Goal: Communication & Community: Ask a question

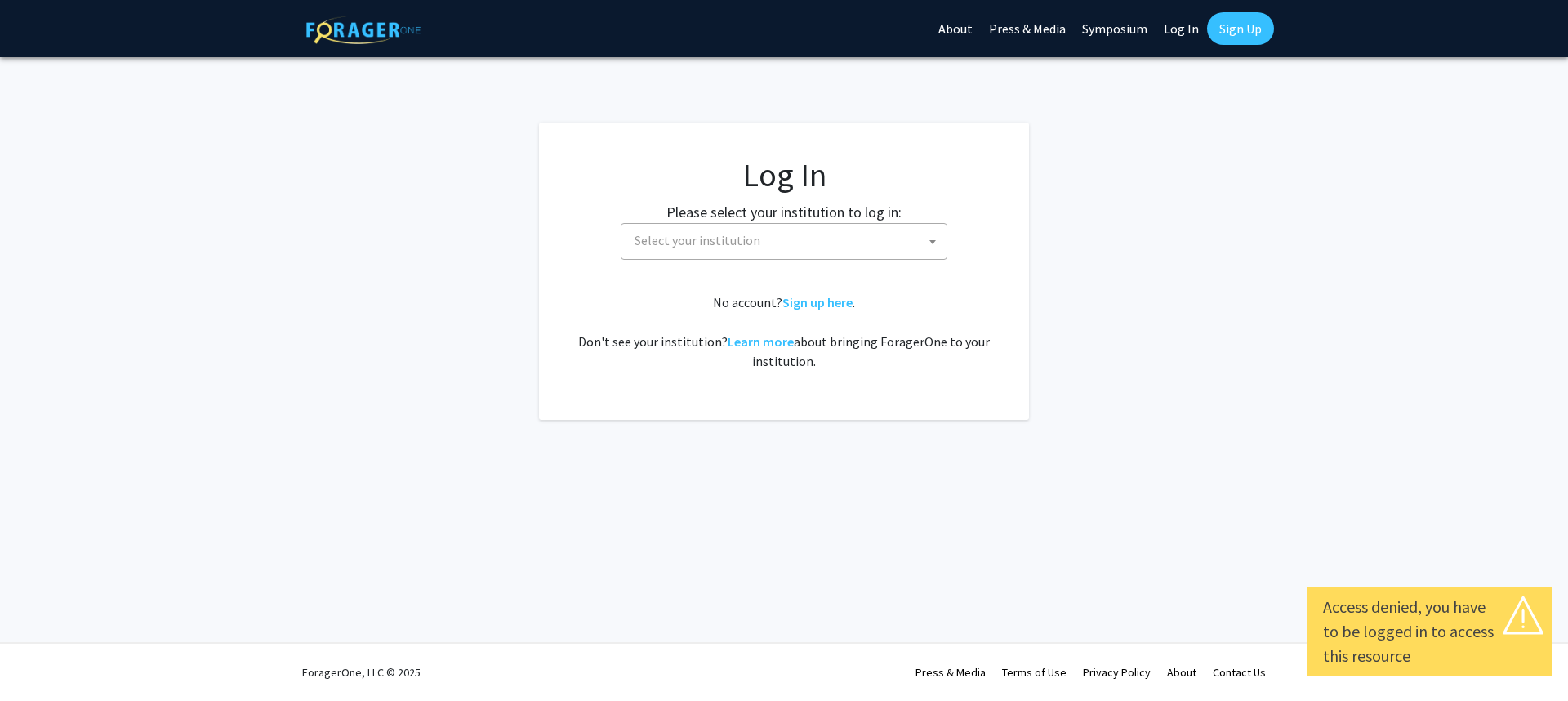
select select
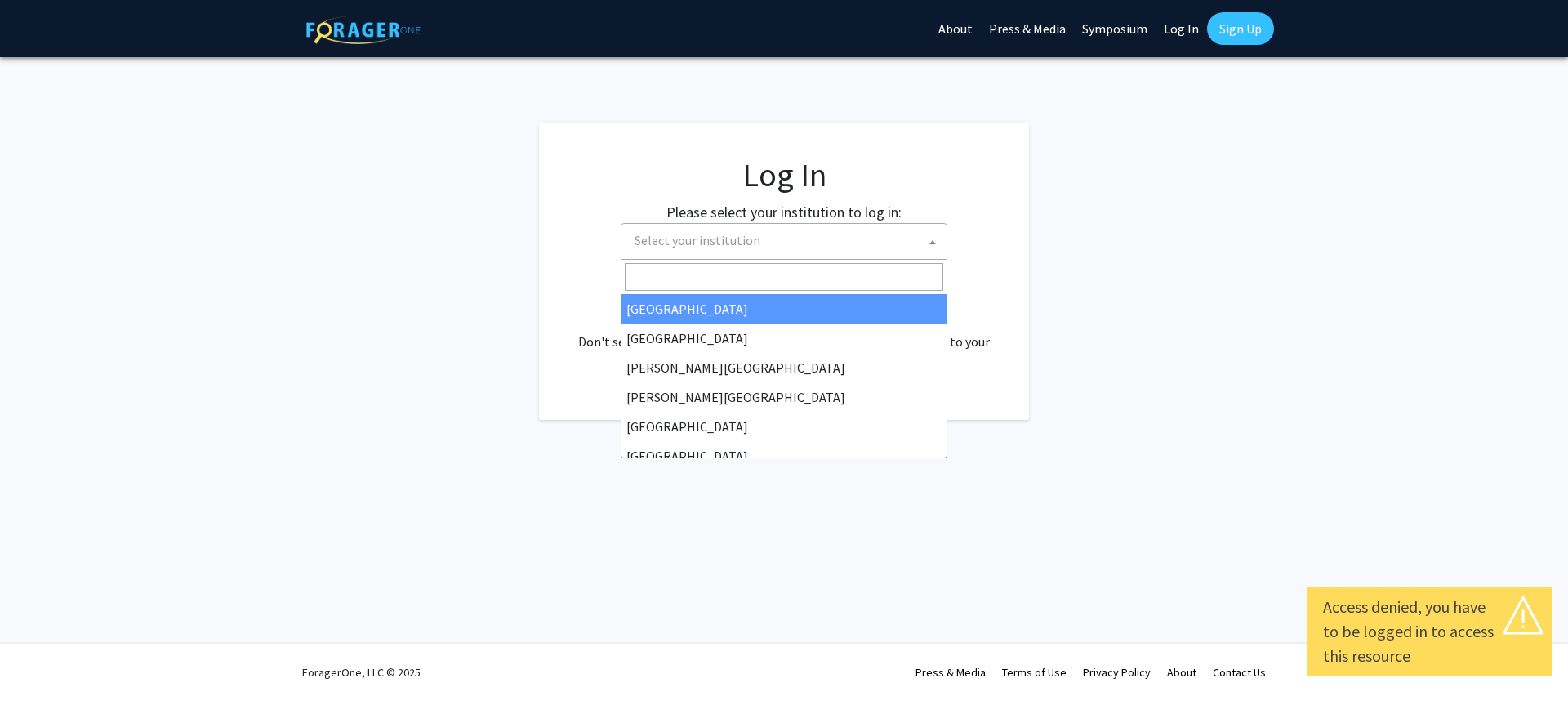
click at [788, 236] on span "Select your institution" at bounding box center [787, 241] width 318 height 34
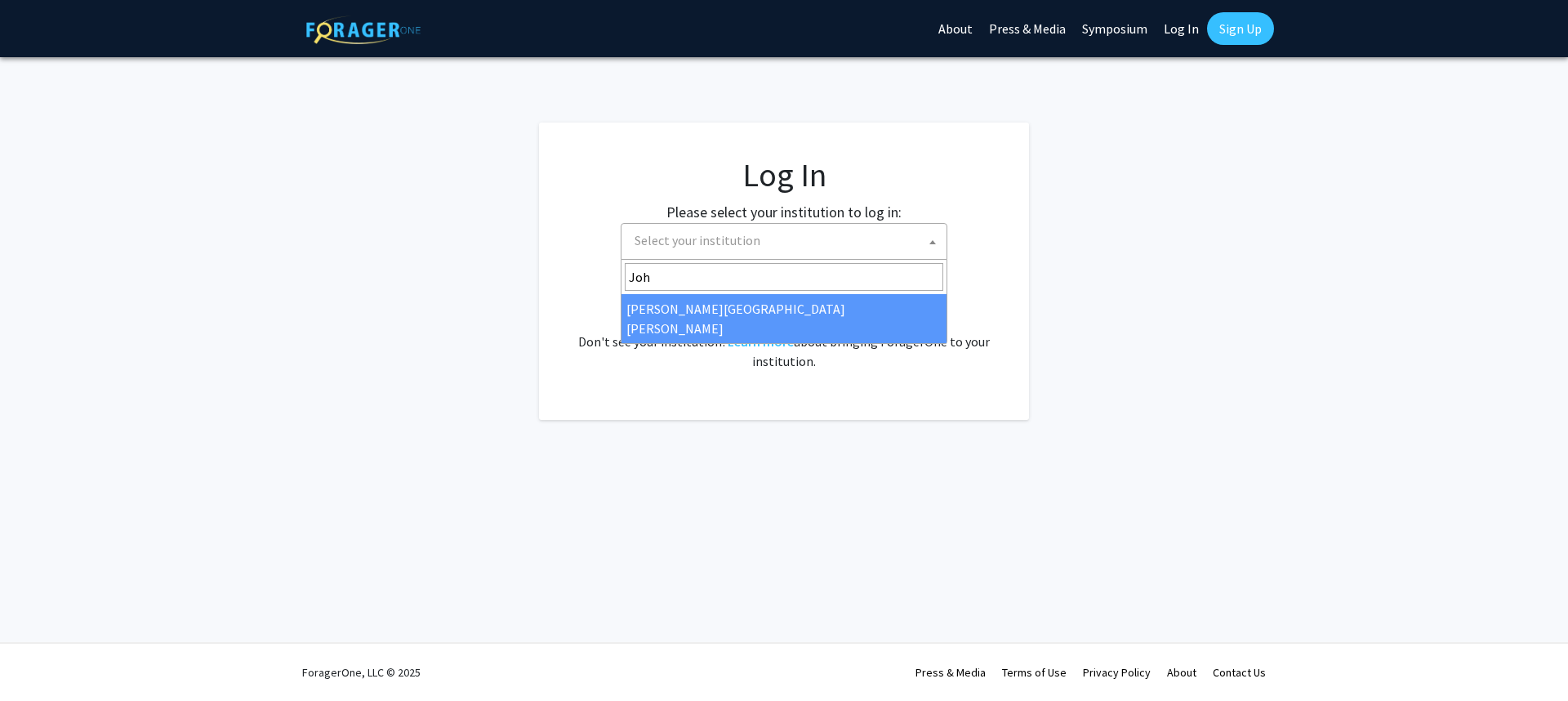
type input "Joh"
select select "1"
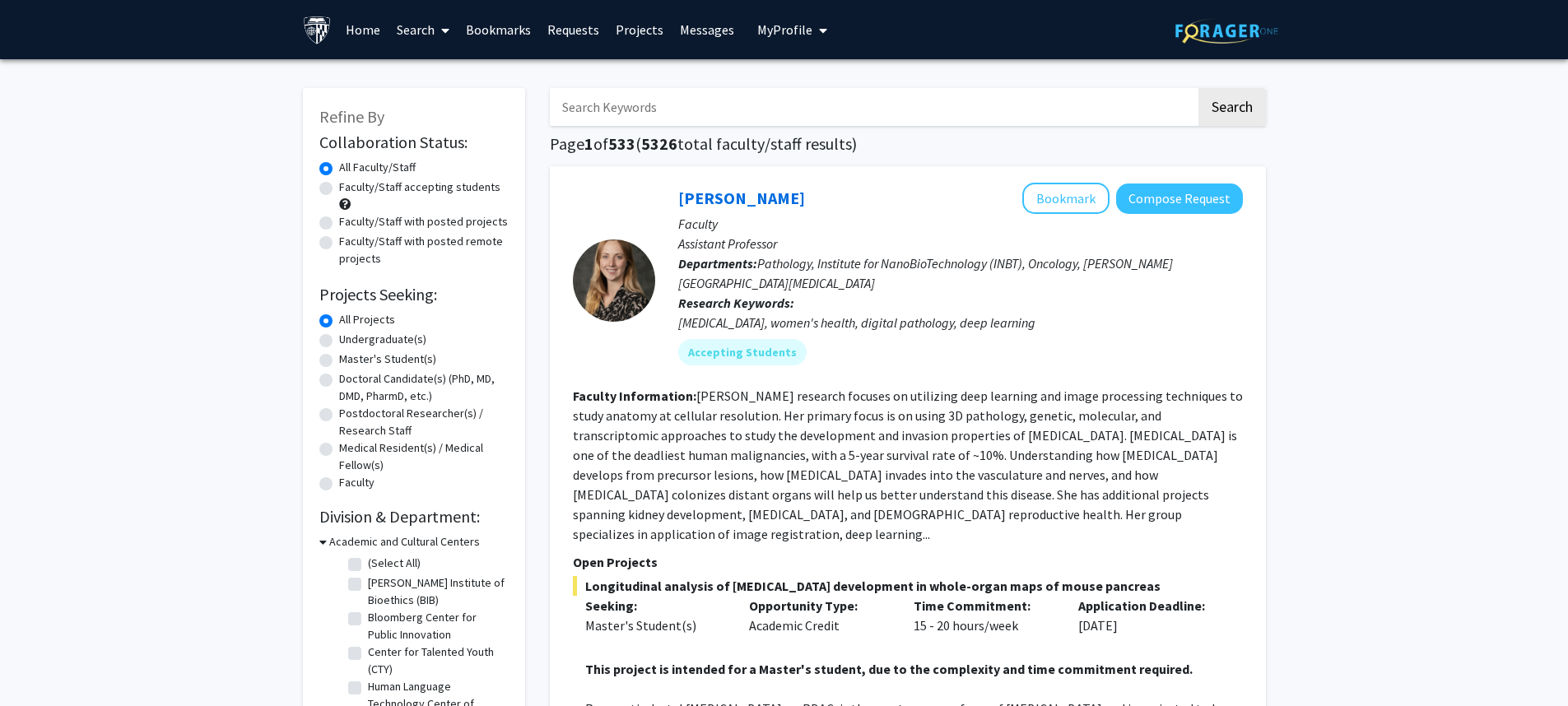
click at [384, 359] on label "Master's Student(s)" at bounding box center [387, 359] width 97 height 17
click at [350, 359] on input "Master's Student(s)" at bounding box center [344, 355] width 10 height 10
radio input "true"
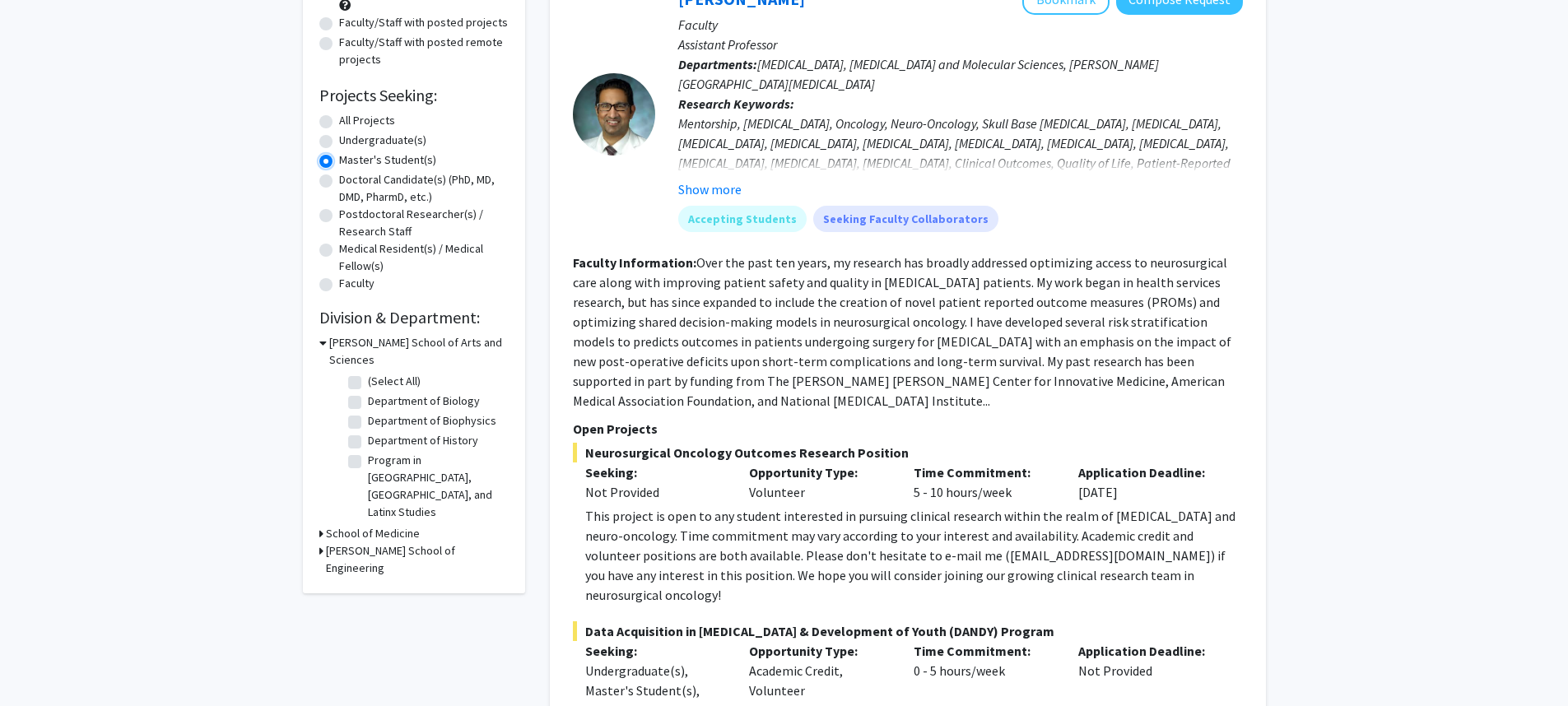
scroll to position [273, 0]
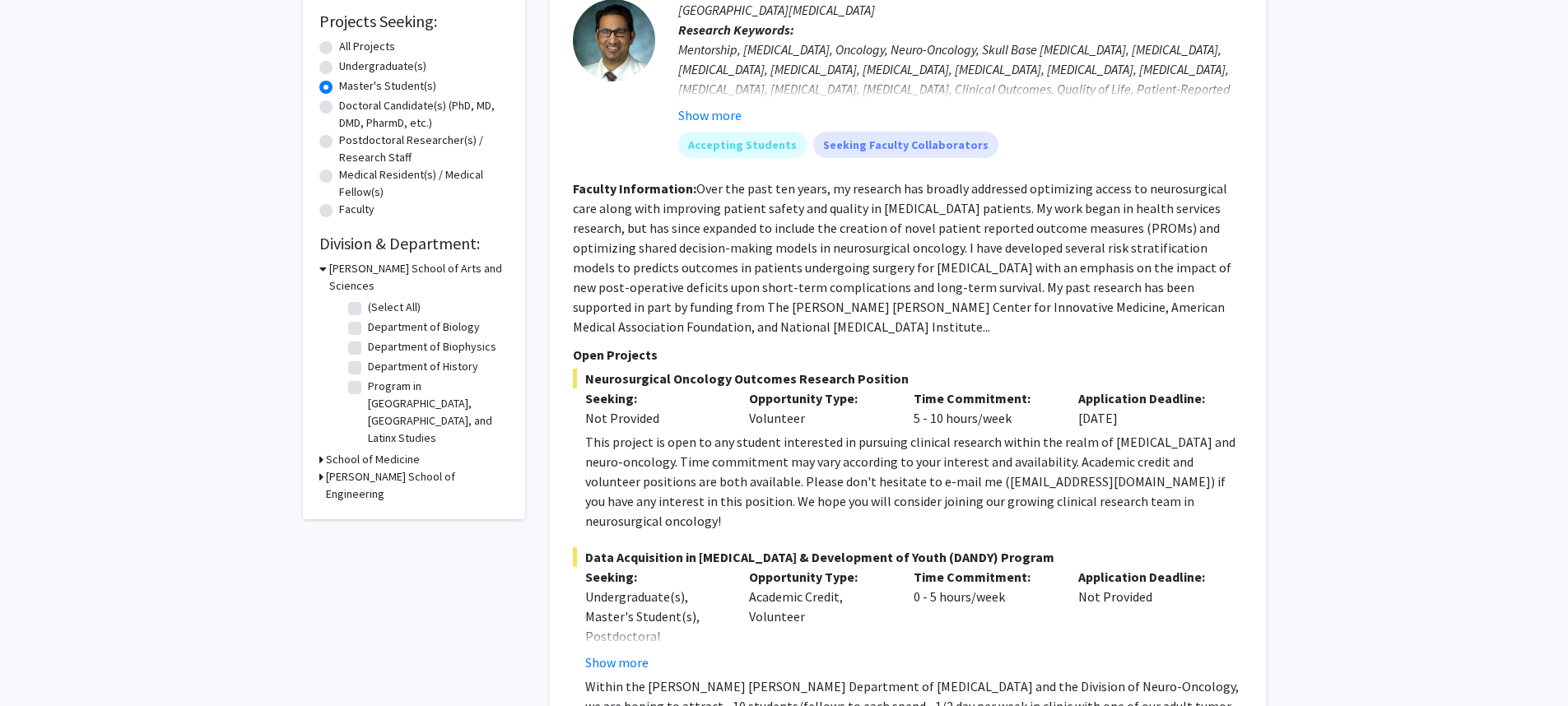
click at [325, 468] on div "[PERSON_NAME] School of Engineering" at bounding box center [413, 485] width 189 height 34
click at [319, 468] on icon at bounding box center [321, 476] width 4 height 17
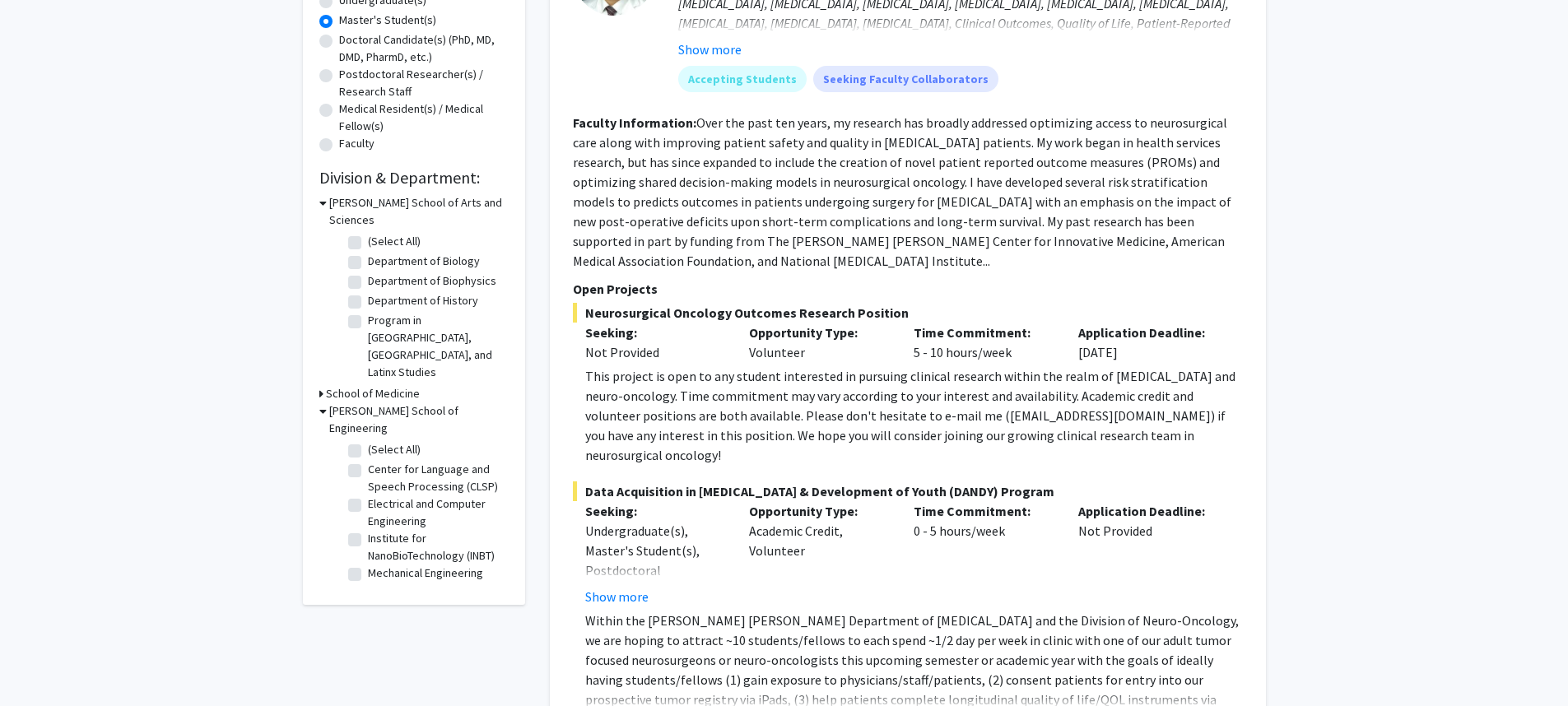
click at [368, 495] on label "Electrical and Computer Engineering" at bounding box center [437, 512] width 137 height 34
click at [368, 495] on input "Electrical and Computer Engineering" at bounding box center [373, 500] width 10 height 10
checkbox input "true"
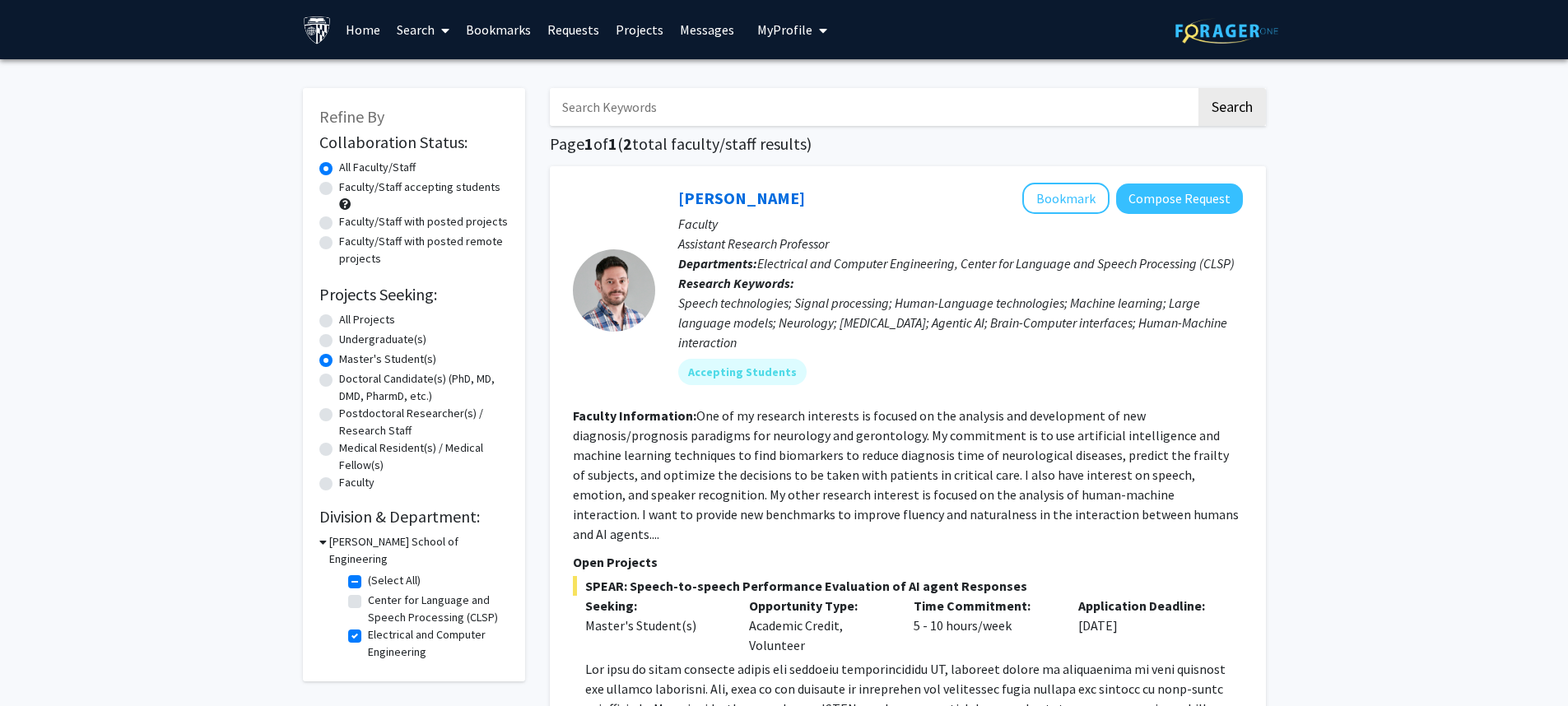
click at [368, 591] on label "Center for Language and Speech Processing (CLSP)" at bounding box center [437, 608] width 137 height 34
click at [368, 591] on input "Center for Language and Speech Processing (CLSP)" at bounding box center [373, 596] width 10 height 10
checkbox input "true"
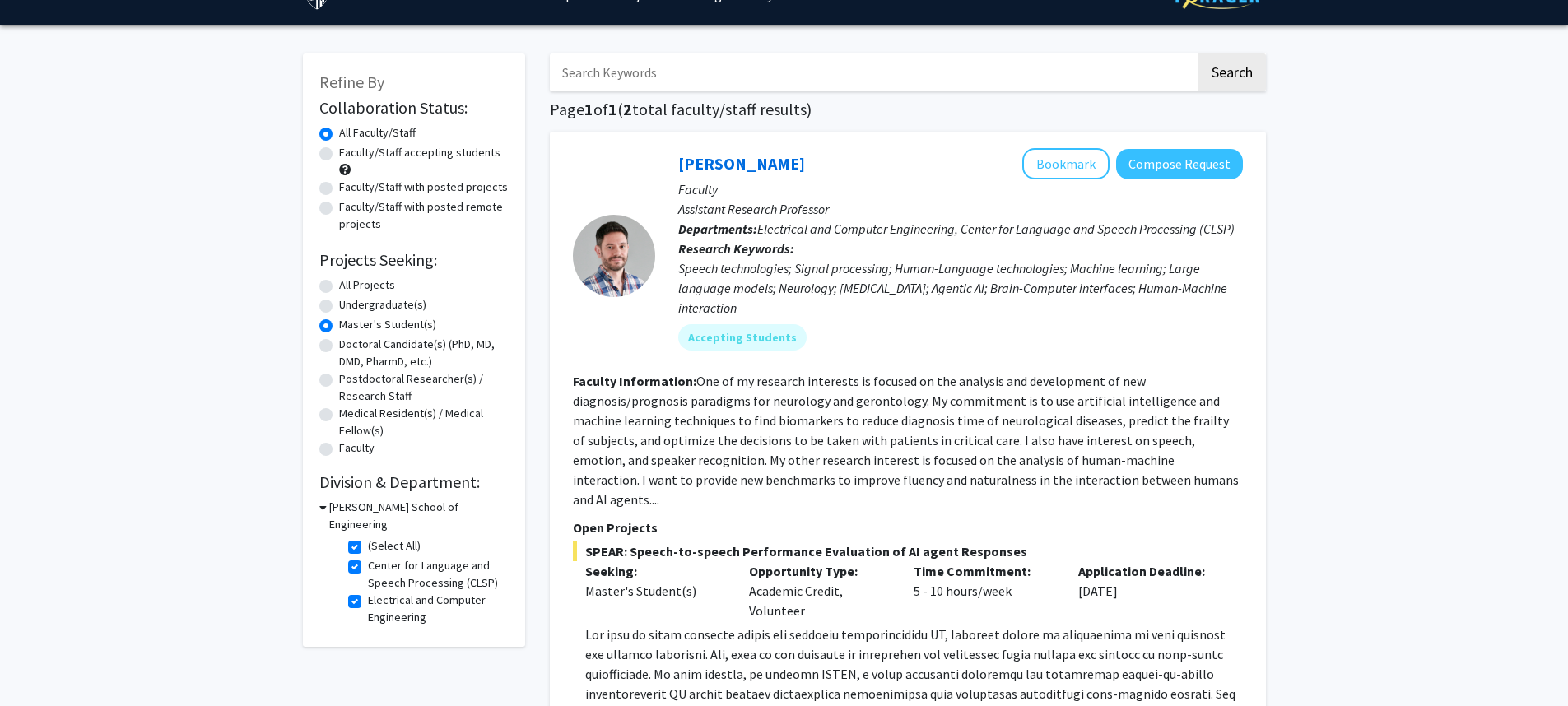
scroll to position [132, 0]
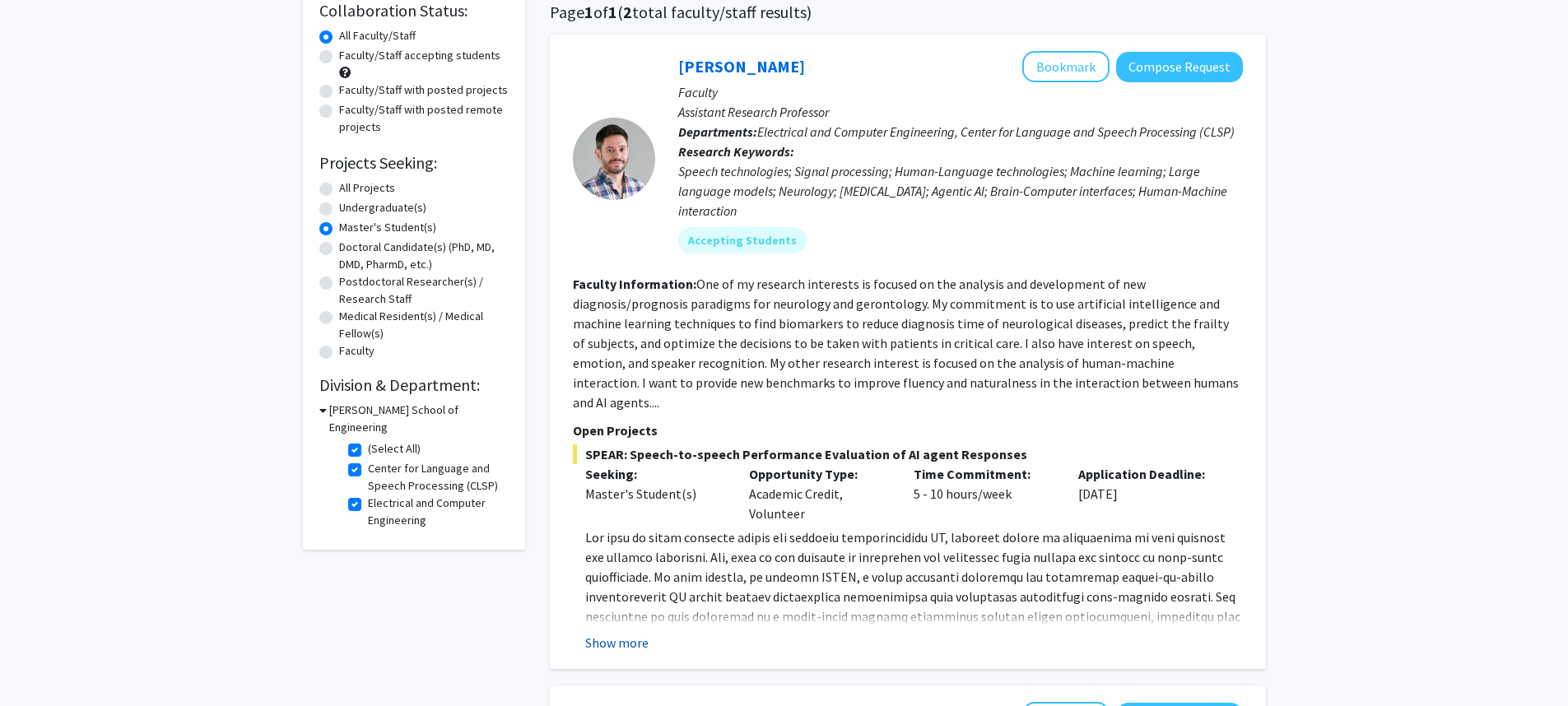
click at [622, 633] on button "Show more" at bounding box center [617, 642] width 64 height 20
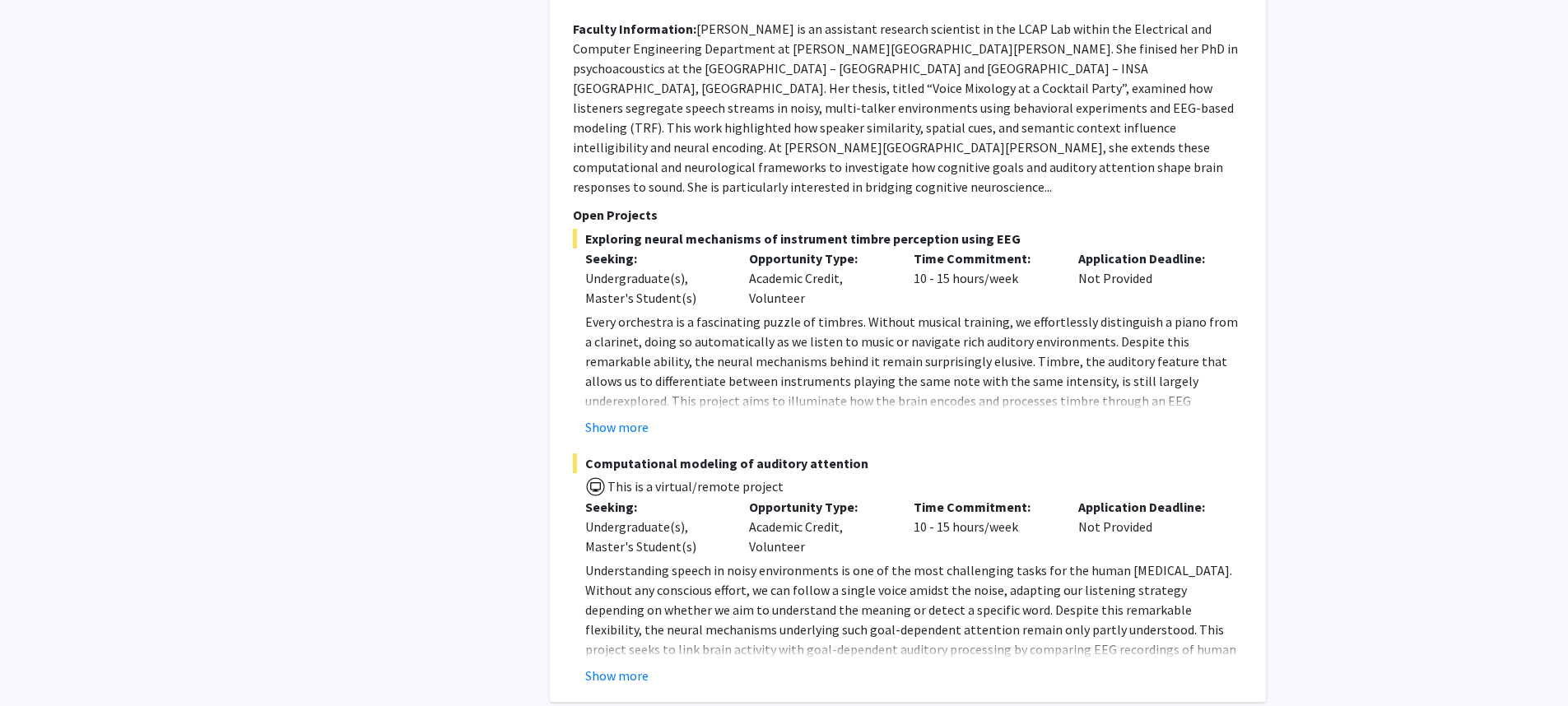
scroll to position [1254, 0]
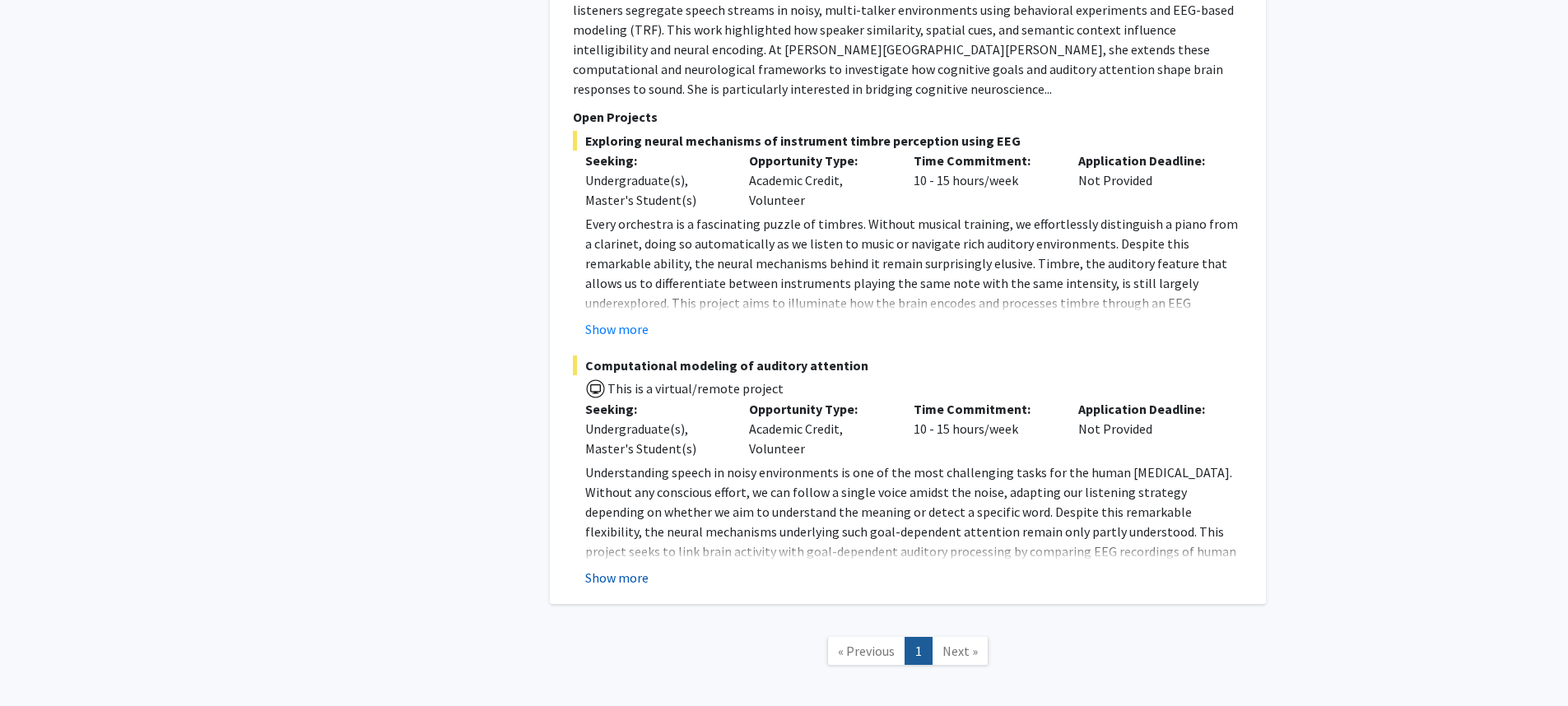
click at [603, 567] on button "Show more" at bounding box center [617, 577] width 64 height 20
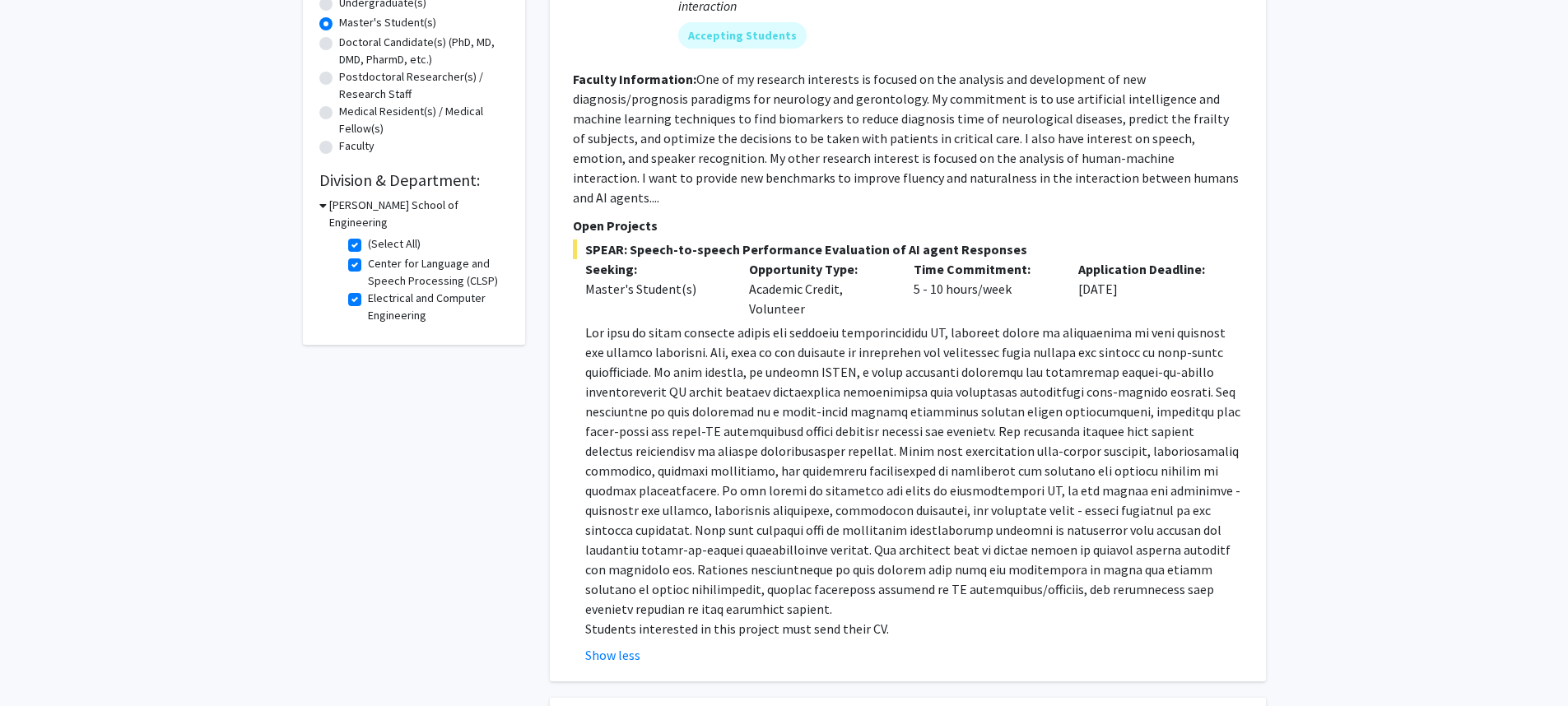
scroll to position [353, 0]
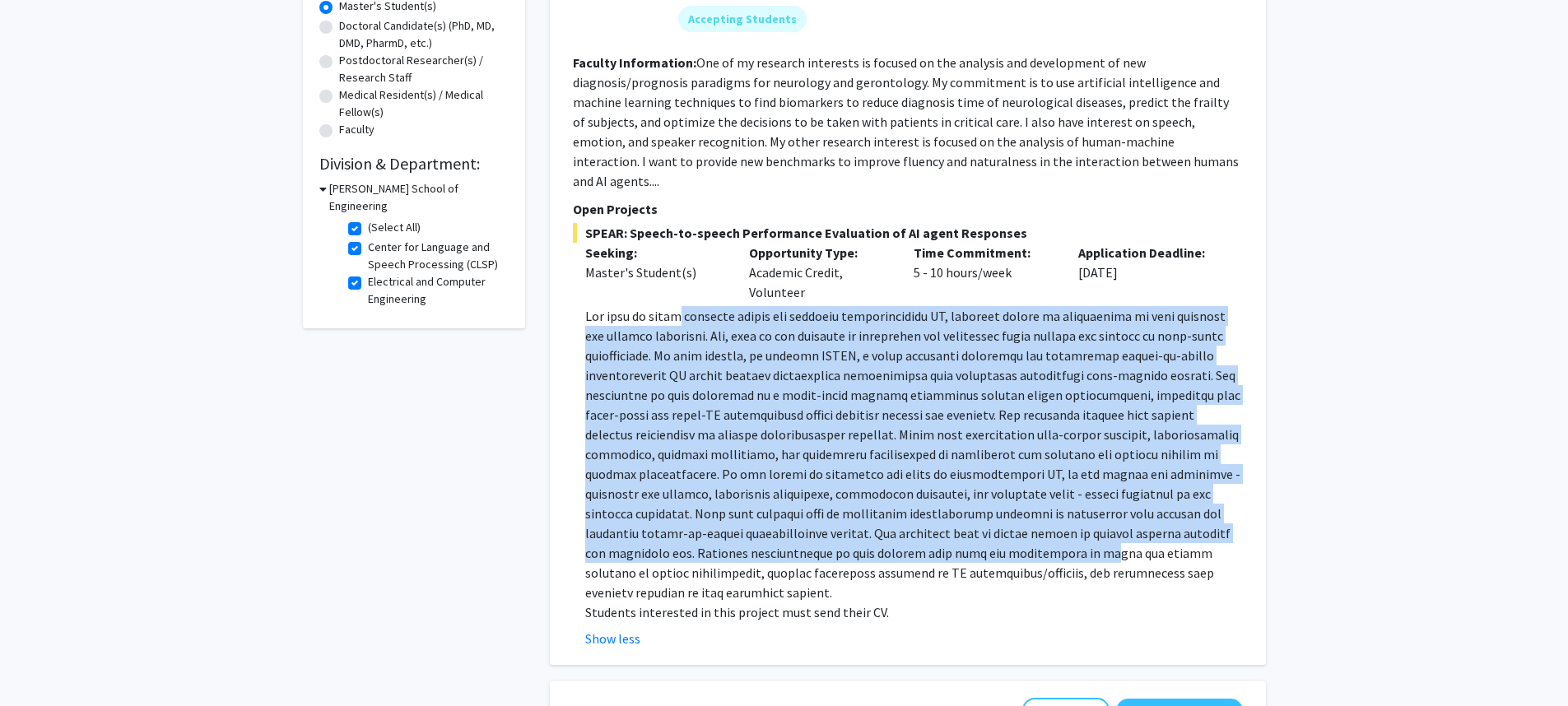
drag, startPoint x: 671, startPoint y: 294, endPoint x: 901, endPoint y: 525, distance: 326.0
click at [901, 525] on p at bounding box center [914, 455] width 658 height 296
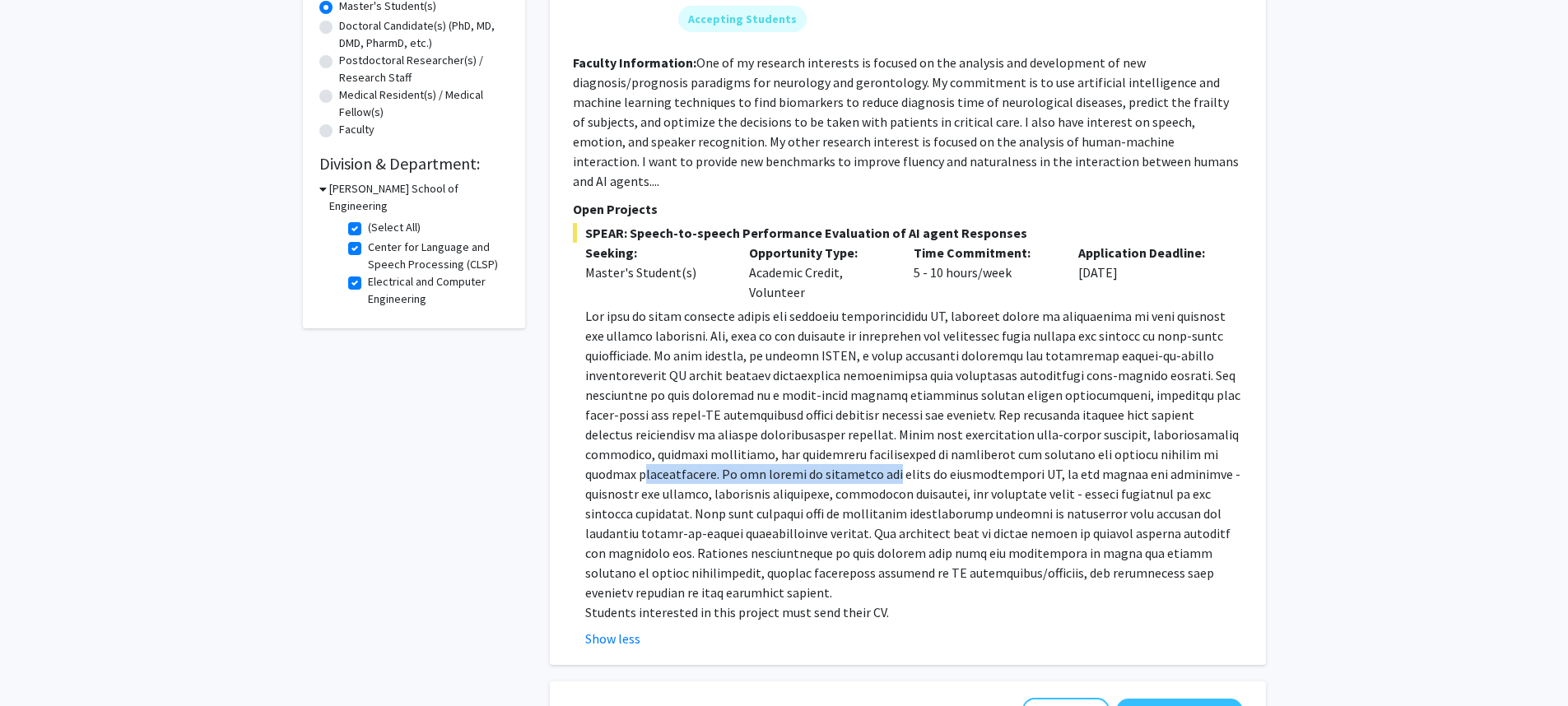
drag, startPoint x: 588, startPoint y: 455, endPoint x: 822, endPoint y: 459, distance: 234.0
click at [822, 459] on p at bounding box center [914, 455] width 658 height 296
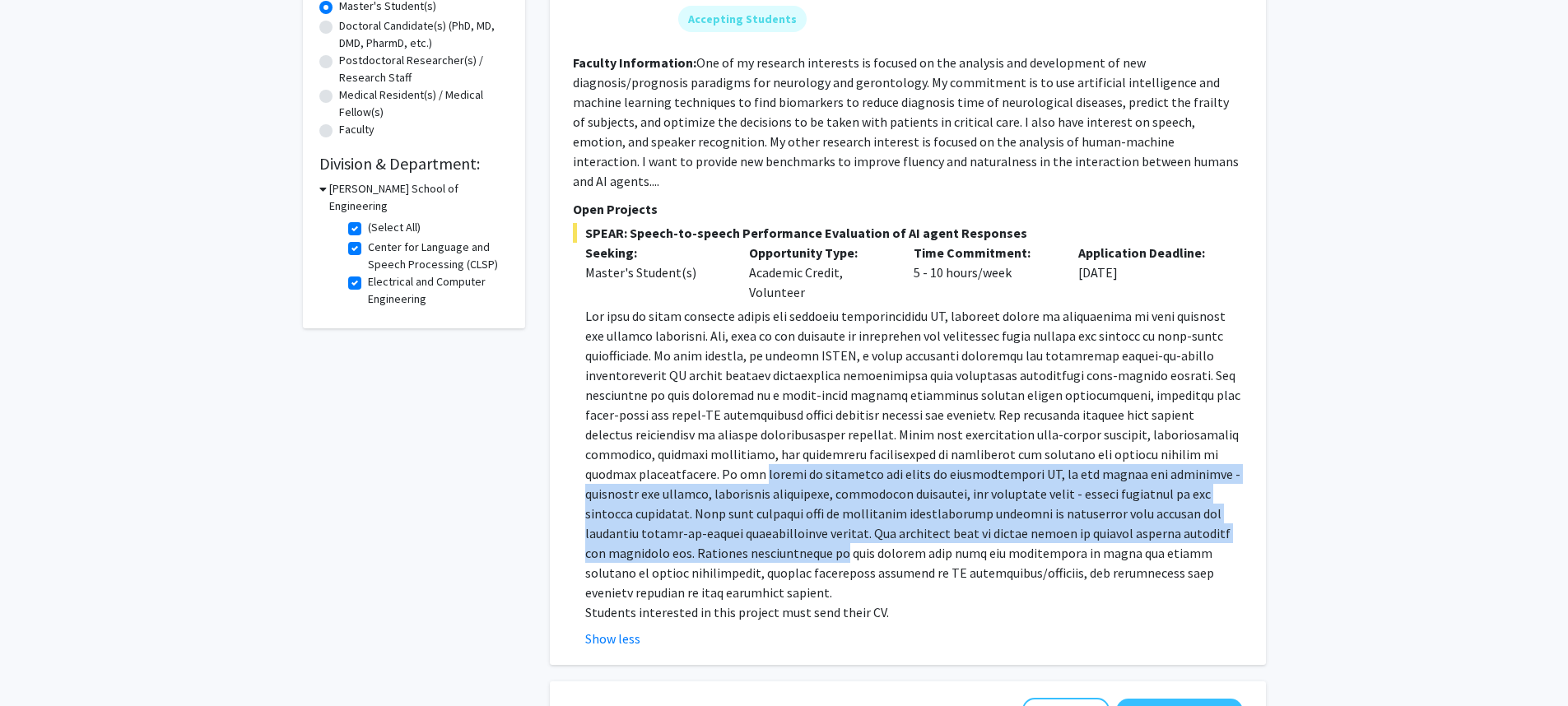
drag, startPoint x: 703, startPoint y: 463, endPoint x: 669, endPoint y: 528, distance: 73.4
click at [670, 528] on p at bounding box center [914, 455] width 658 height 296
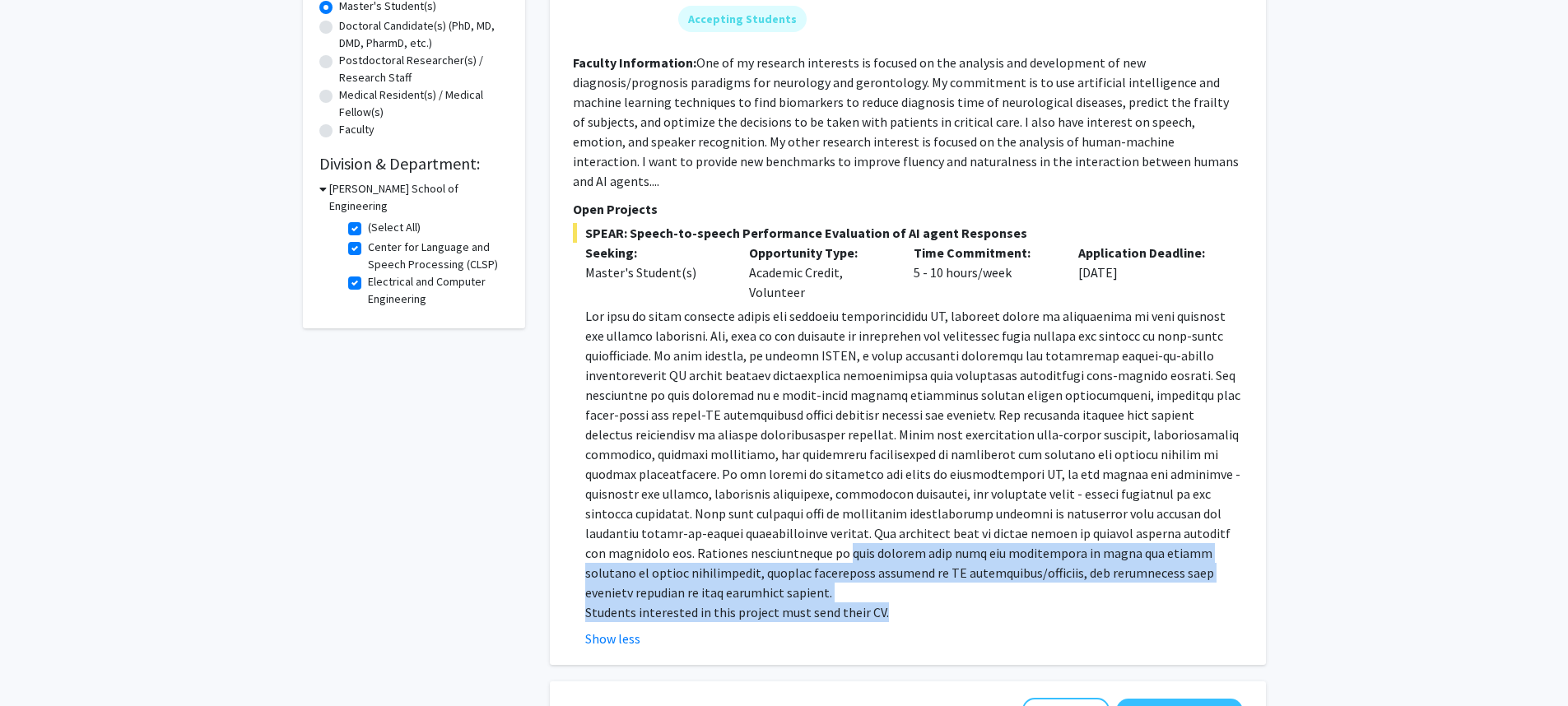
drag, startPoint x: 886, startPoint y: 568, endPoint x: 672, endPoint y: 526, distance: 218.1
click at [672, 526] on div "Students interested in this project must send their CV." at bounding box center [914, 464] width 658 height 316
click at [673, 526] on p at bounding box center [914, 455] width 658 height 296
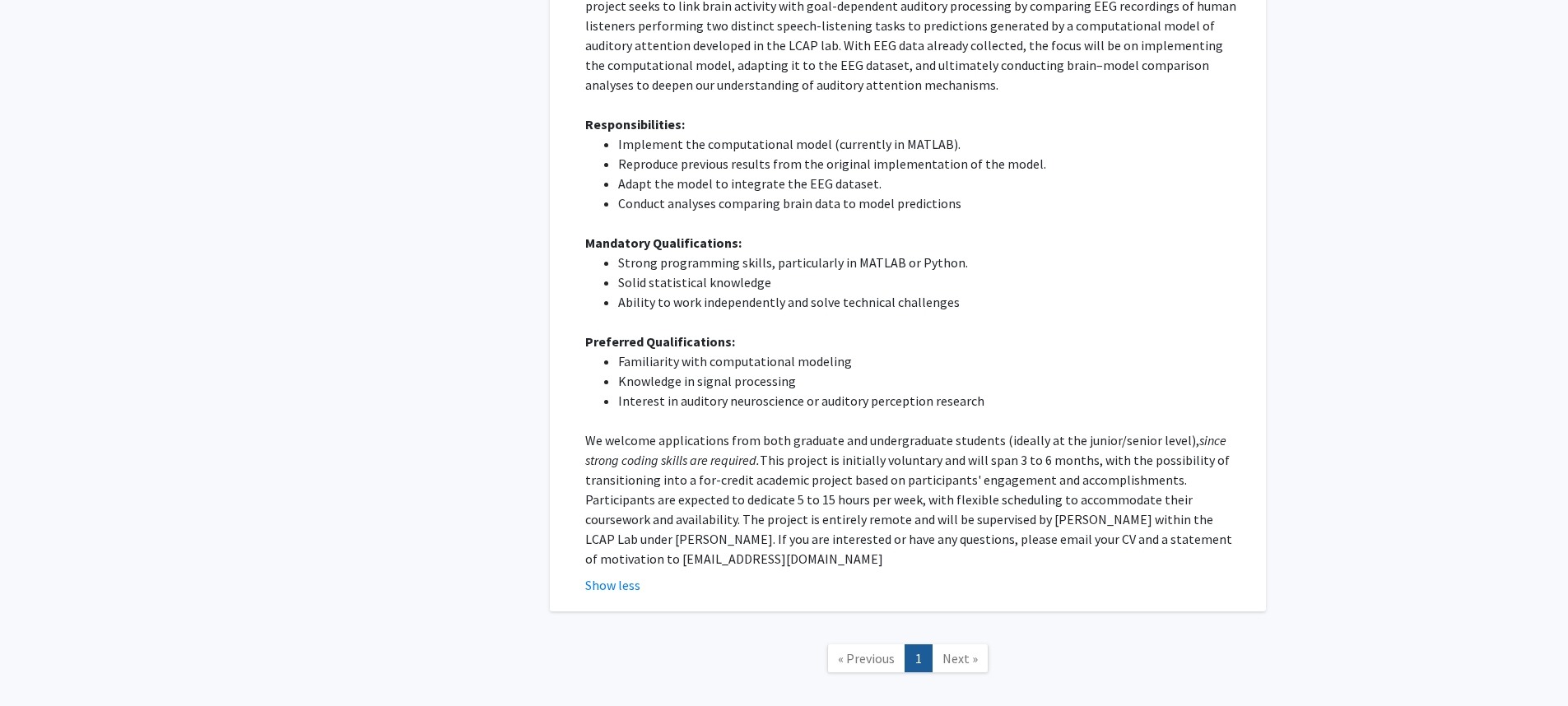
scroll to position [1807, 0]
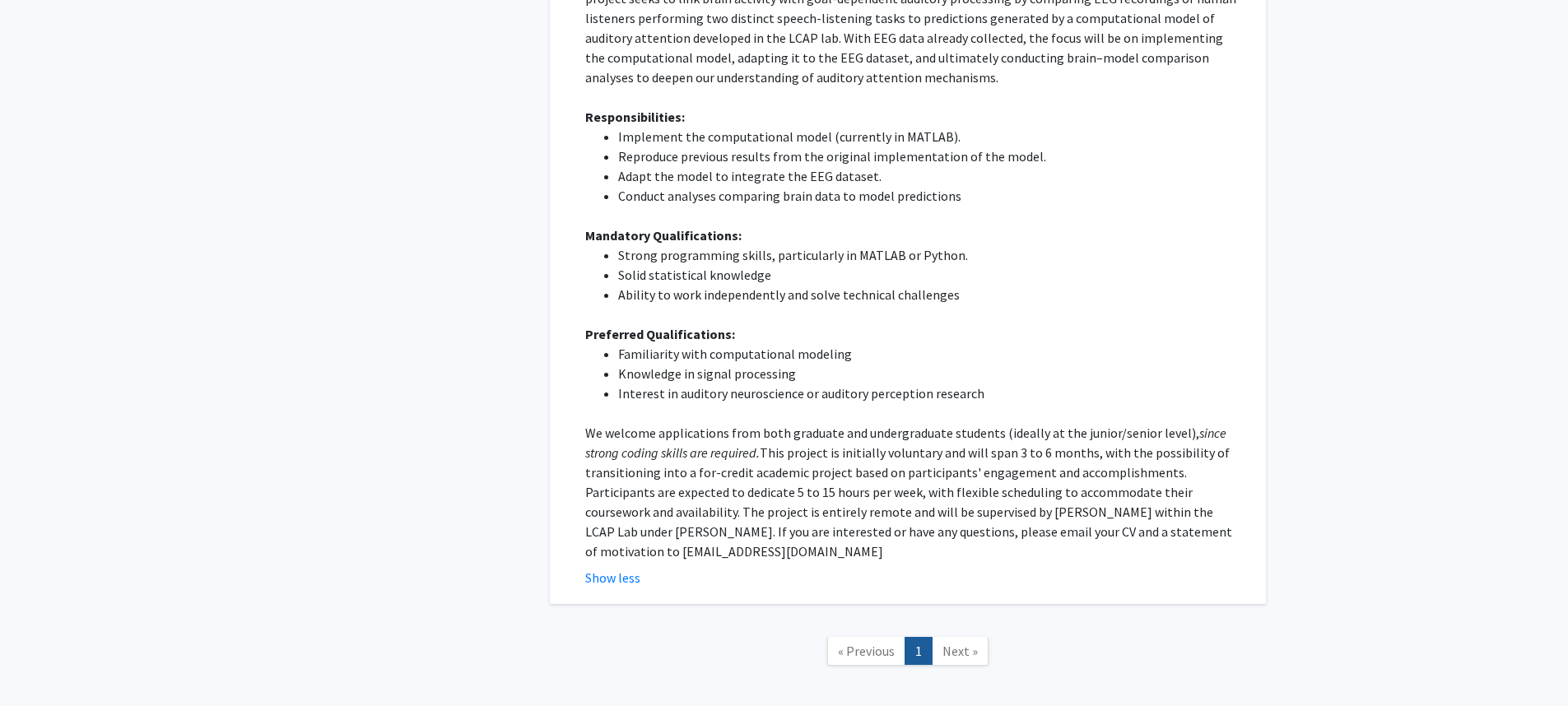
click at [964, 642] on span "Next »" at bounding box center [960, 650] width 35 height 16
click at [875, 642] on span "« Previous" at bounding box center [867, 650] width 57 height 16
click at [978, 637] on link "Next »" at bounding box center [961, 651] width 57 height 28
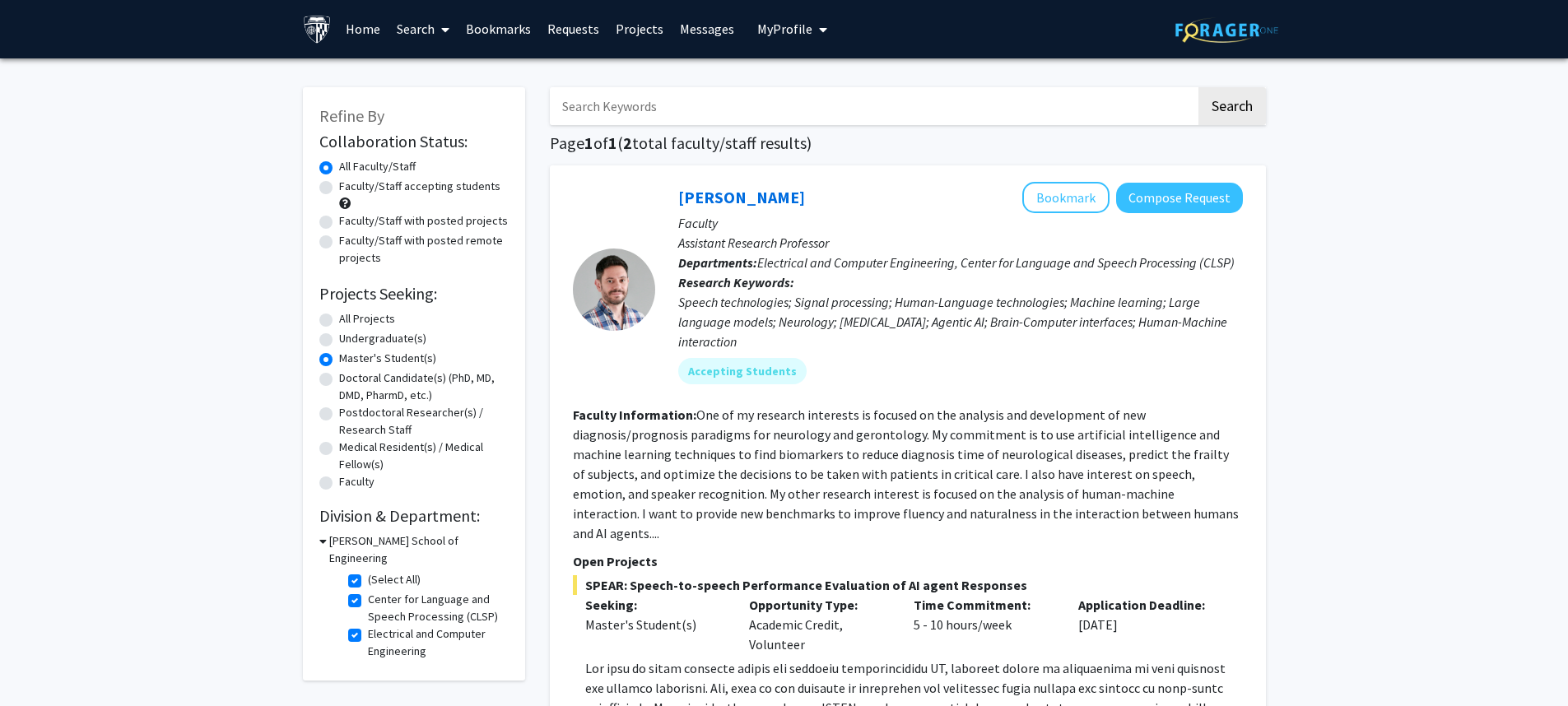
scroll to position [0, 0]
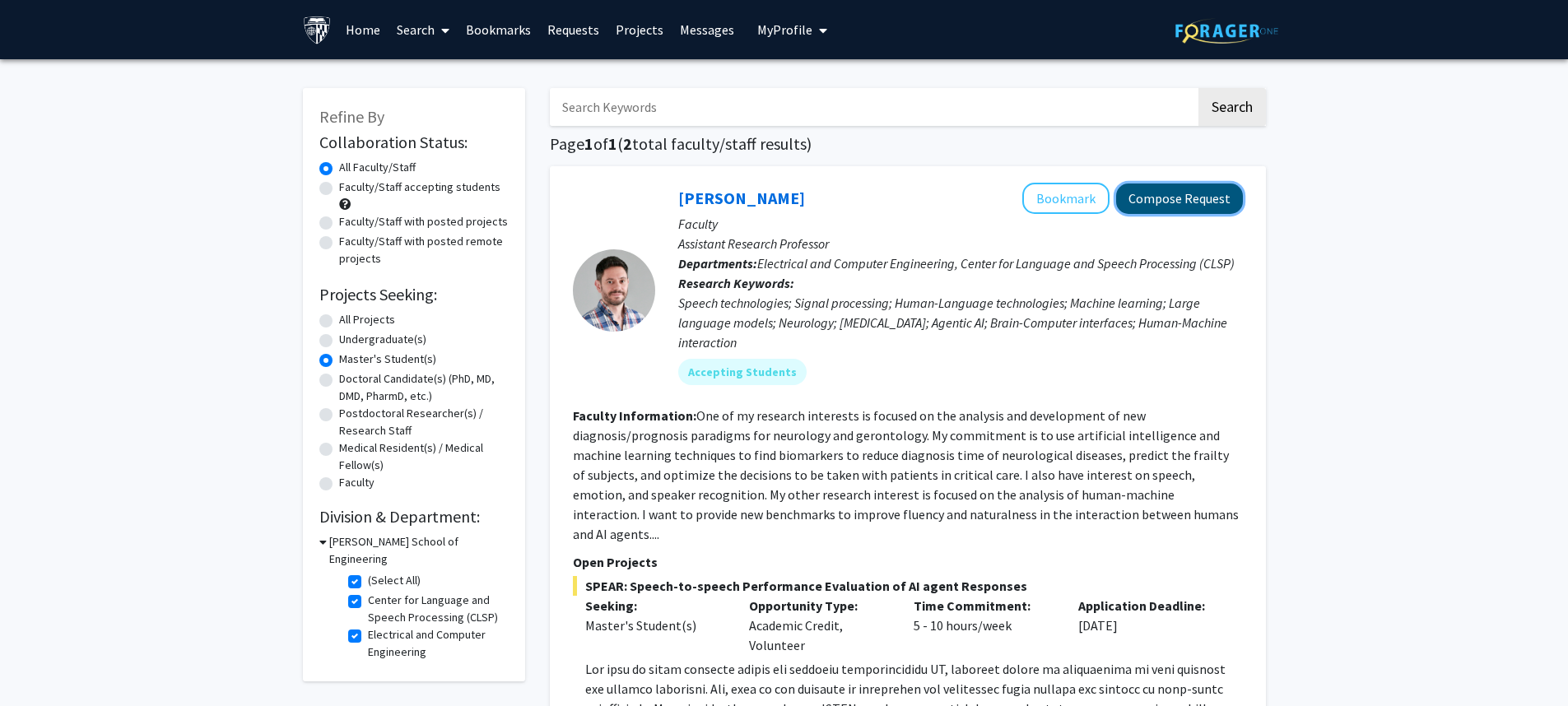
click at [1156, 195] on button "Compose Request" at bounding box center [1180, 198] width 127 height 30
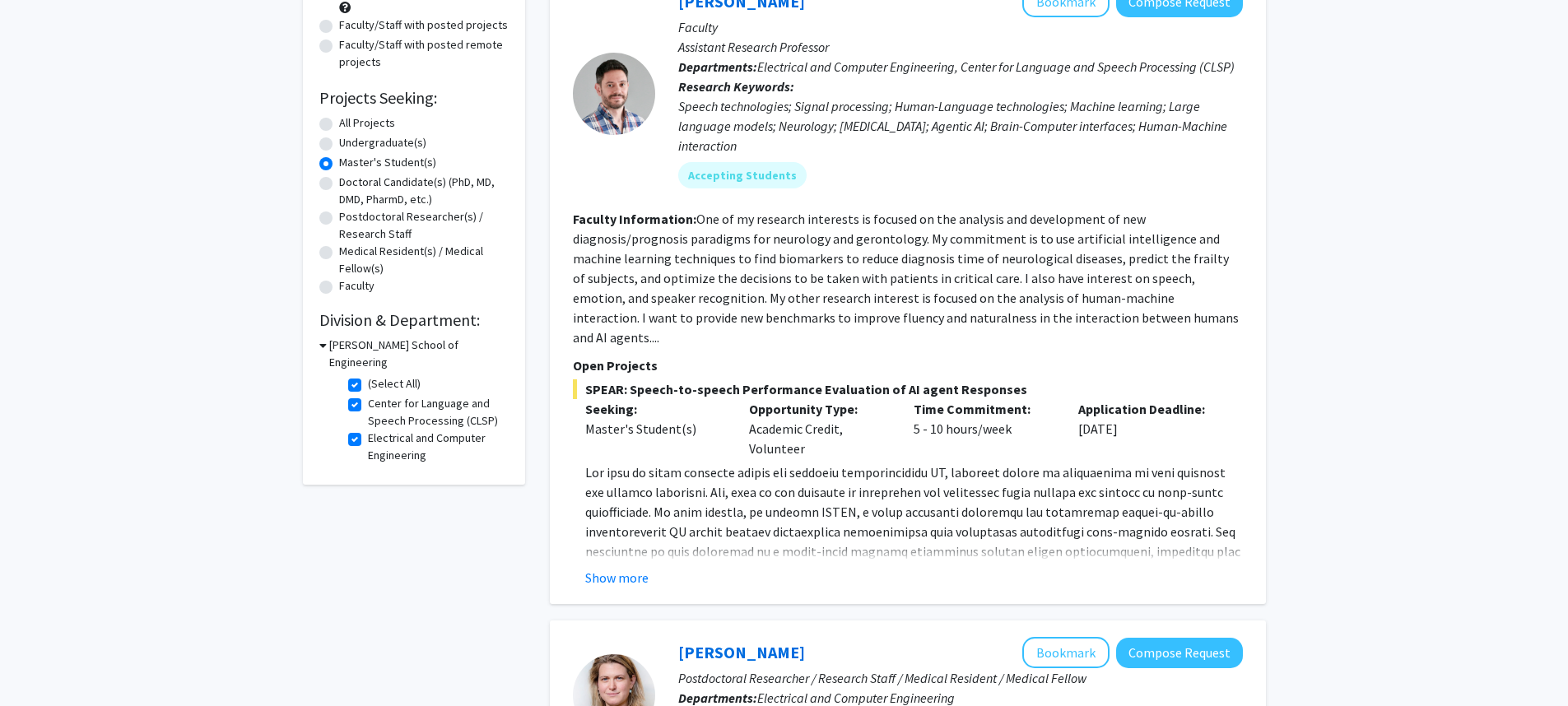
scroll to position [197, 0]
click at [633, 567] on button "Show more" at bounding box center [617, 576] width 64 height 20
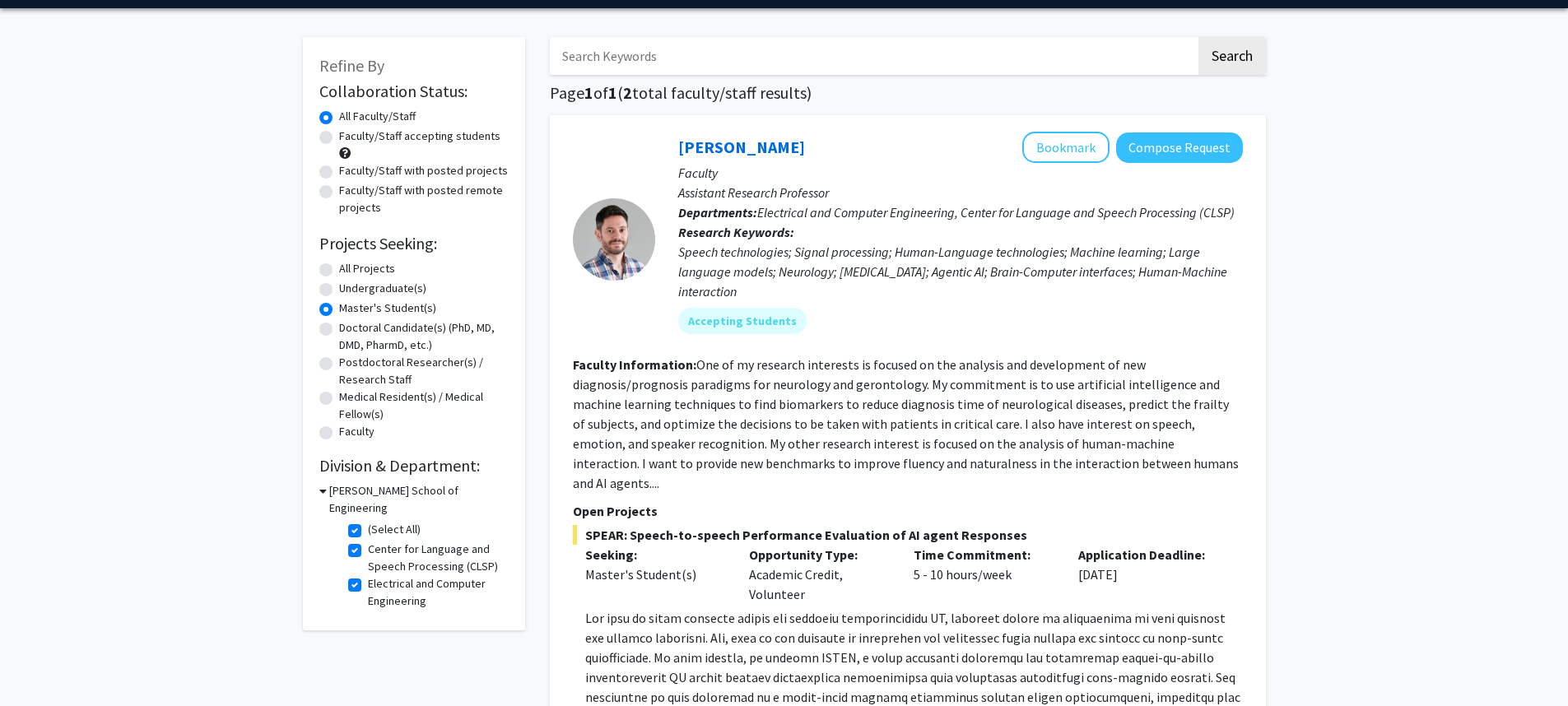
scroll to position [50, 0]
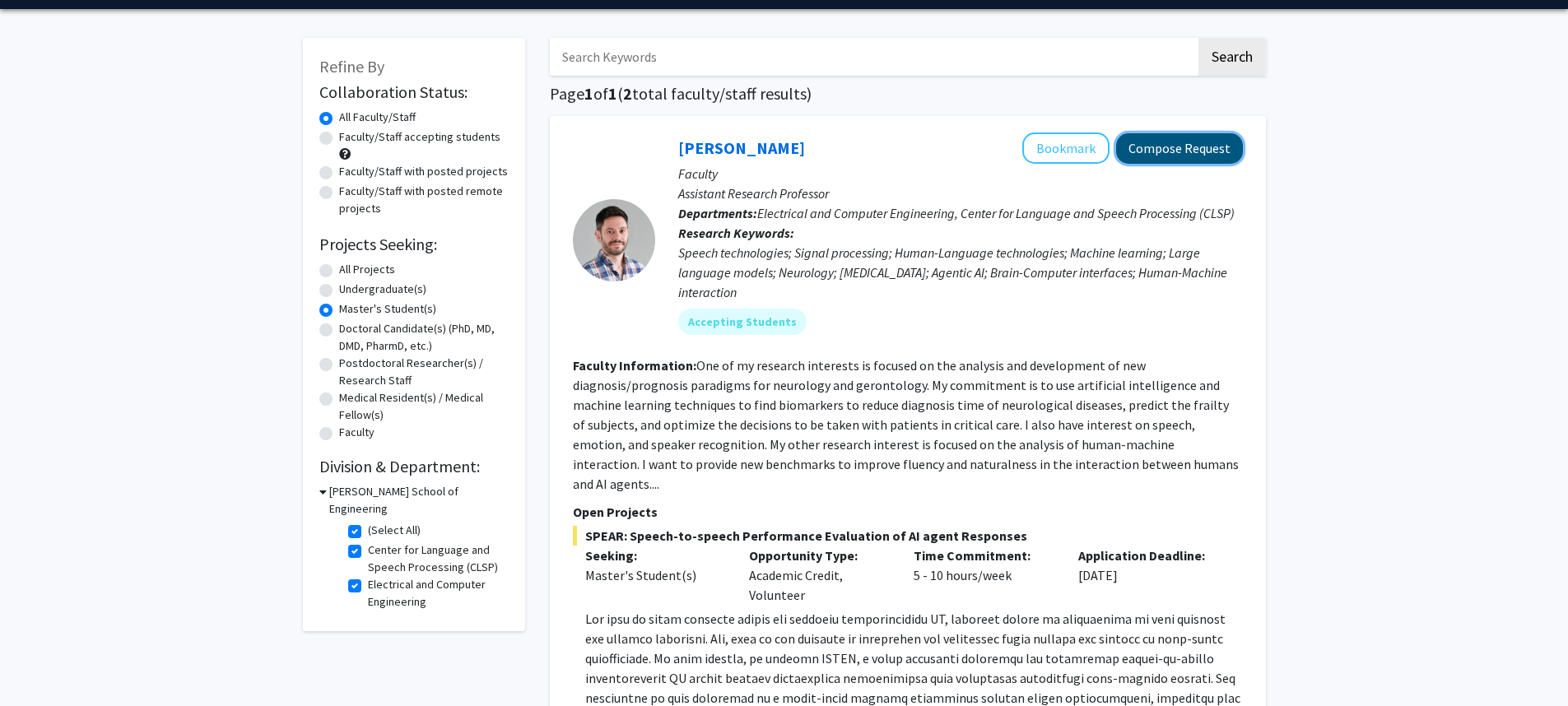
click at [1180, 143] on button "Compose Request" at bounding box center [1180, 148] width 127 height 30
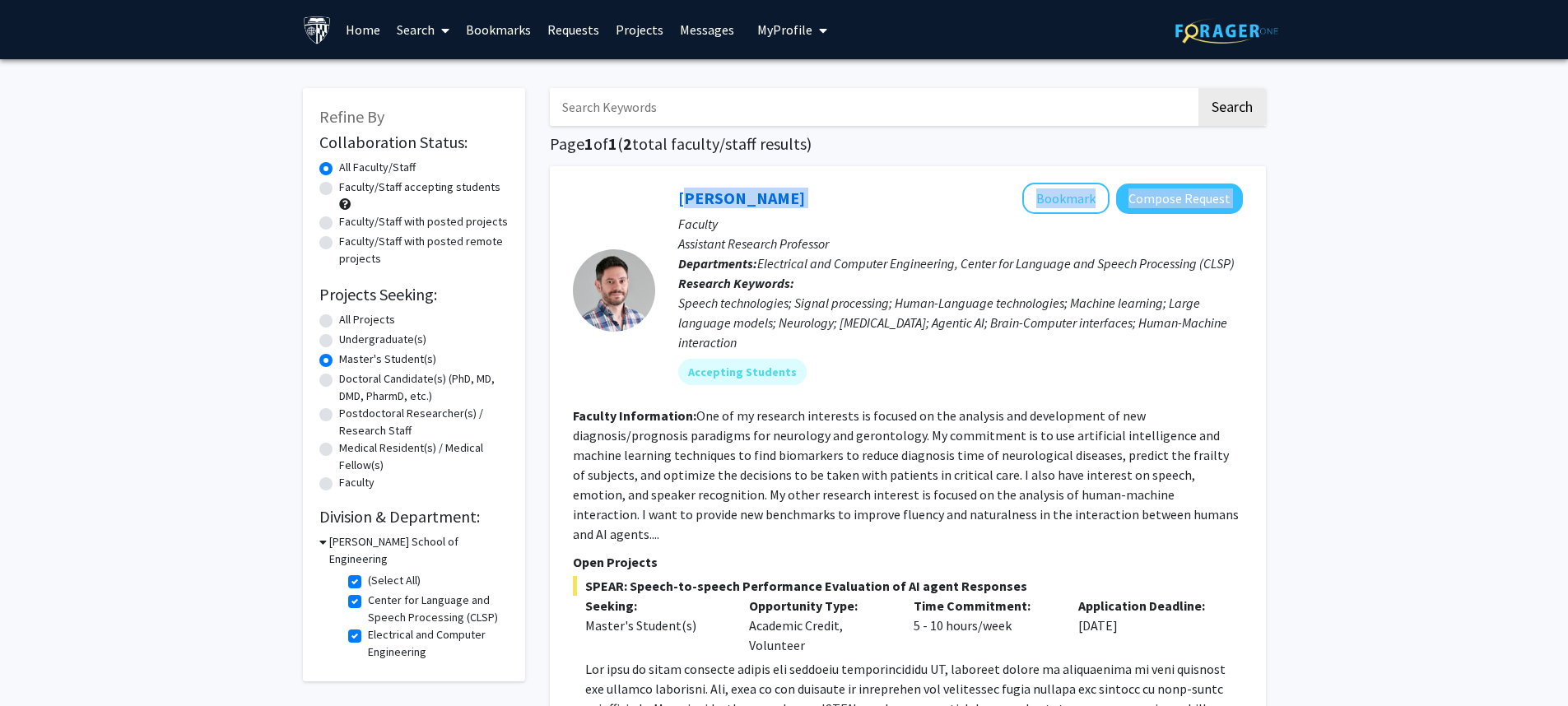
drag, startPoint x: 672, startPoint y: 197, endPoint x: 921, endPoint y: 200, distance: 249.0
click at [921, 201] on div "[PERSON_NAME] Bookmark Compose Request Faculty Assistant Research Professor Dep…" at bounding box center [948, 289] width 588 height 214
click at [921, 200] on div "[PERSON_NAME] Bookmark Compose Request" at bounding box center [960, 197] width 565 height 31
click at [1190, 199] on button "Compose Request" at bounding box center [1180, 198] width 127 height 30
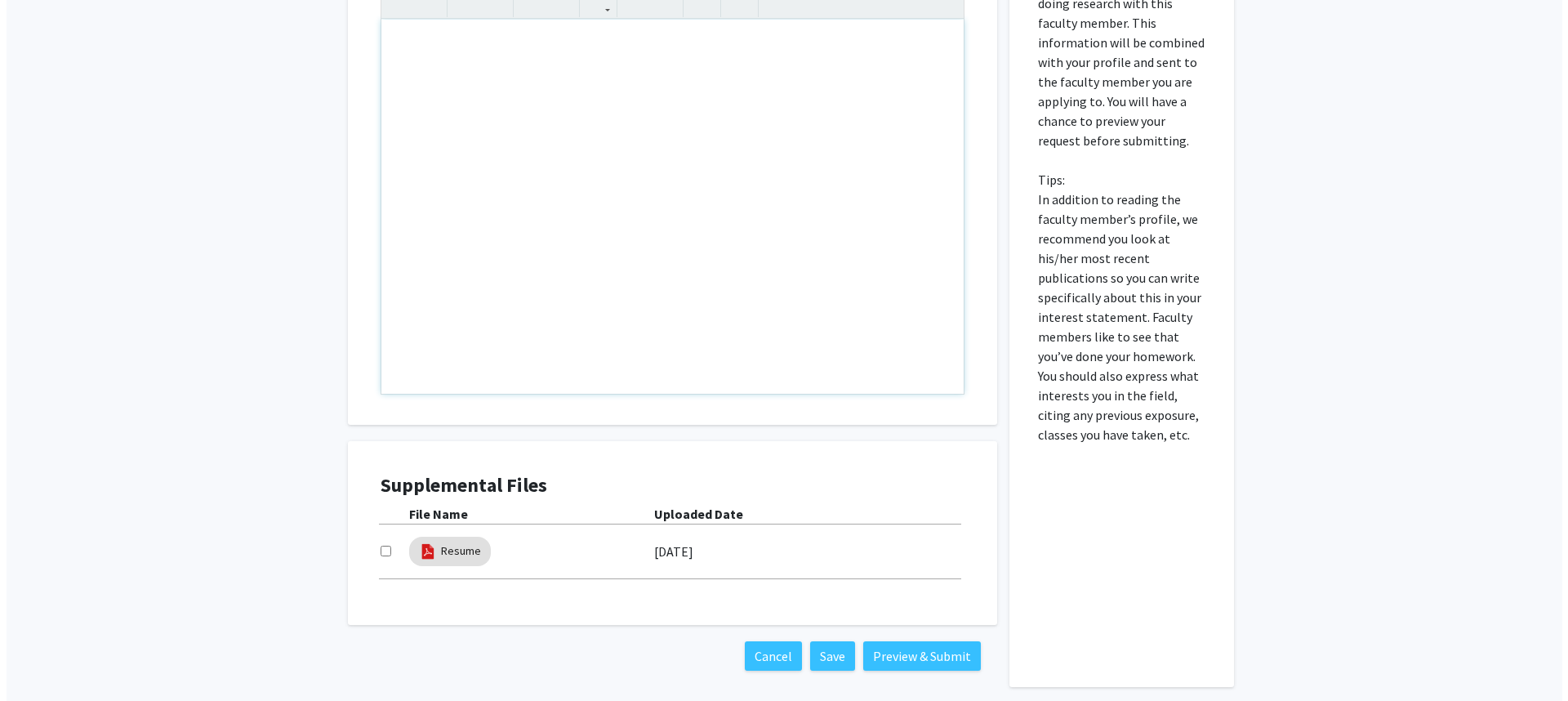
scroll to position [835, 0]
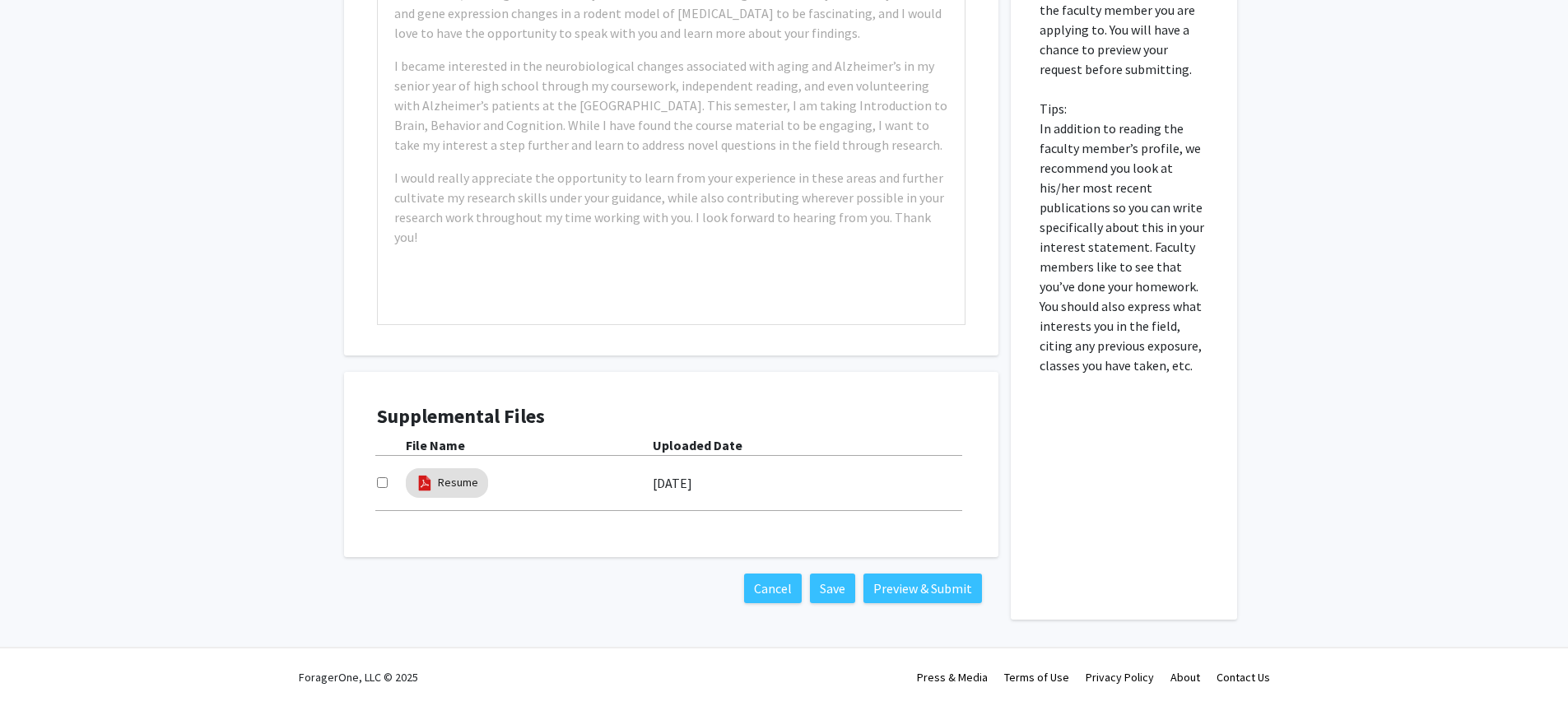
click at [381, 484] on input "checkbox" at bounding box center [382, 482] width 10 height 10
checkbox input "false"
drag, startPoint x: 746, startPoint y: 486, endPoint x: 518, endPoint y: 490, distance: 228.0
click at [535, 491] on div "Resume [DATE]" at bounding box center [671, 483] width 588 height 38
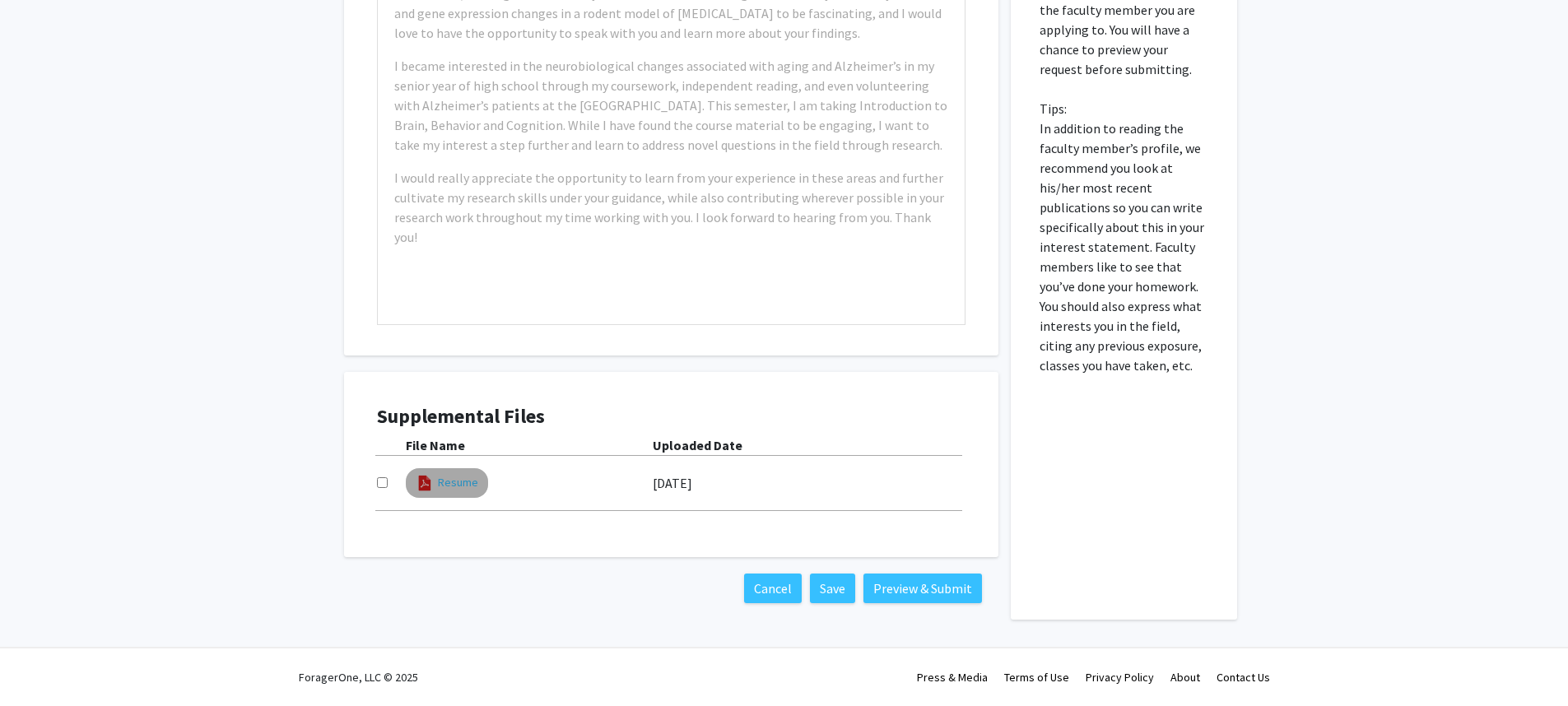
click at [450, 480] on link "Resume" at bounding box center [457, 482] width 40 height 17
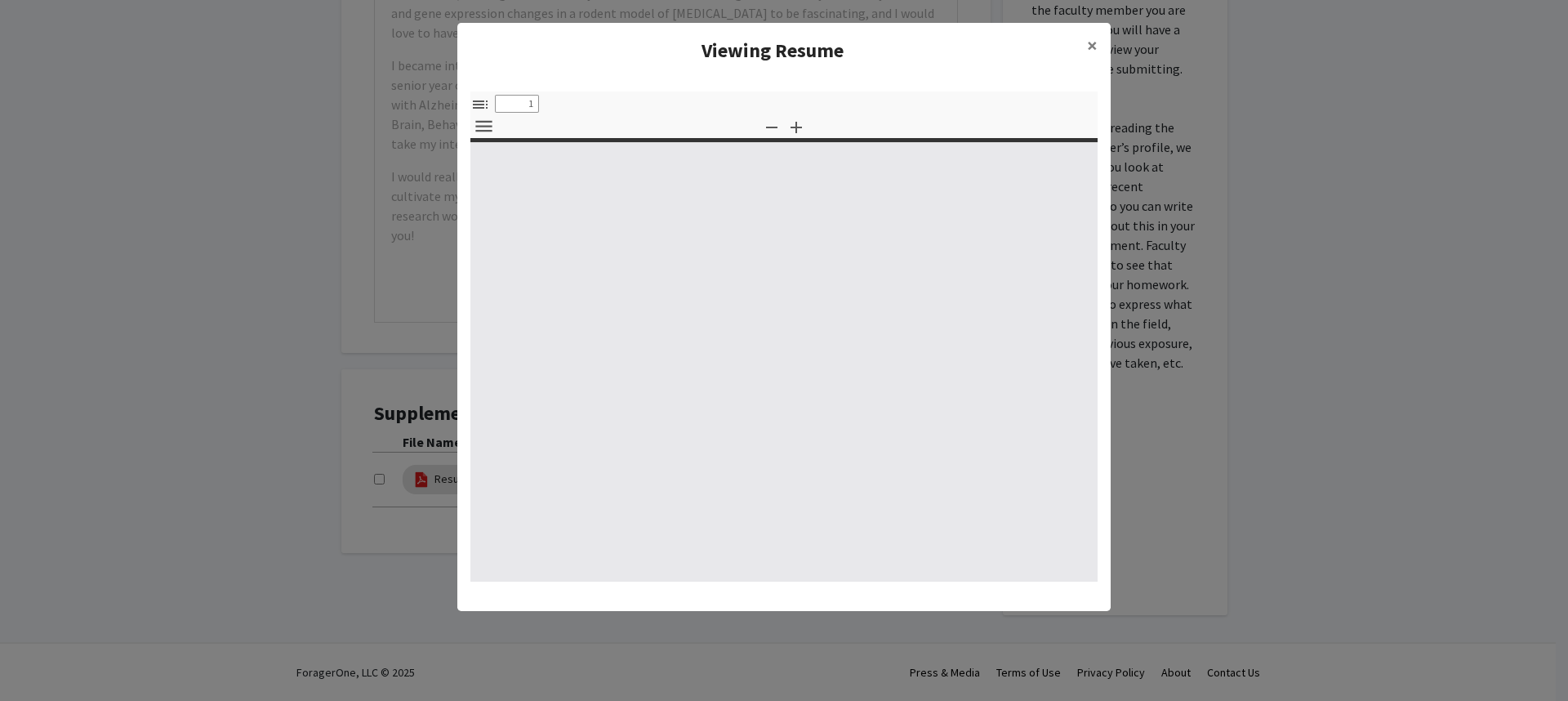
select select "custom"
type input "0"
select select "custom"
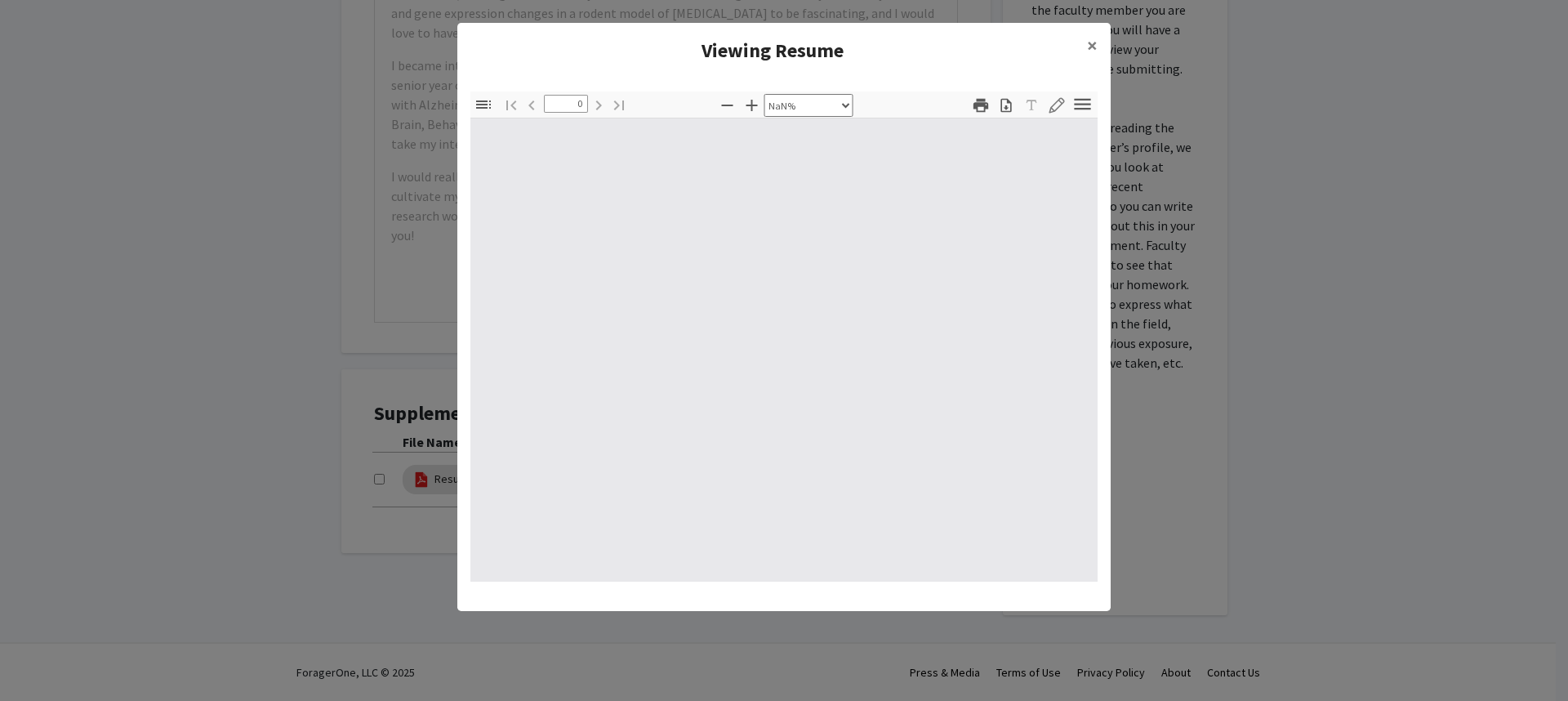
type input "1"
select select "auto"
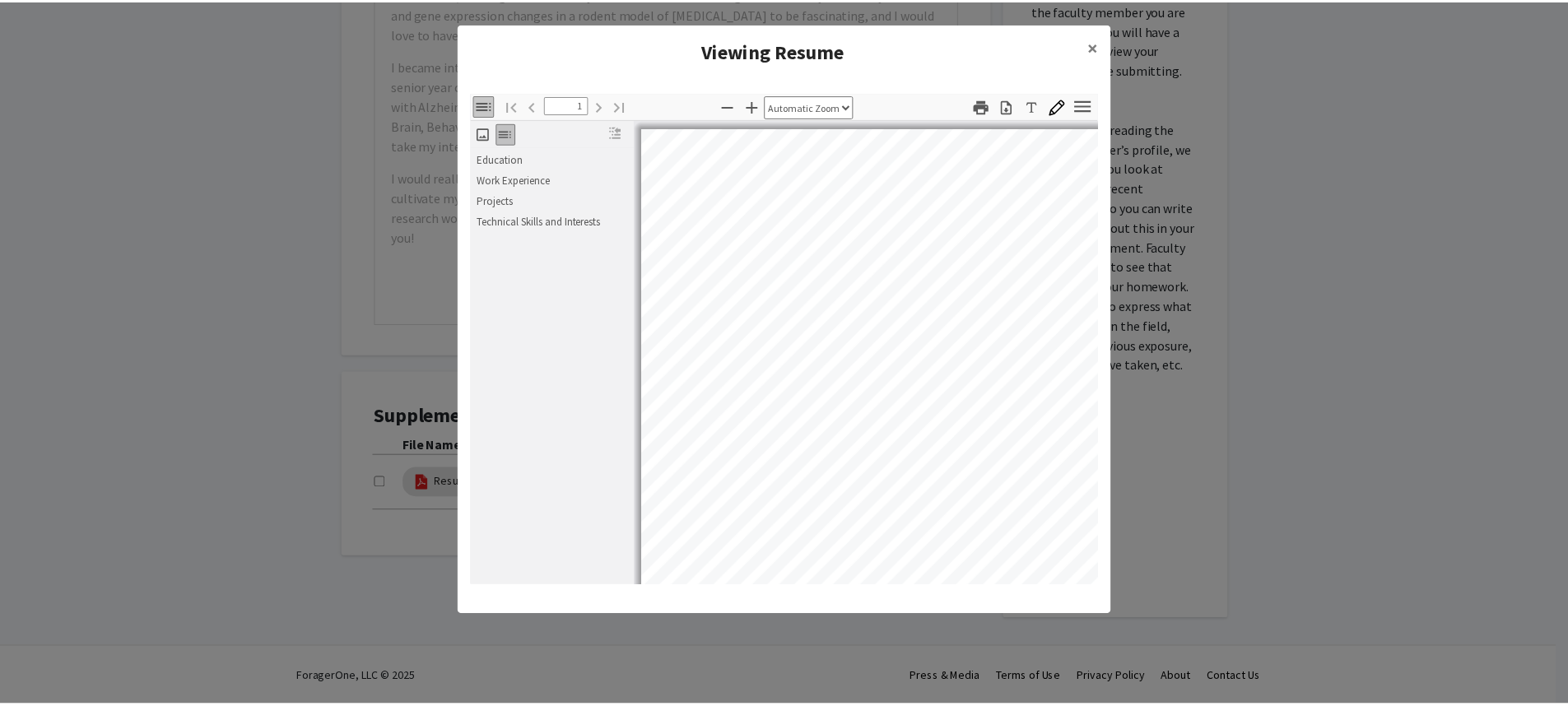
scroll to position [3, 0]
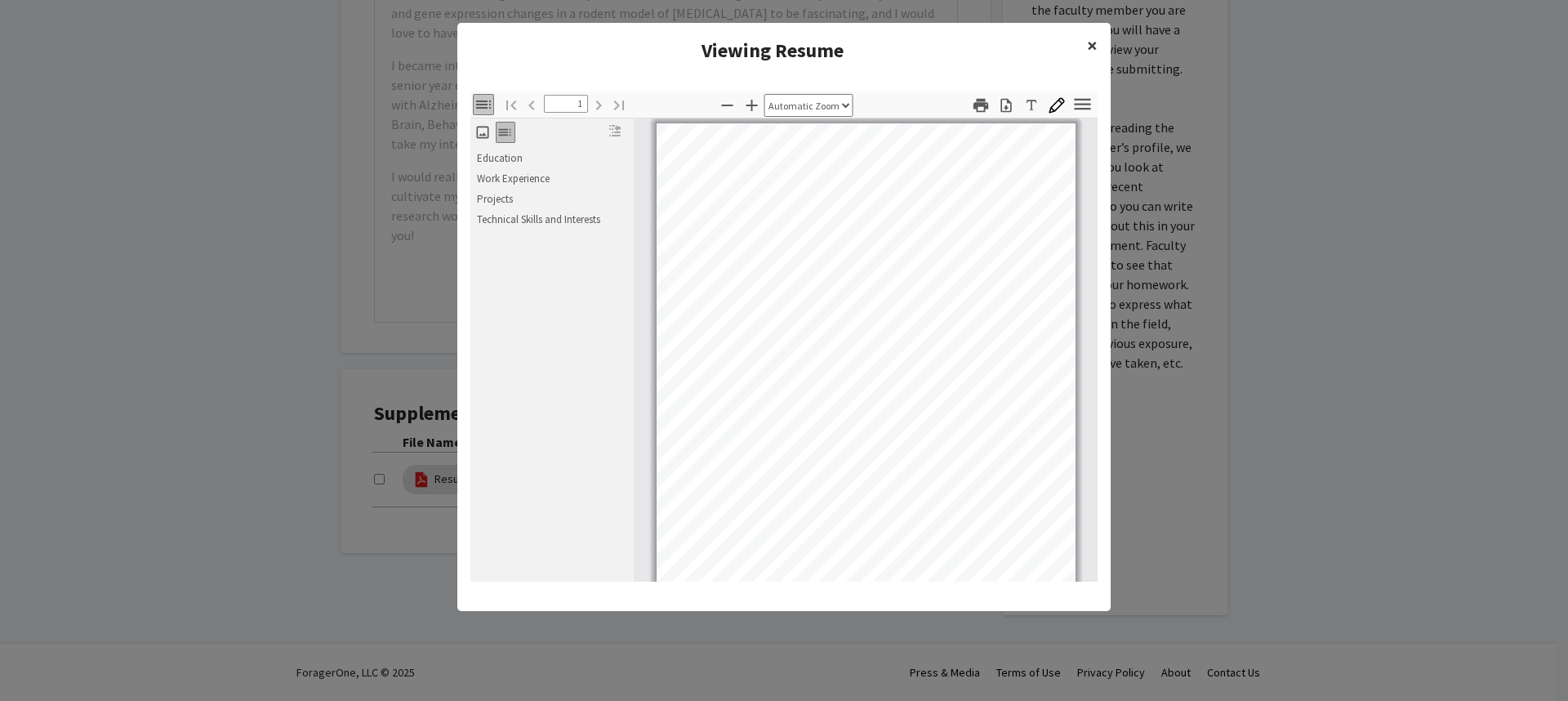
click at [1091, 46] on span "×" at bounding box center [1091, 45] width 10 height 25
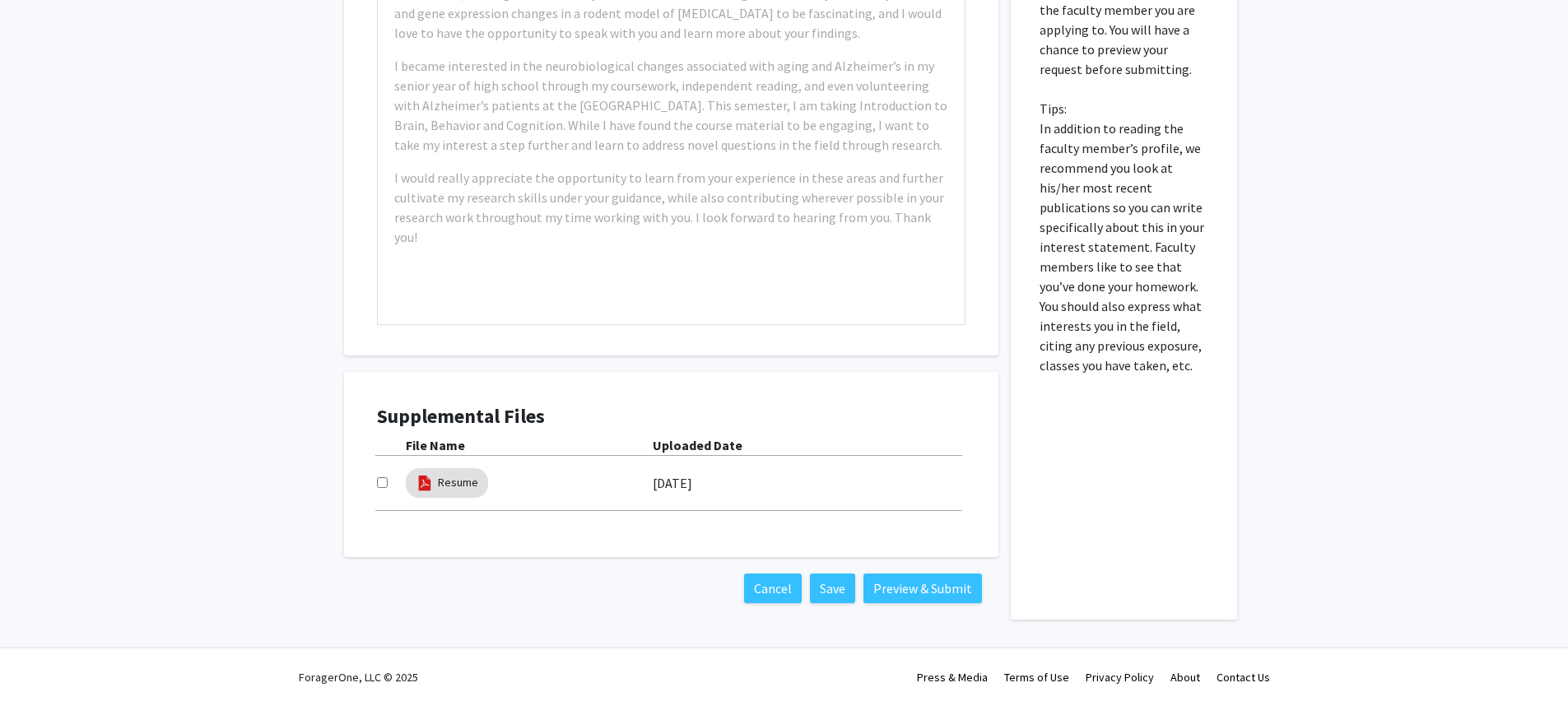
click at [381, 480] on input "checkbox" at bounding box center [382, 482] width 10 height 10
checkbox input "true"
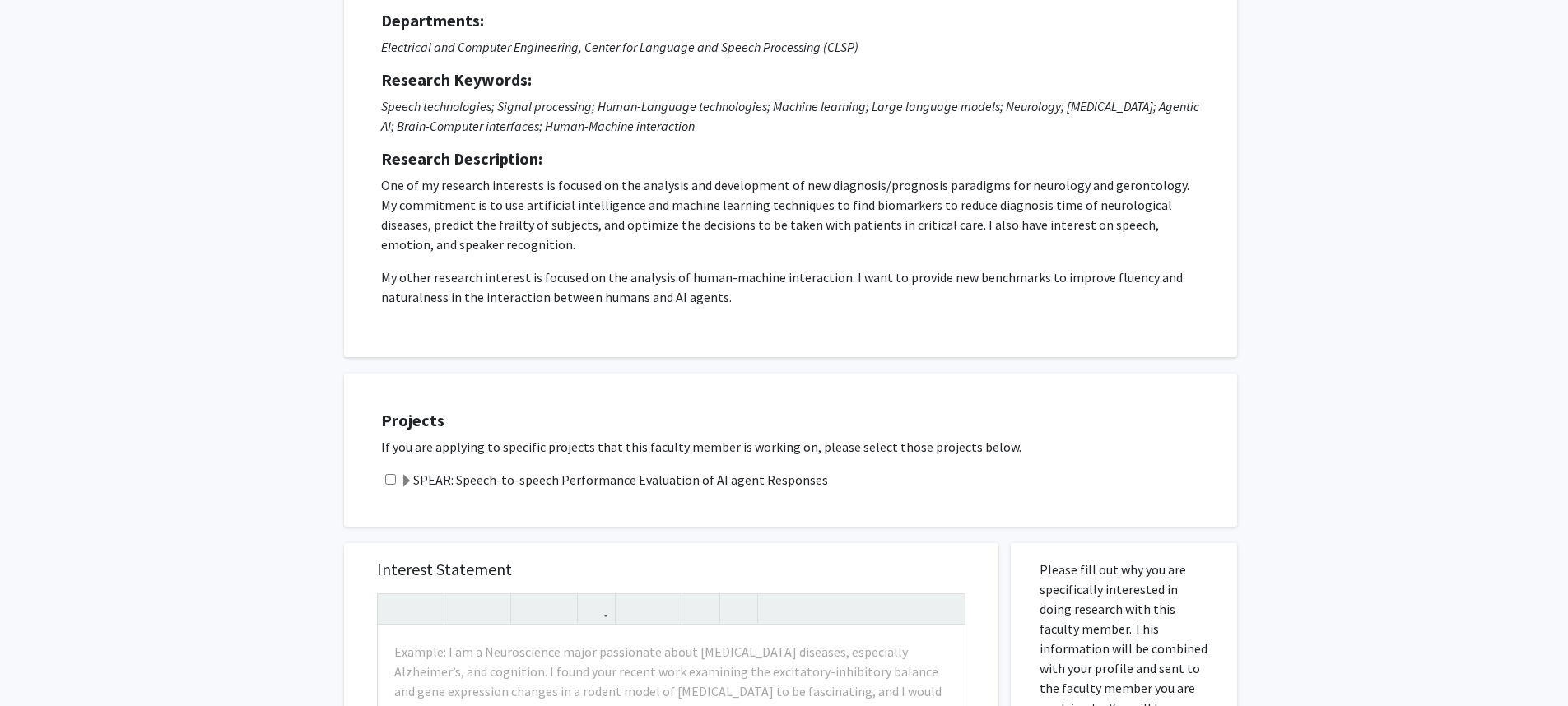
scroll to position [197, 0]
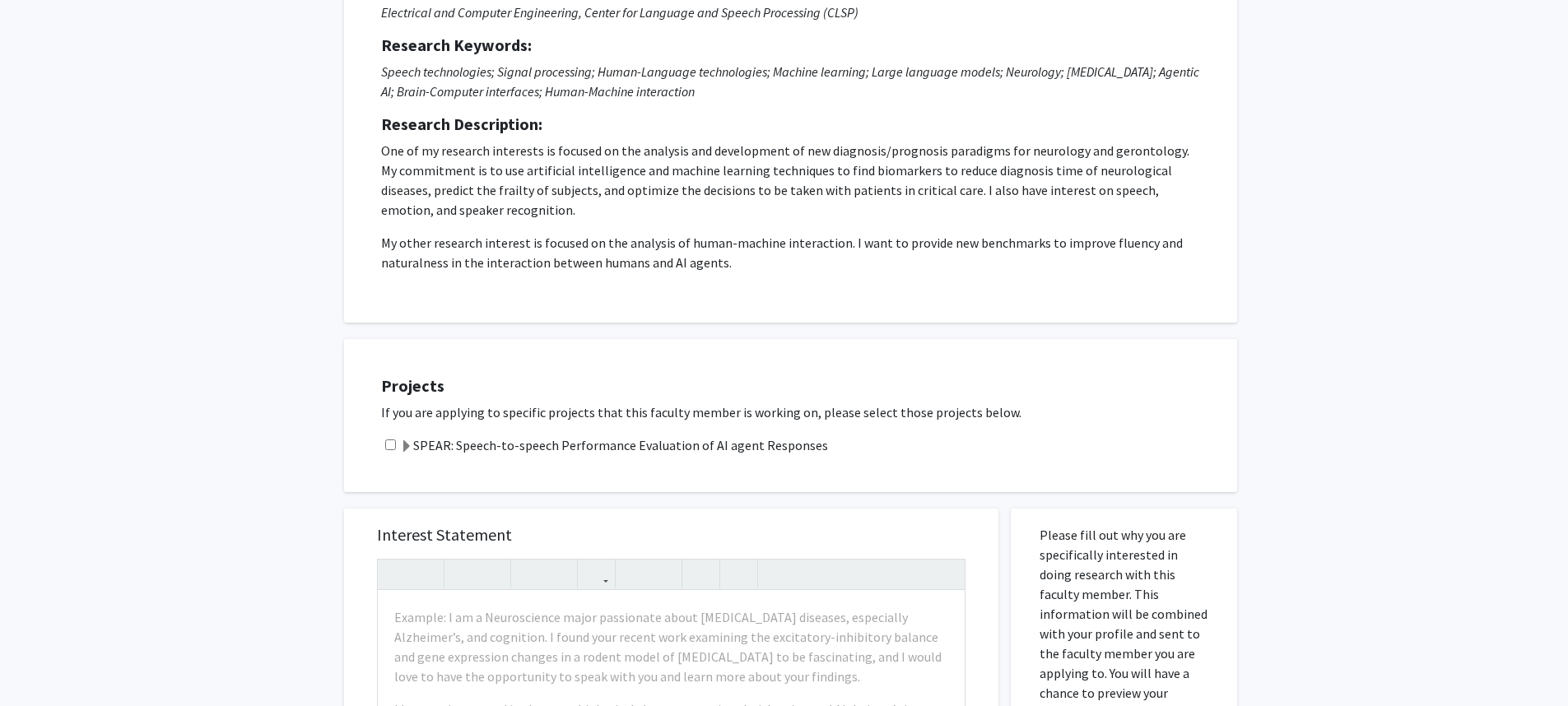
click at [404, 447] on span at bounding box center [406, 447] width 13 height 13
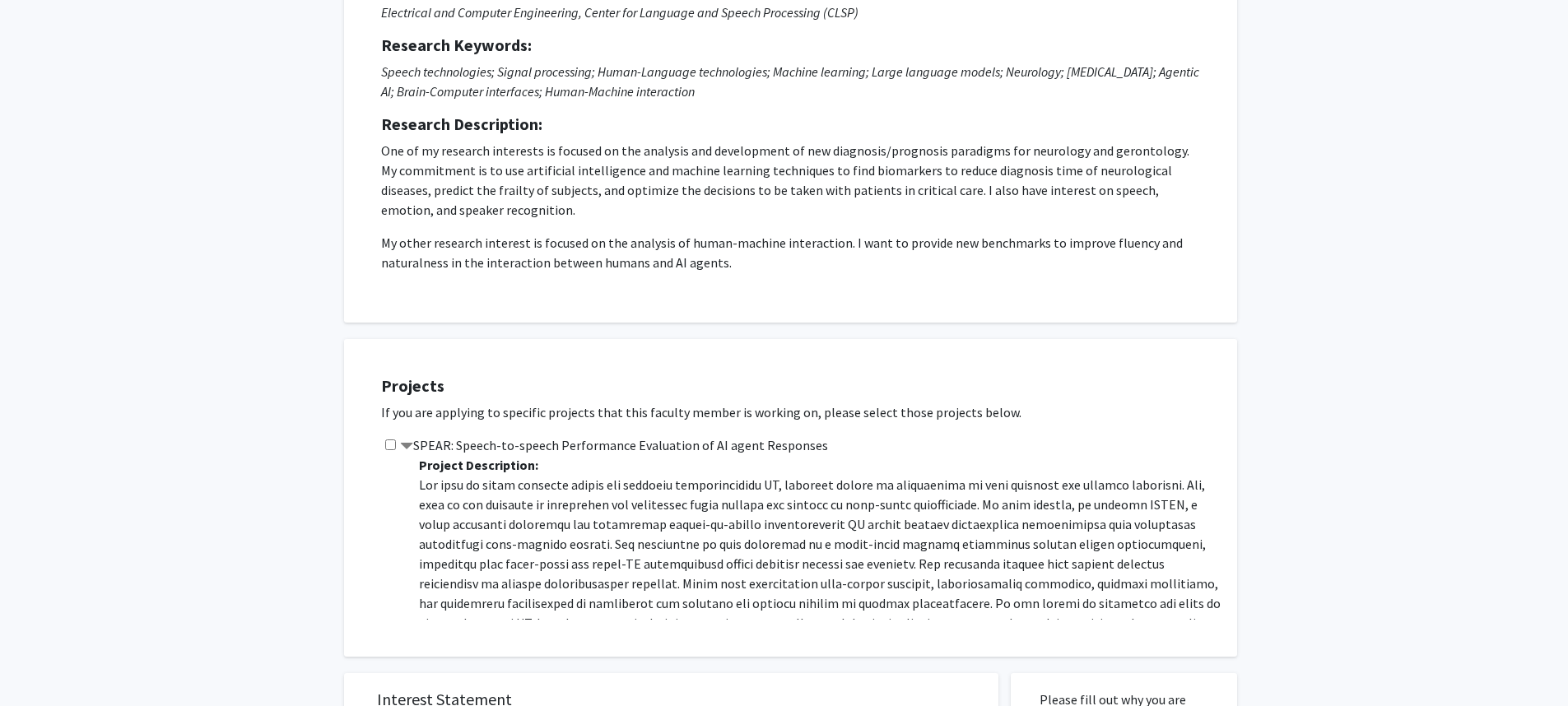
click at [390, 444] on input "checkbox" at bounding box center [390, 444] width 10 height 10
checkbox input "true"
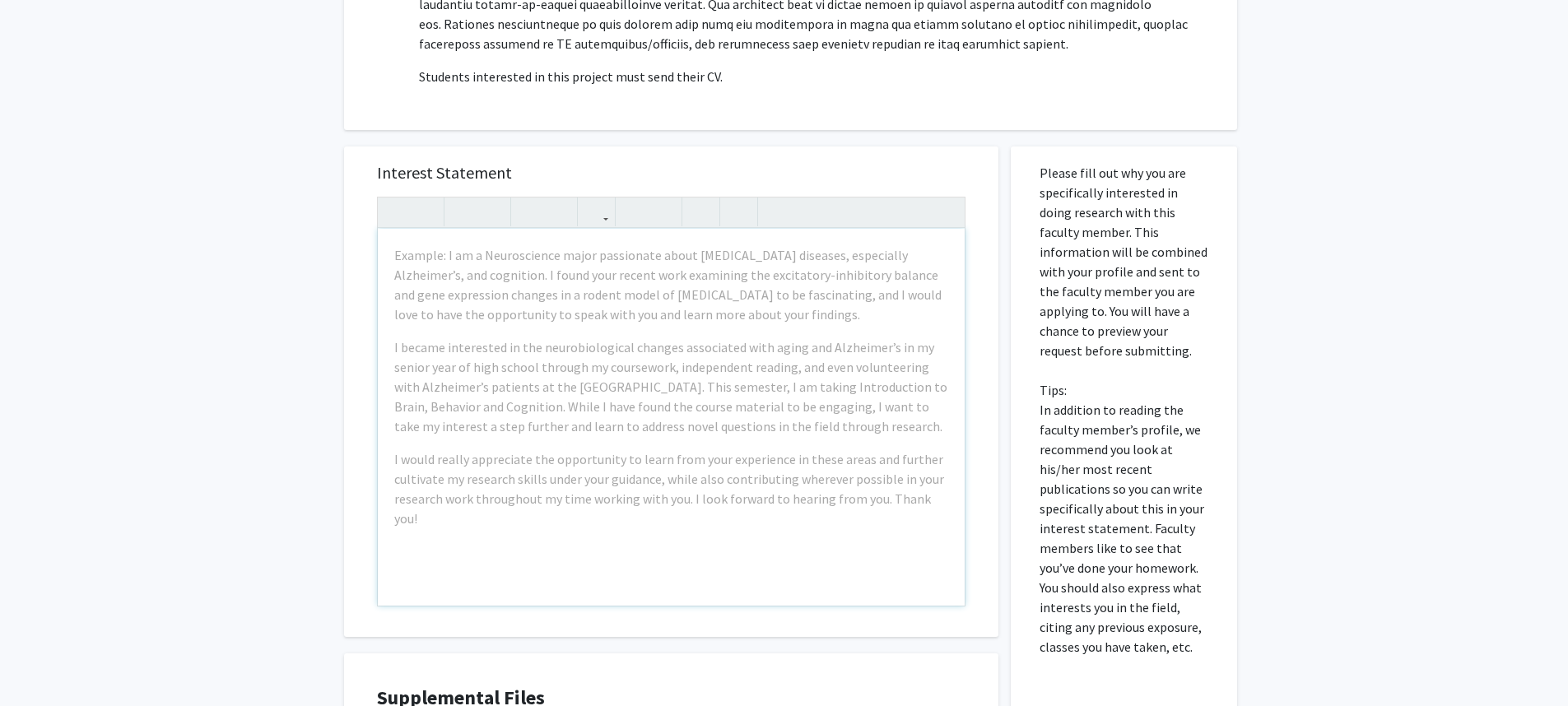
scroll to position [653, 0]
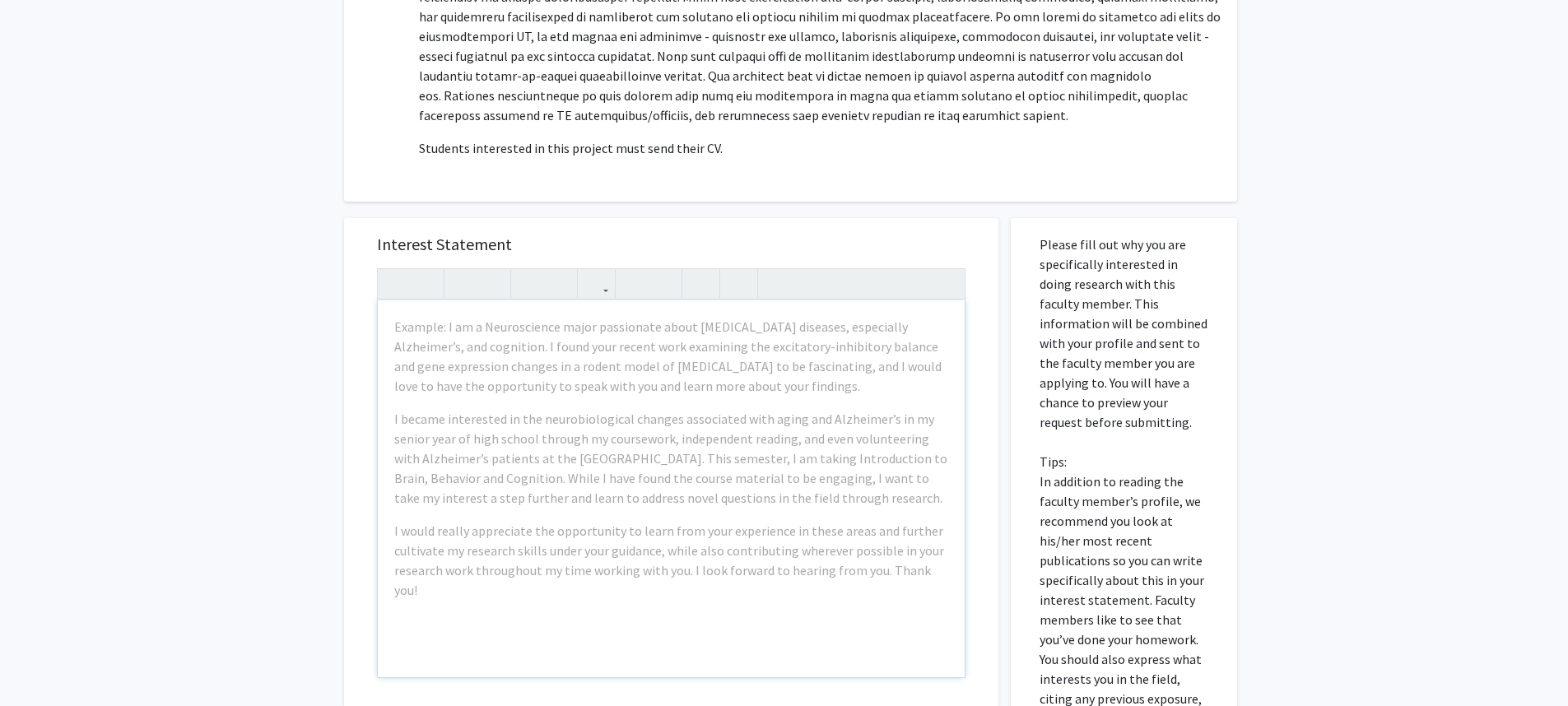
click at [623, 402] on div "Example: I am a Neuroscience major passionate about [MEDICAL_DATA] diseases, es…" at bounding box center [671, 488] width 587 height 377
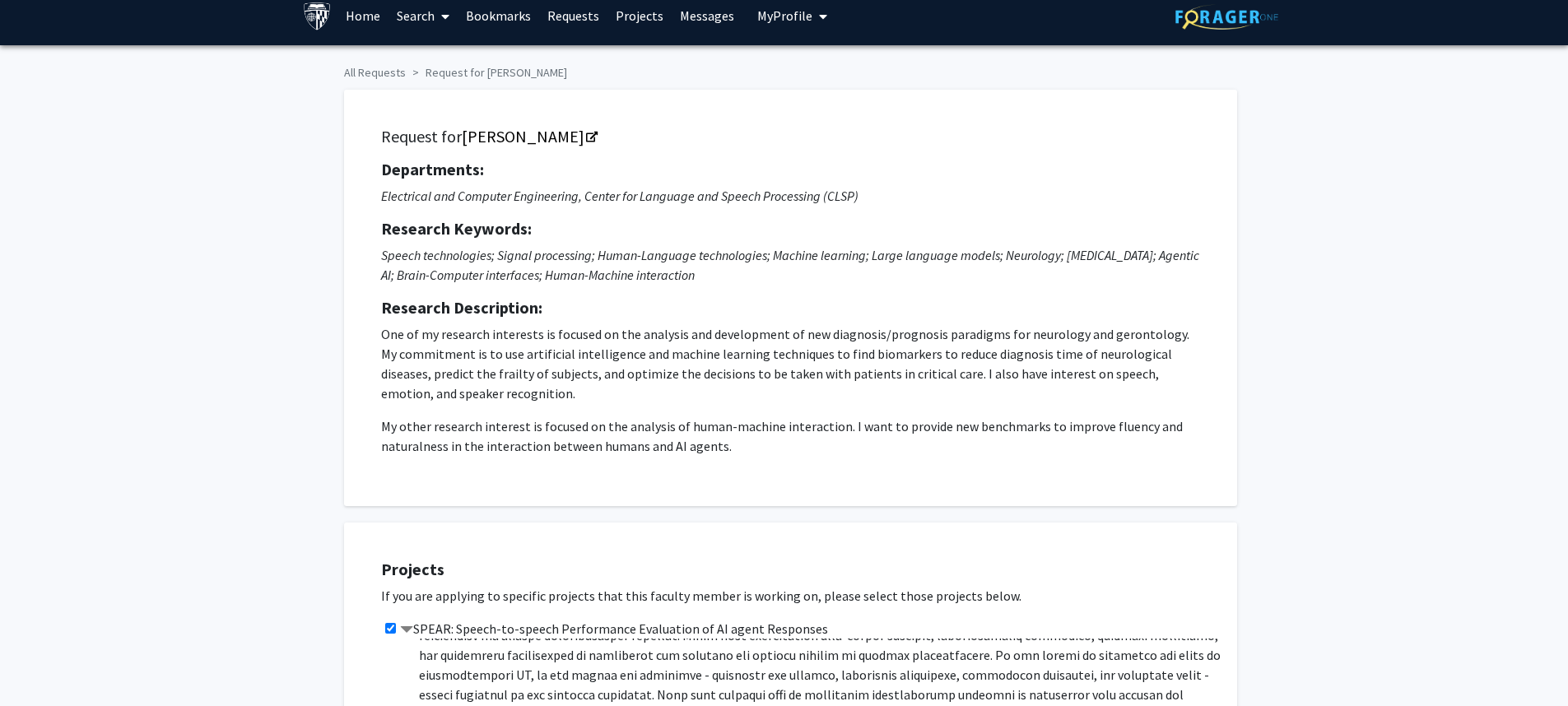
scroll to position [0, 0]
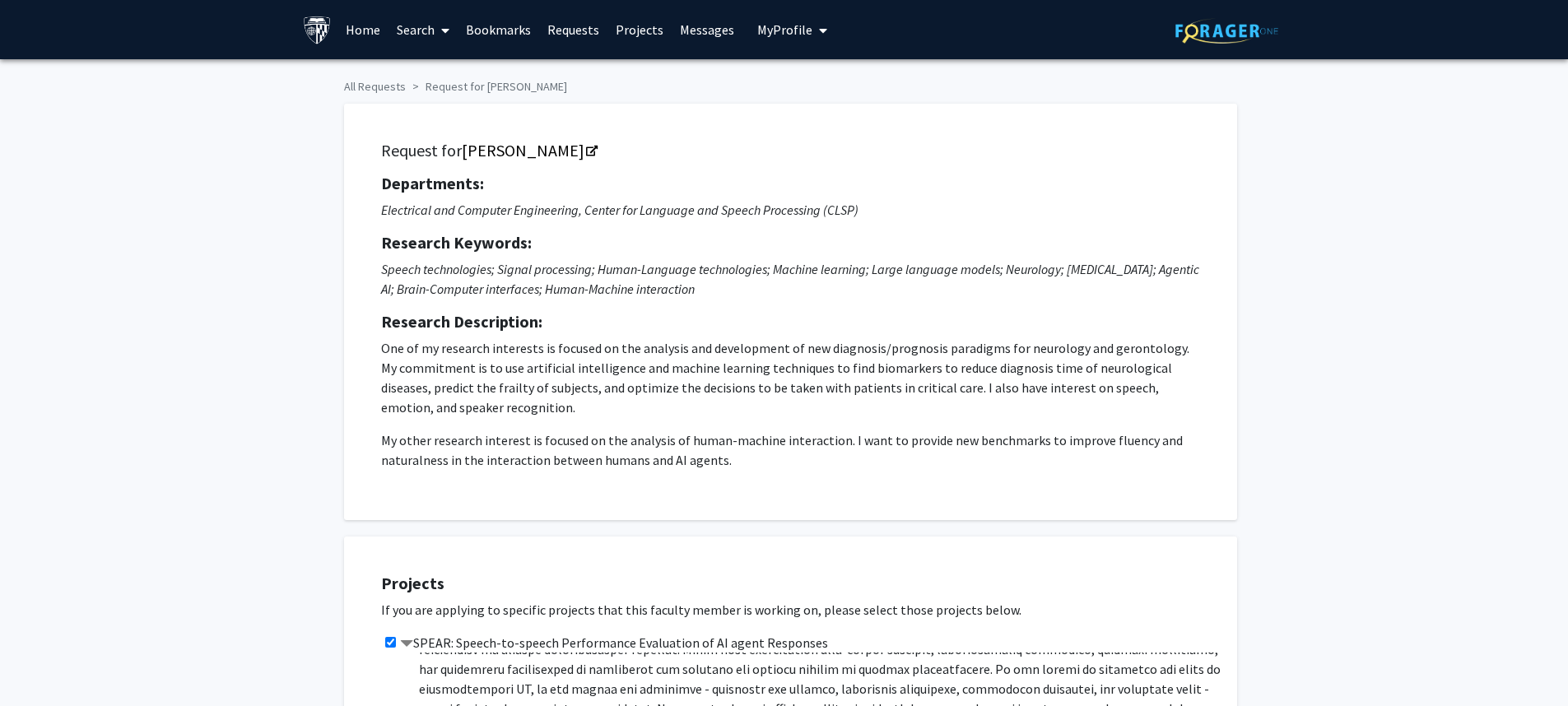
click at [803, 29] on span "My Profile" at bounding box center [785, 29] width 55 height 16
click at [833, 80] on span "[PERSON_NAME]" at bounding box center [859, 76] width 100 height 18
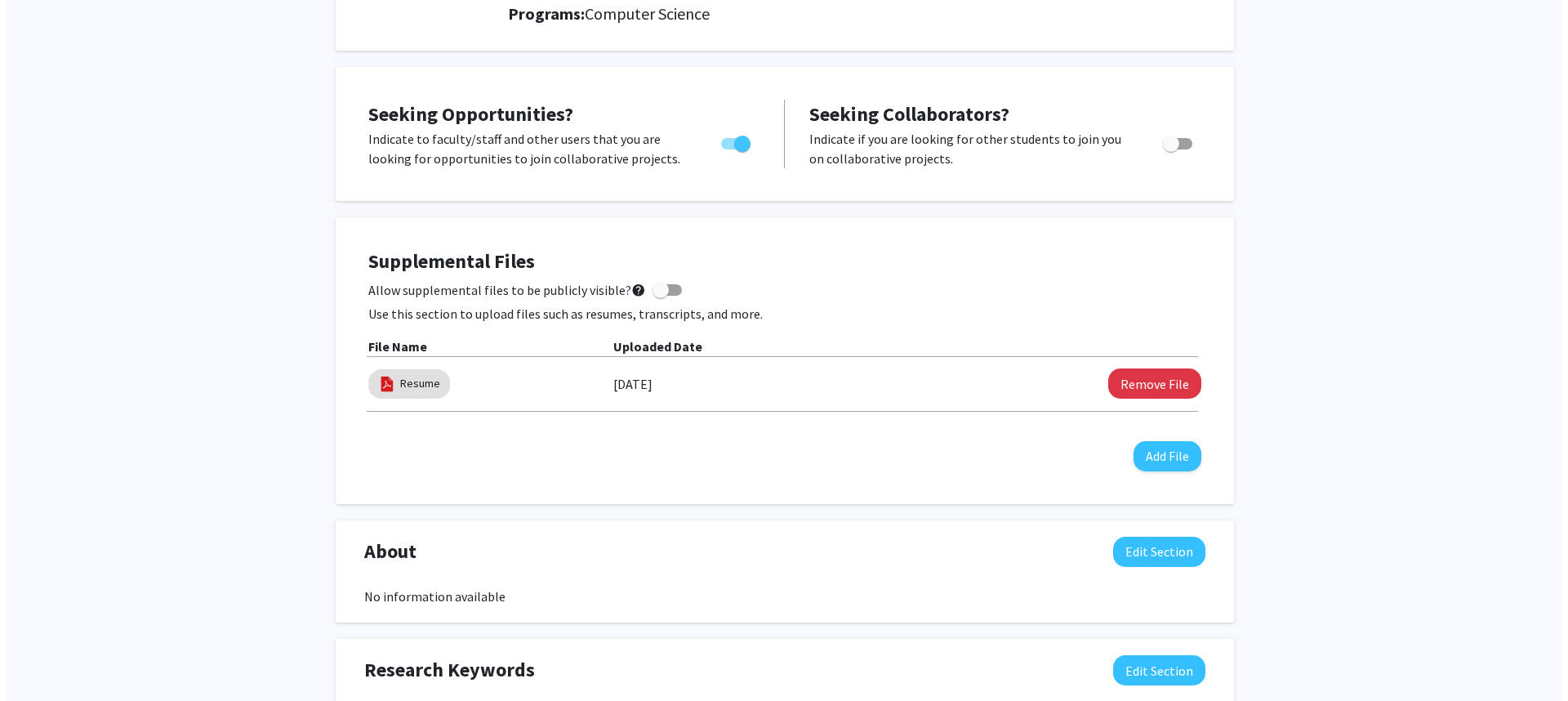
scroll to position [261, 0]
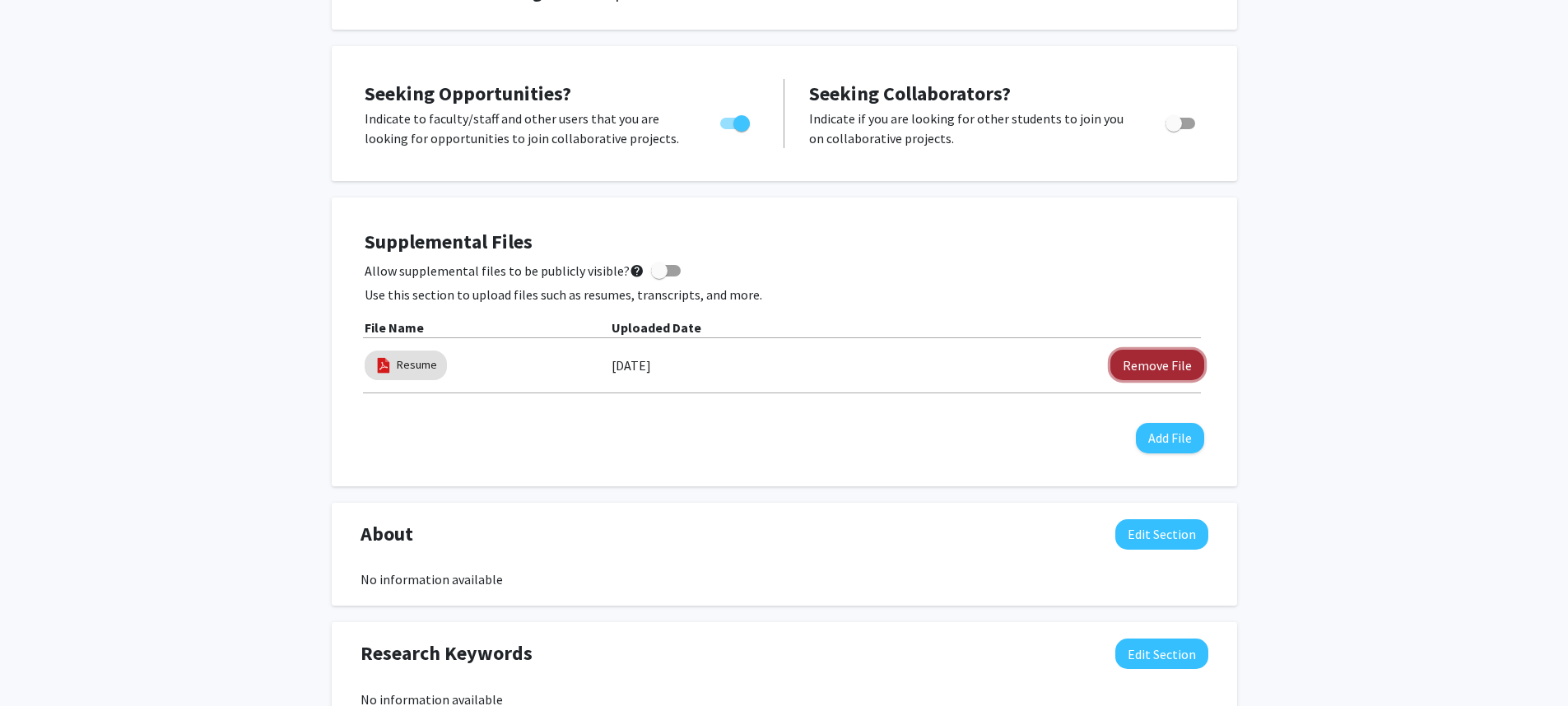
click at [1155, 368] on button "Remove File" at bounding box center [1157, 365] width 94 height 30
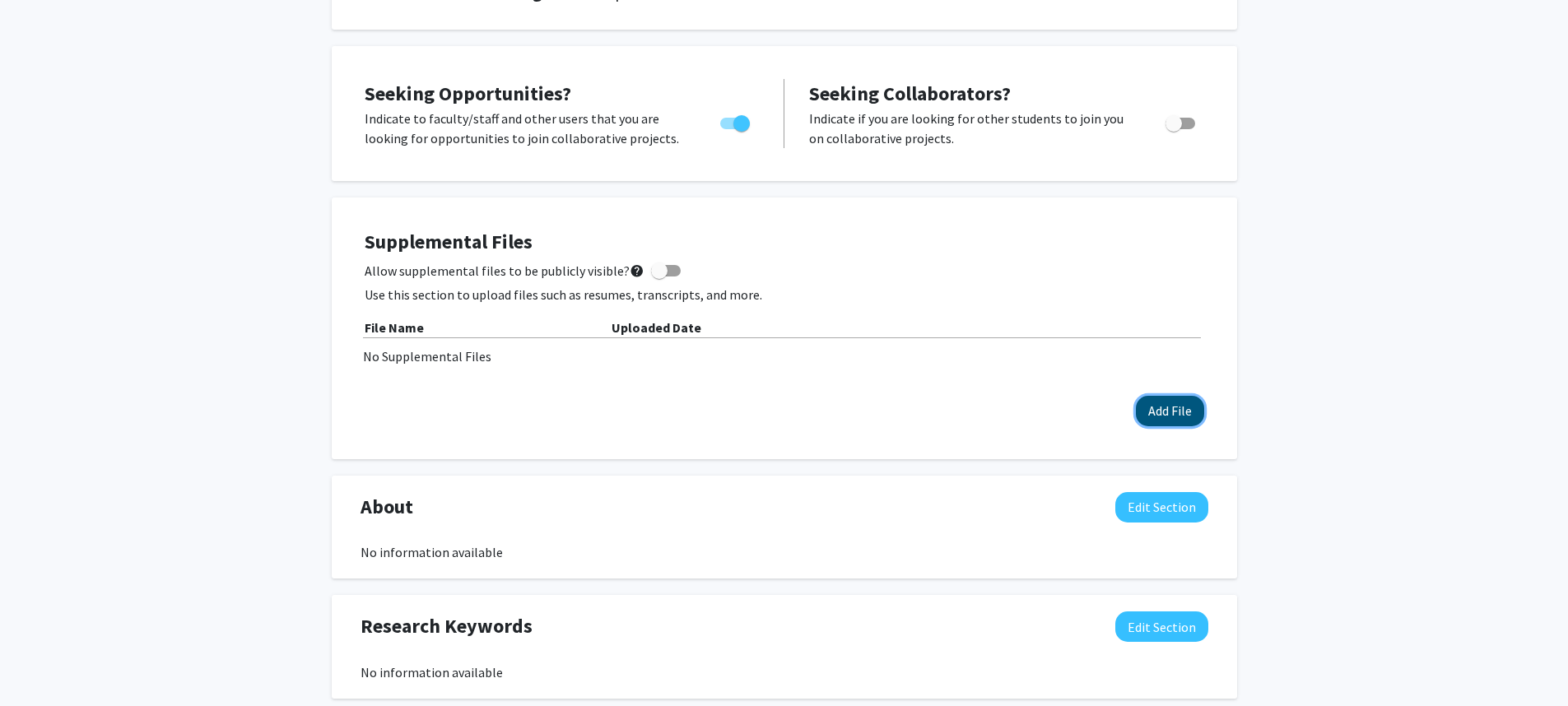
click at [1151, 409] on button "Add File" at bounding box center [1170, 411] width 68 height 30
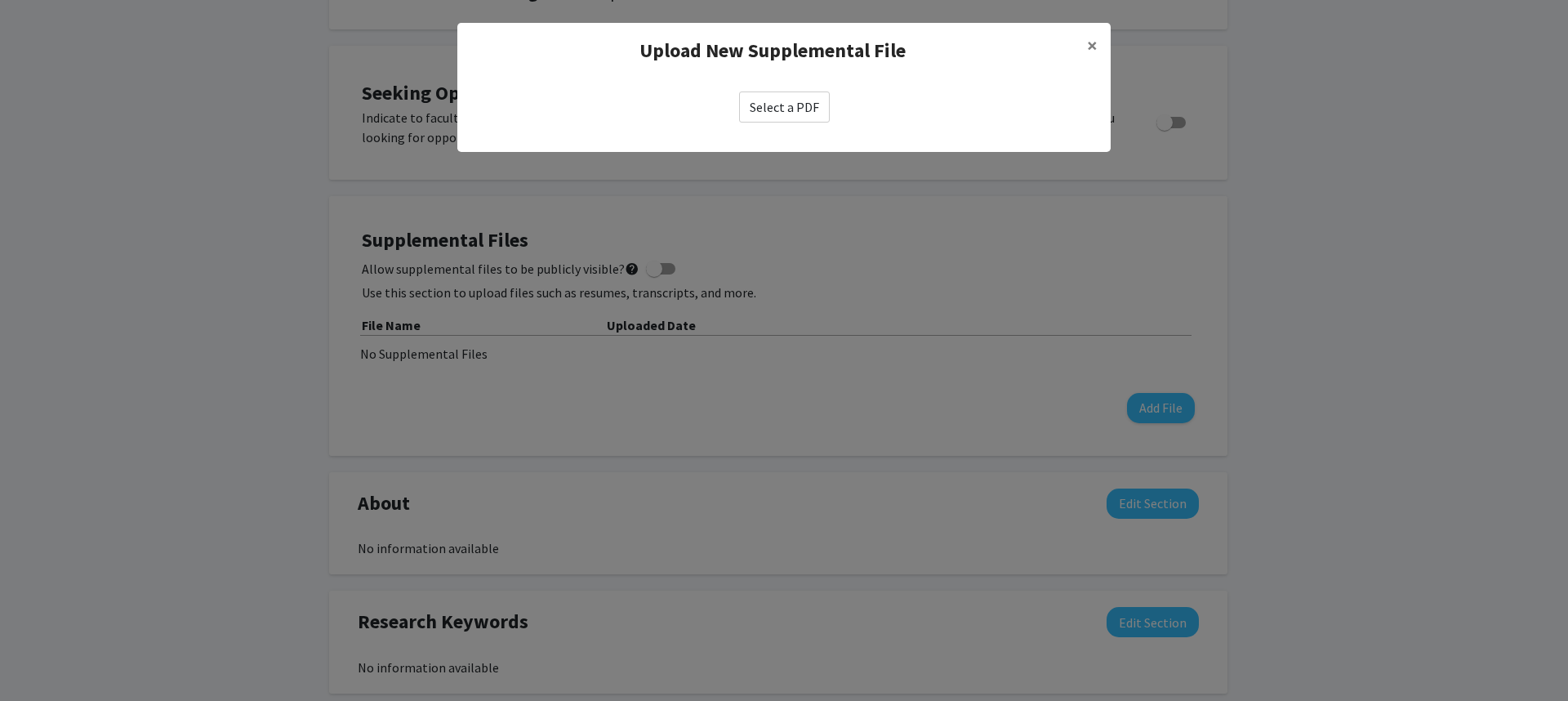
click at [771, 105] on label "Select a PDF" at bounding box center [784, 106] width 90 height 31
click at [0, 0] on input "Select a PDF" at bounding box center [0, 0] width 0 height 0
select select "custom"
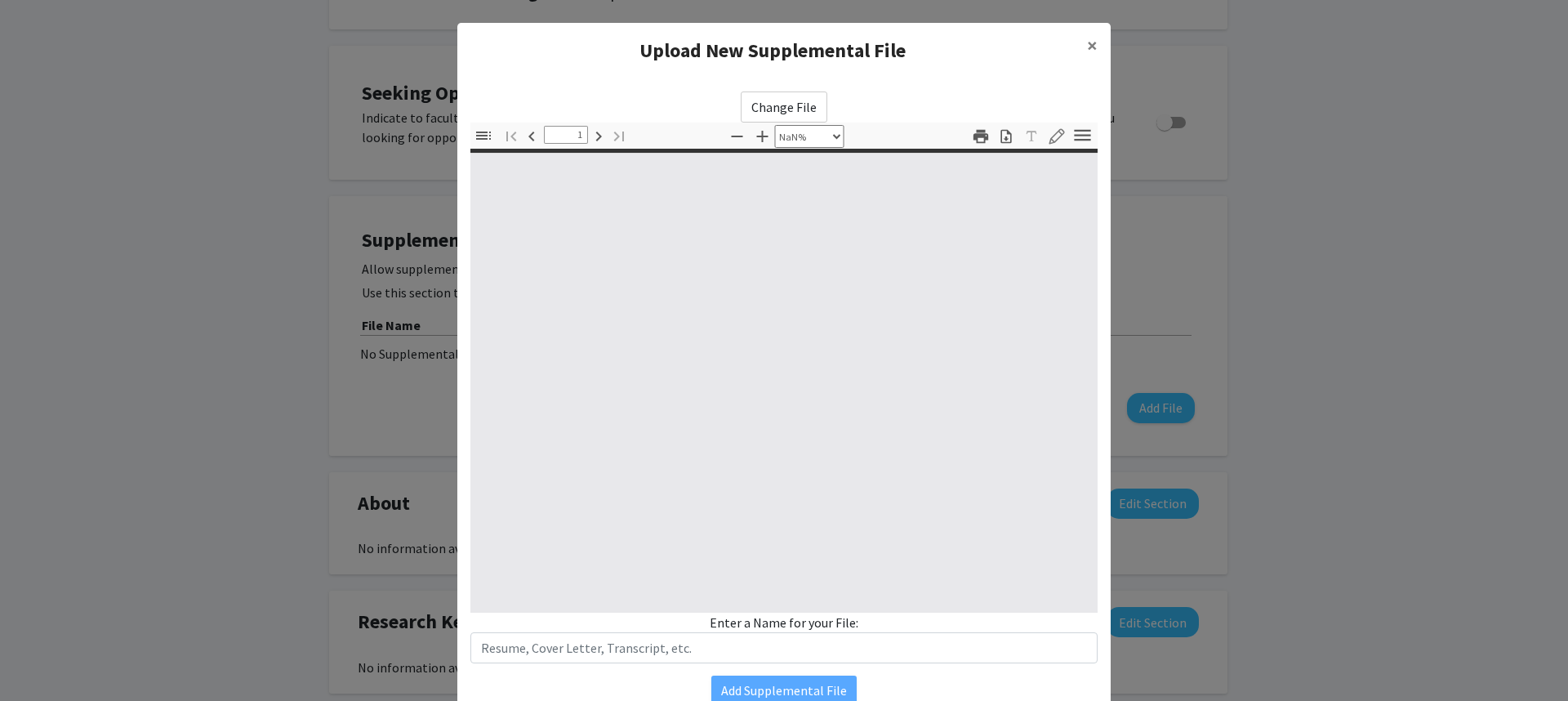
type input "0"
select select "custom"
type input "1"
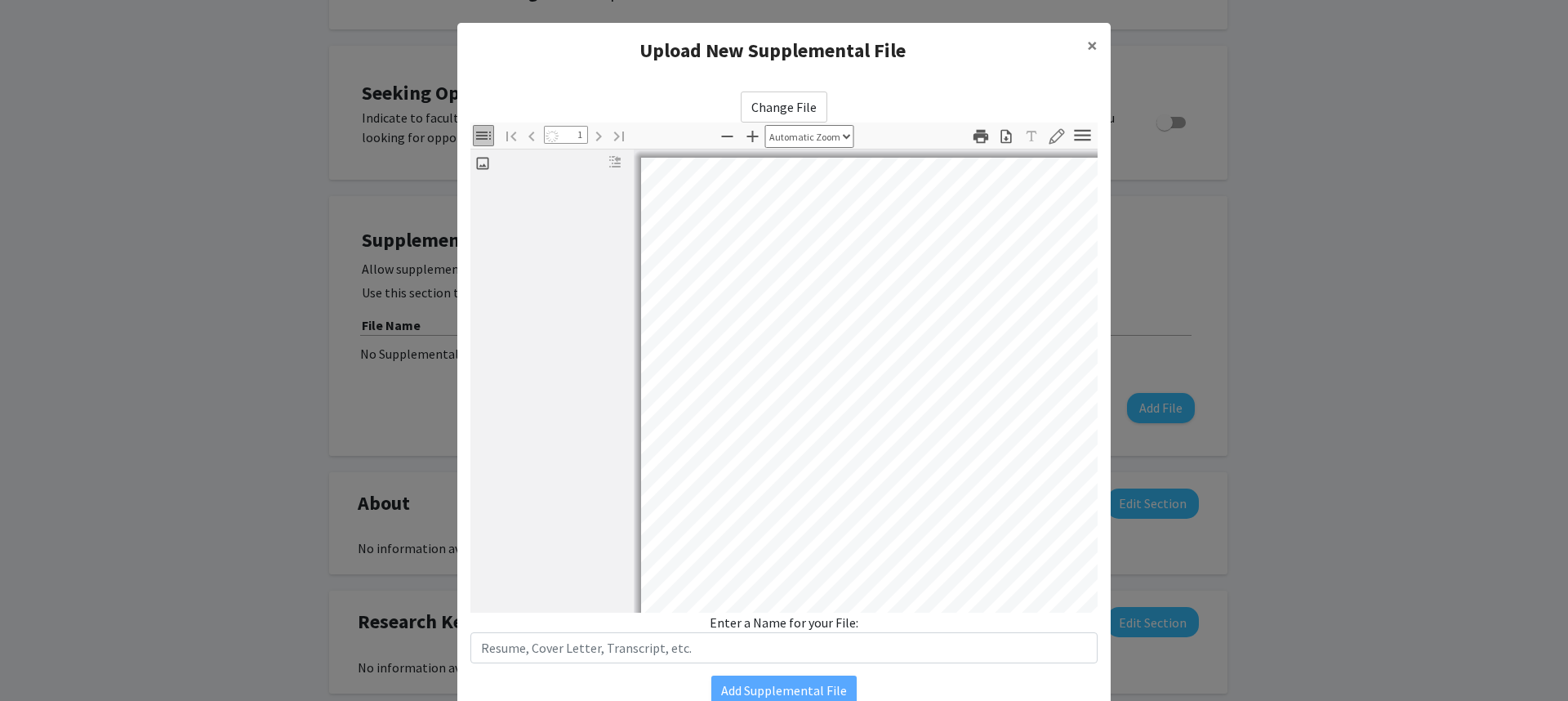
select select "auto"
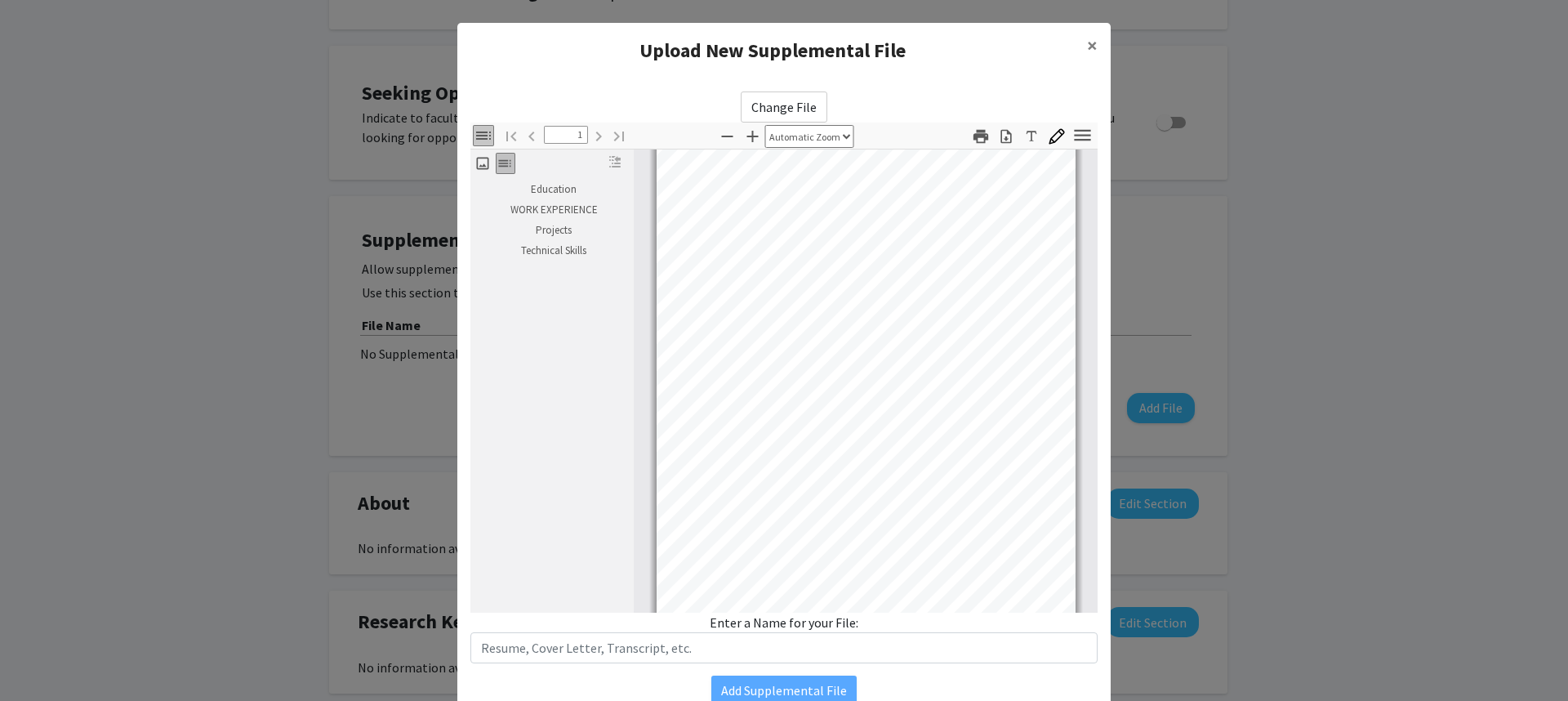
scroll to position [95, 0]
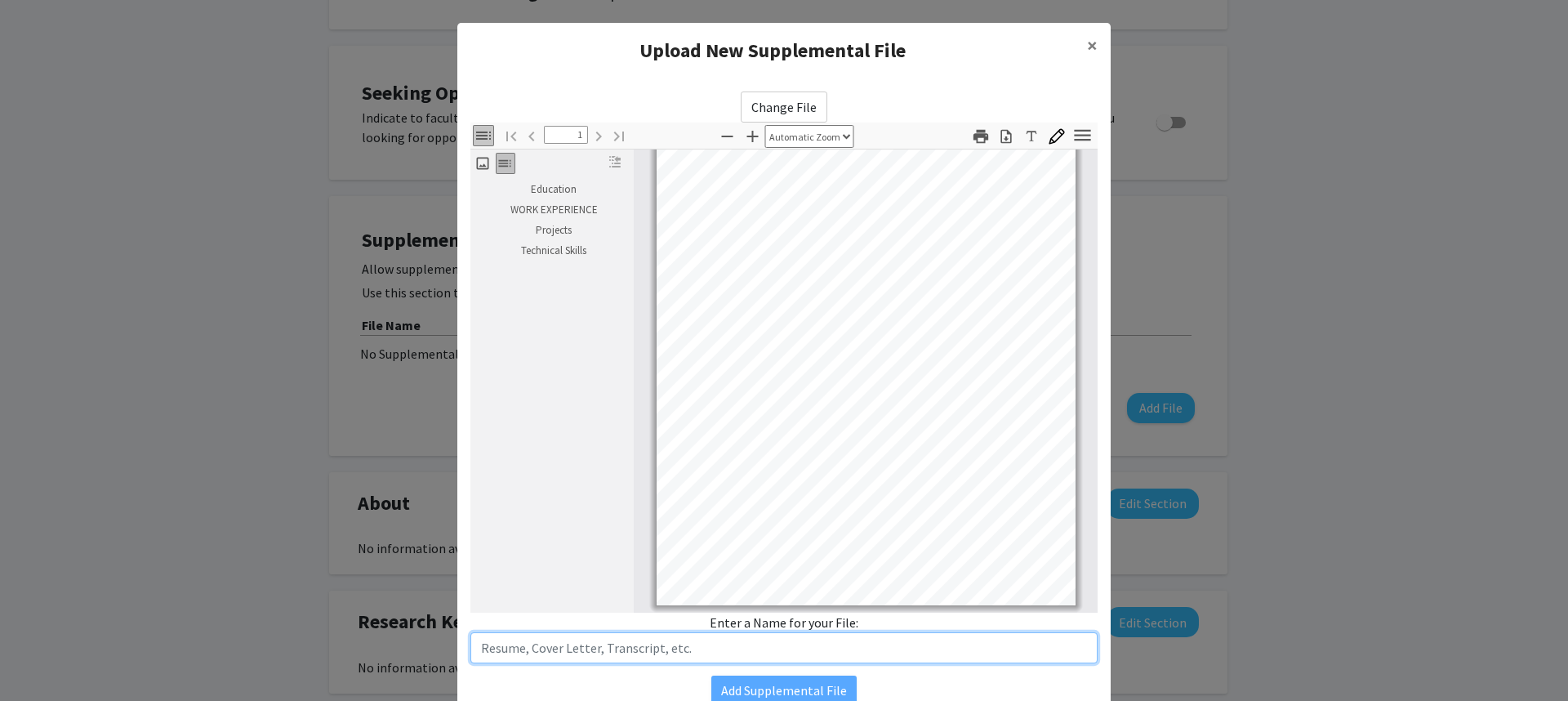
click at [814, 649] on input "text" at bounding box center [784, 647] width 627 height 31
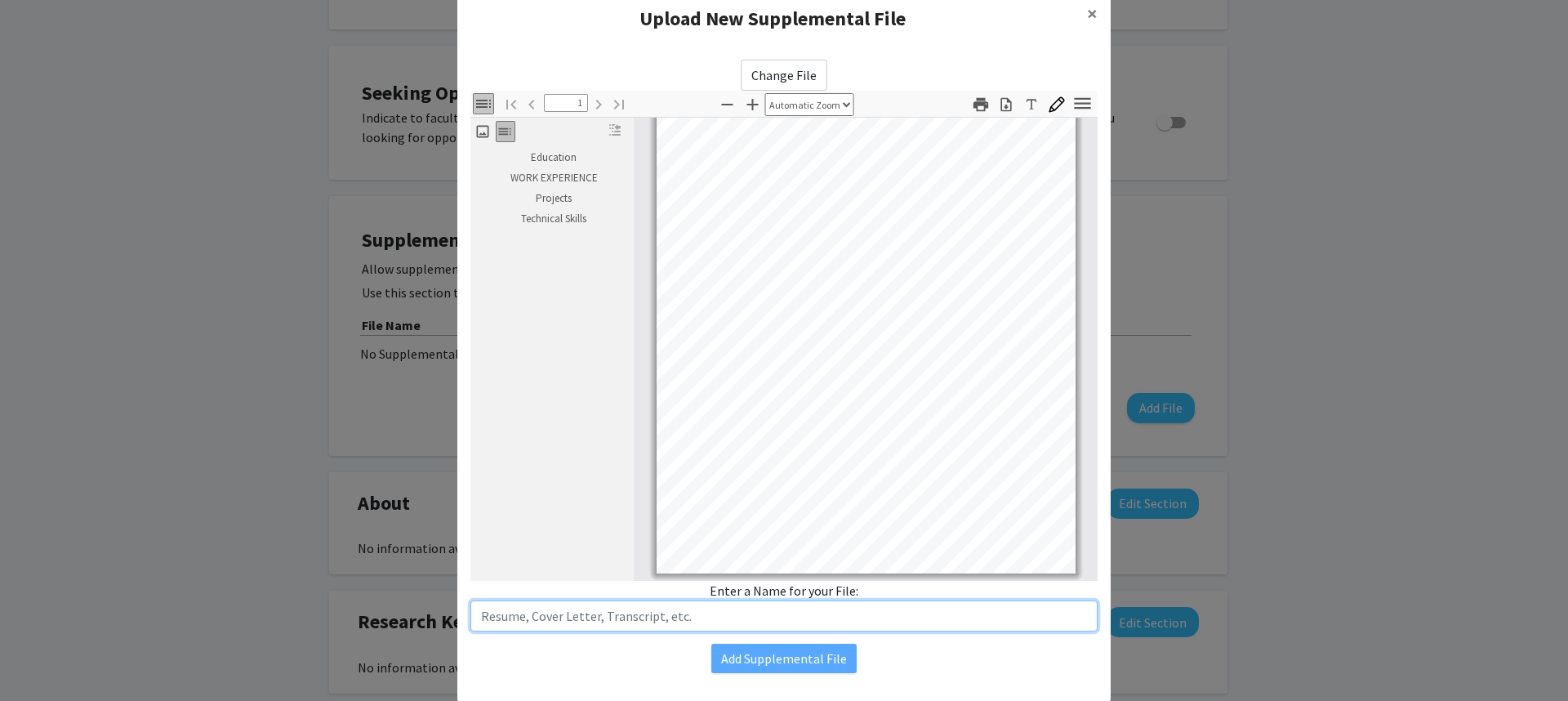
scroll to position [65, 0]
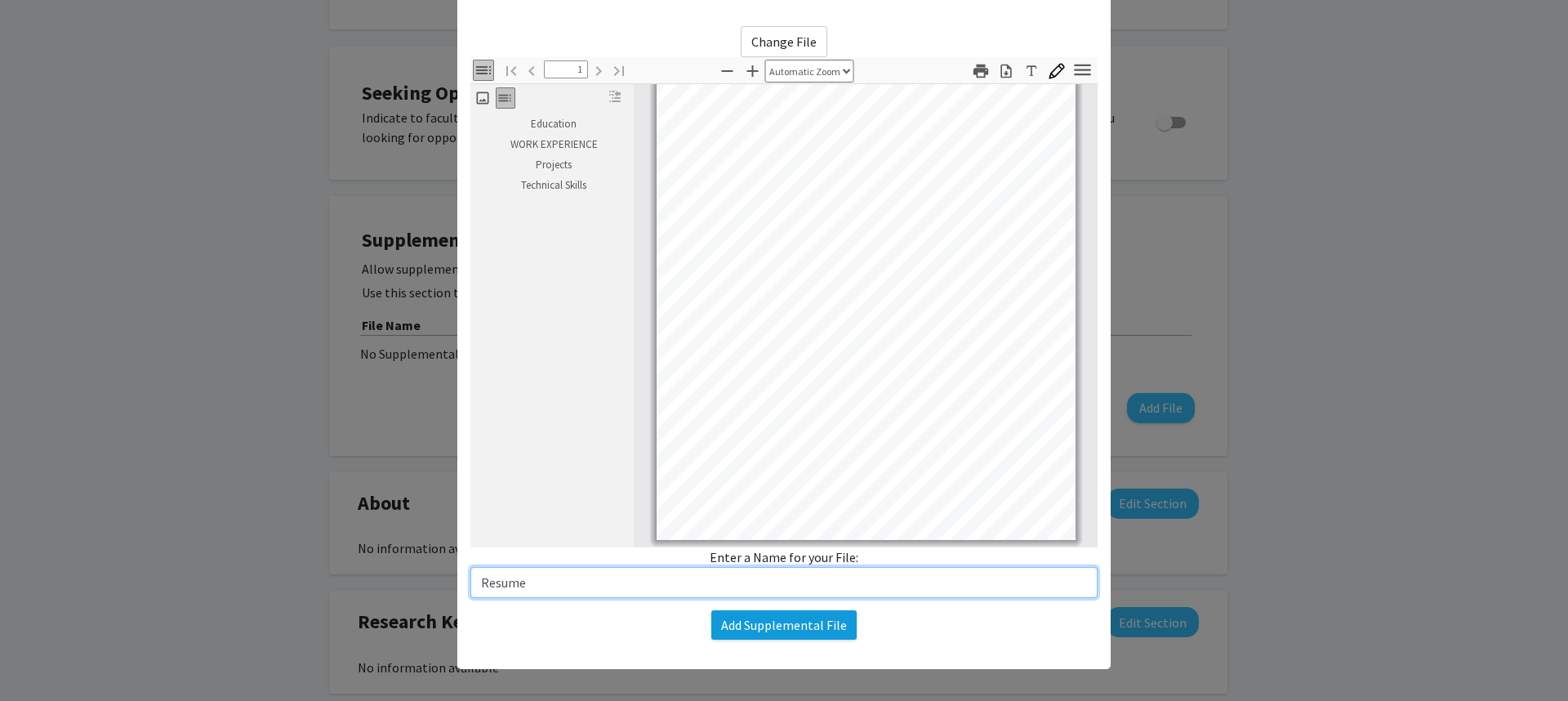
type input "Resume"
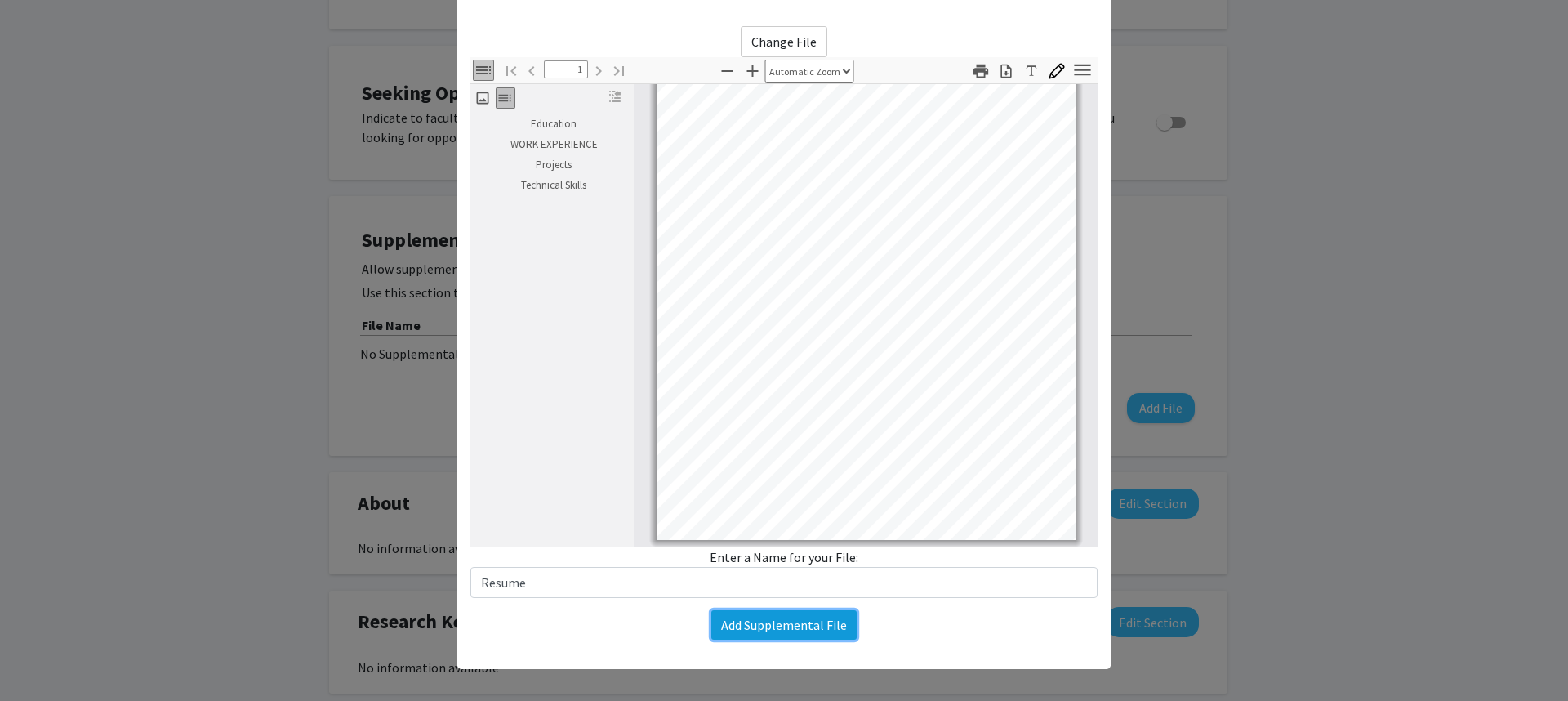
click at [800, 633] on button "Add Supplemental File" at bounding box center [784, 625] width 145 height 29
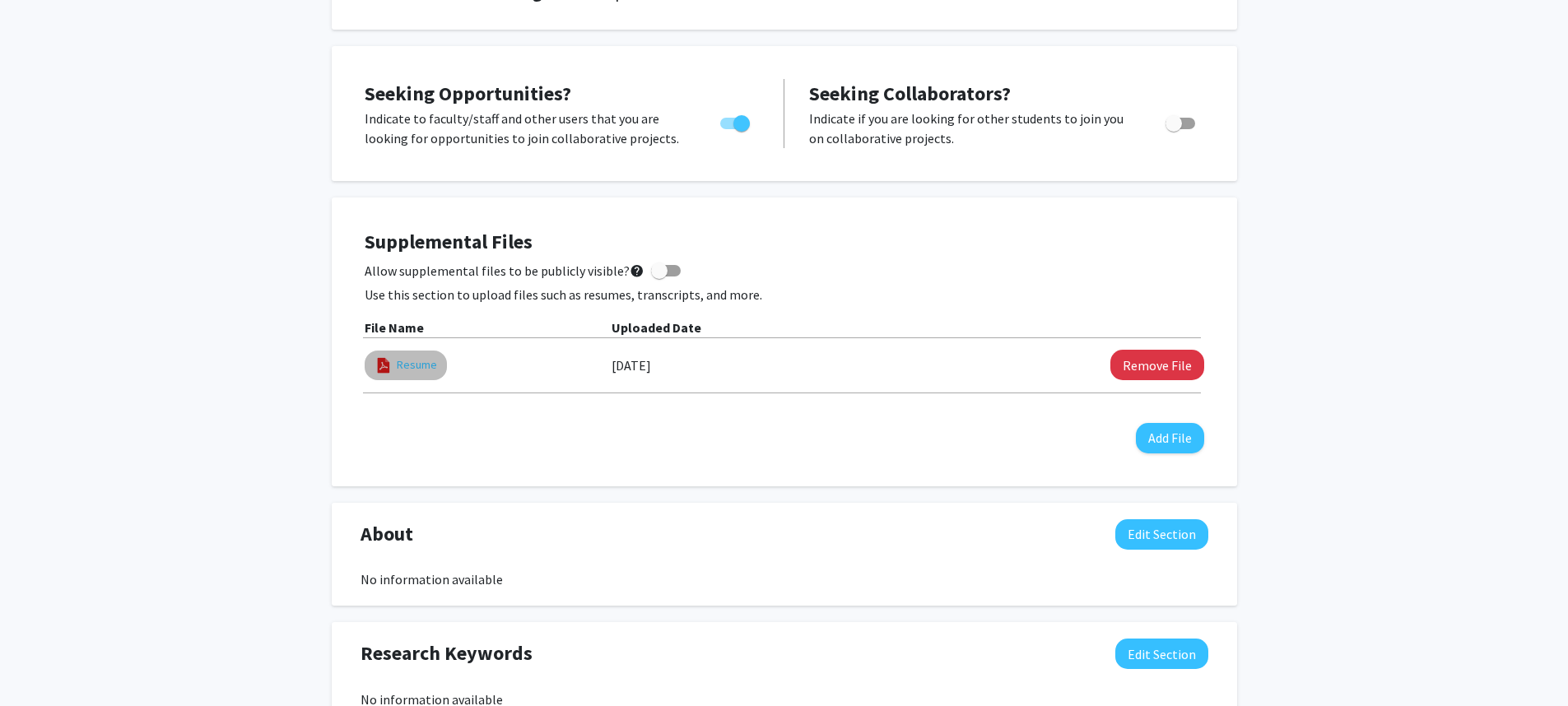
click at [405, 361] on link "Resume" at bounding box center [417, 364] width 40 height 17
select select "custom"
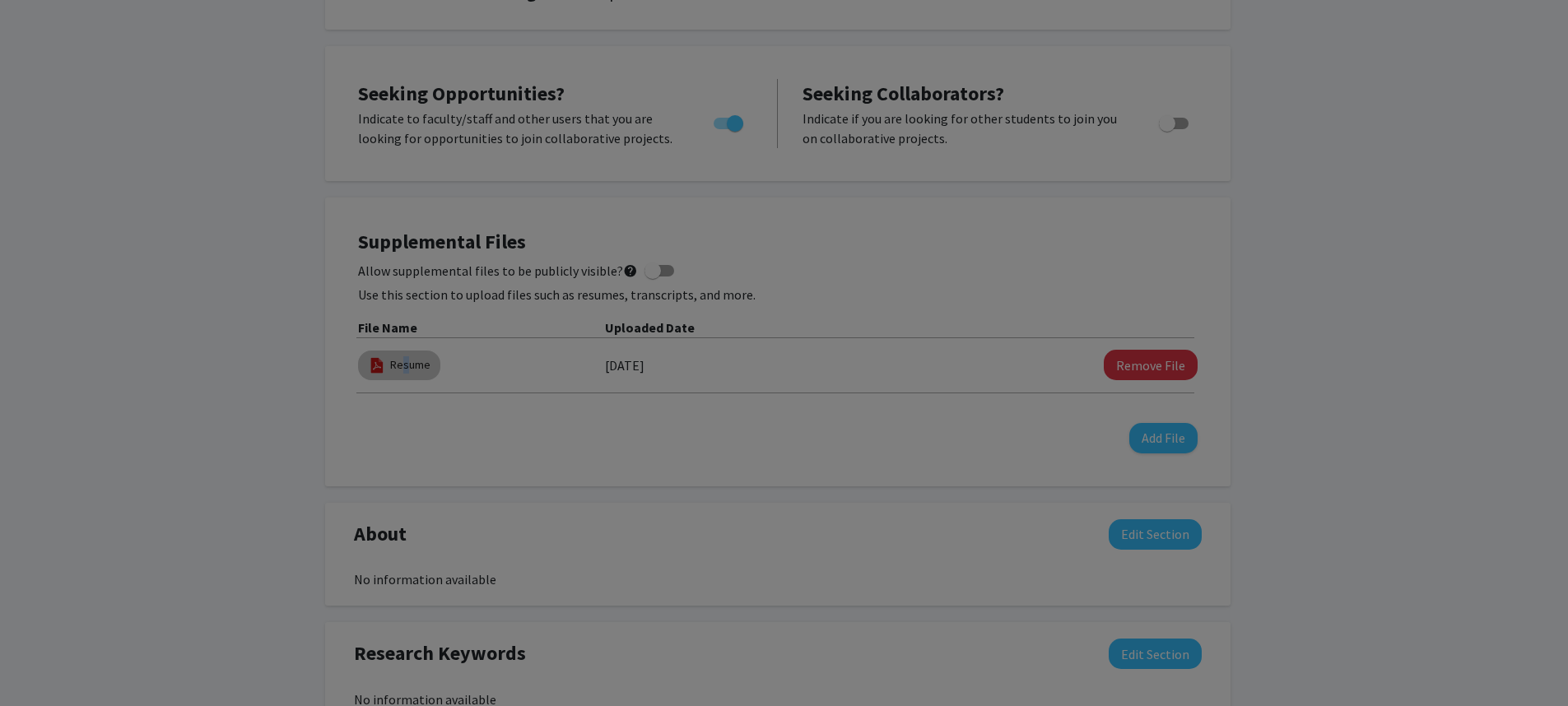
type input "0"
select select "custom"
type input "1"
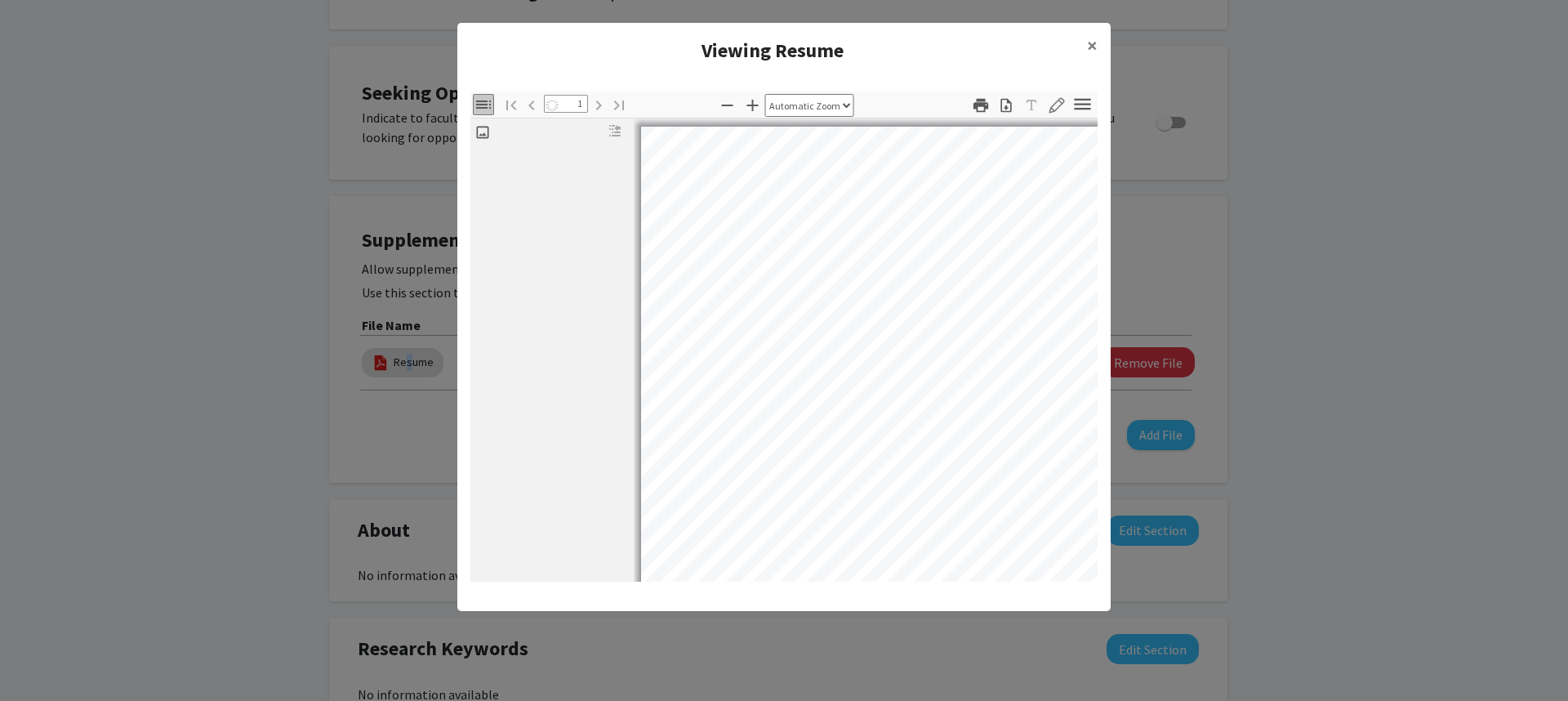
select select "auto"
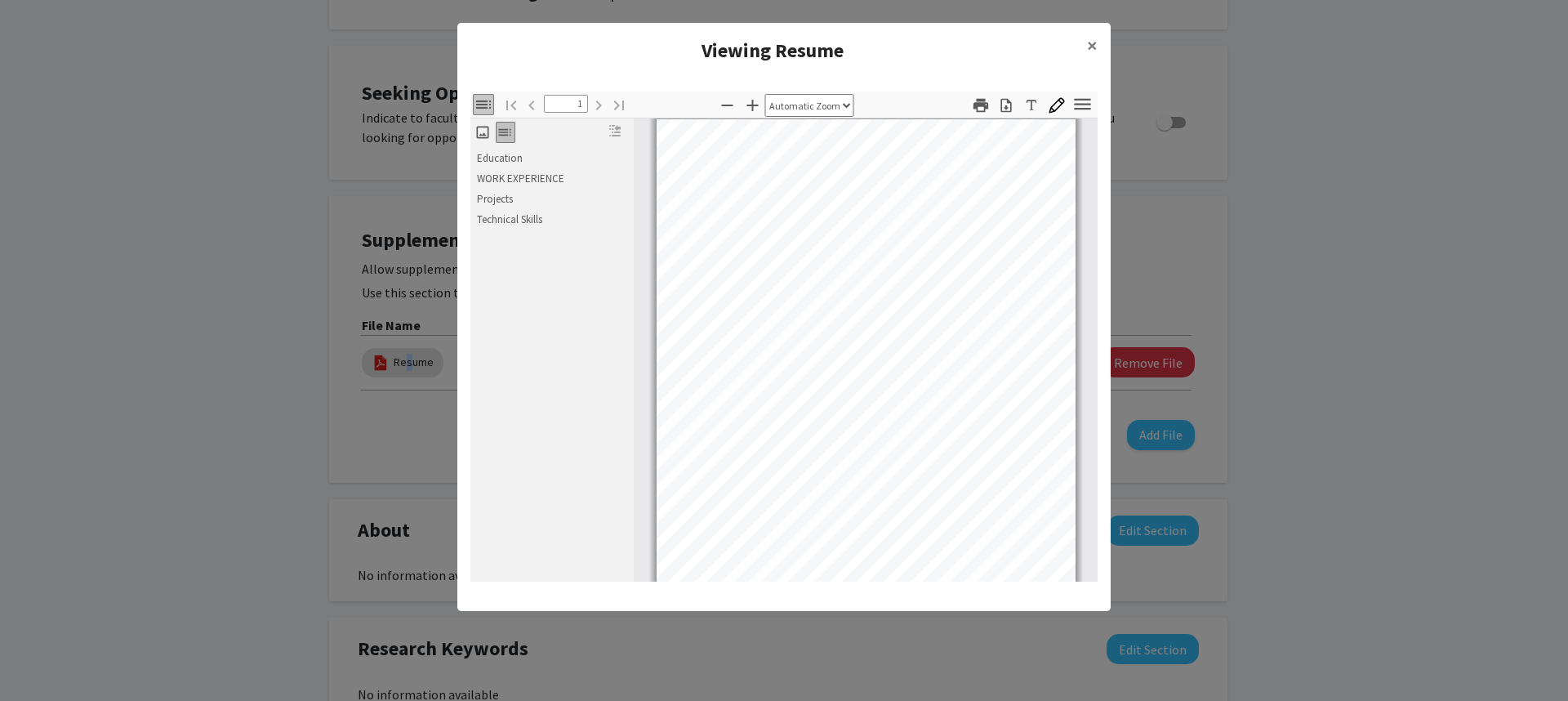
scroll to position [0, 0]
click at [508, 162] on link "Education" at bounding box center [553, 159] width 158 height 20
click at [516, 178] on link "WORK EXPERIENCE" at bounding box center [553, 179] width 158 height 20
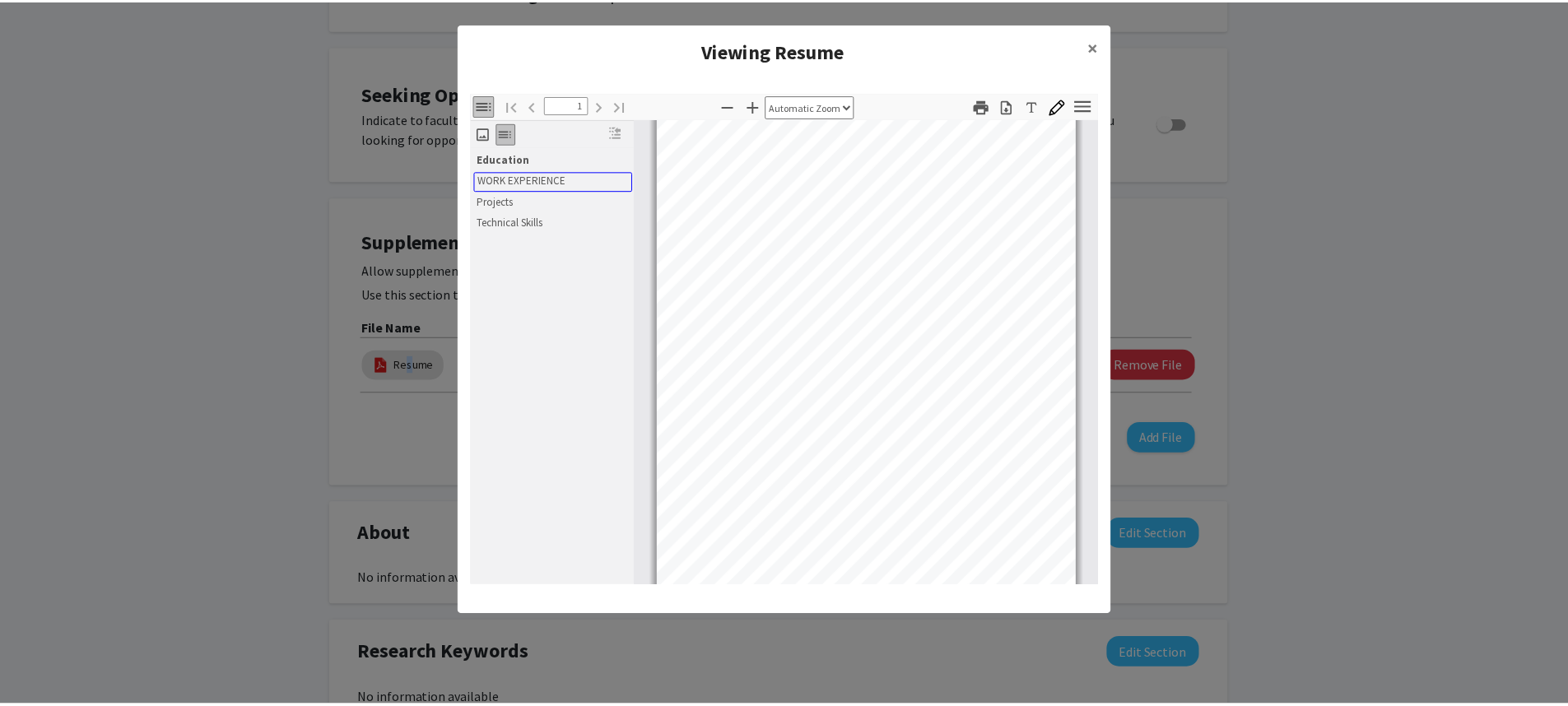
scroll to position [96, 0]
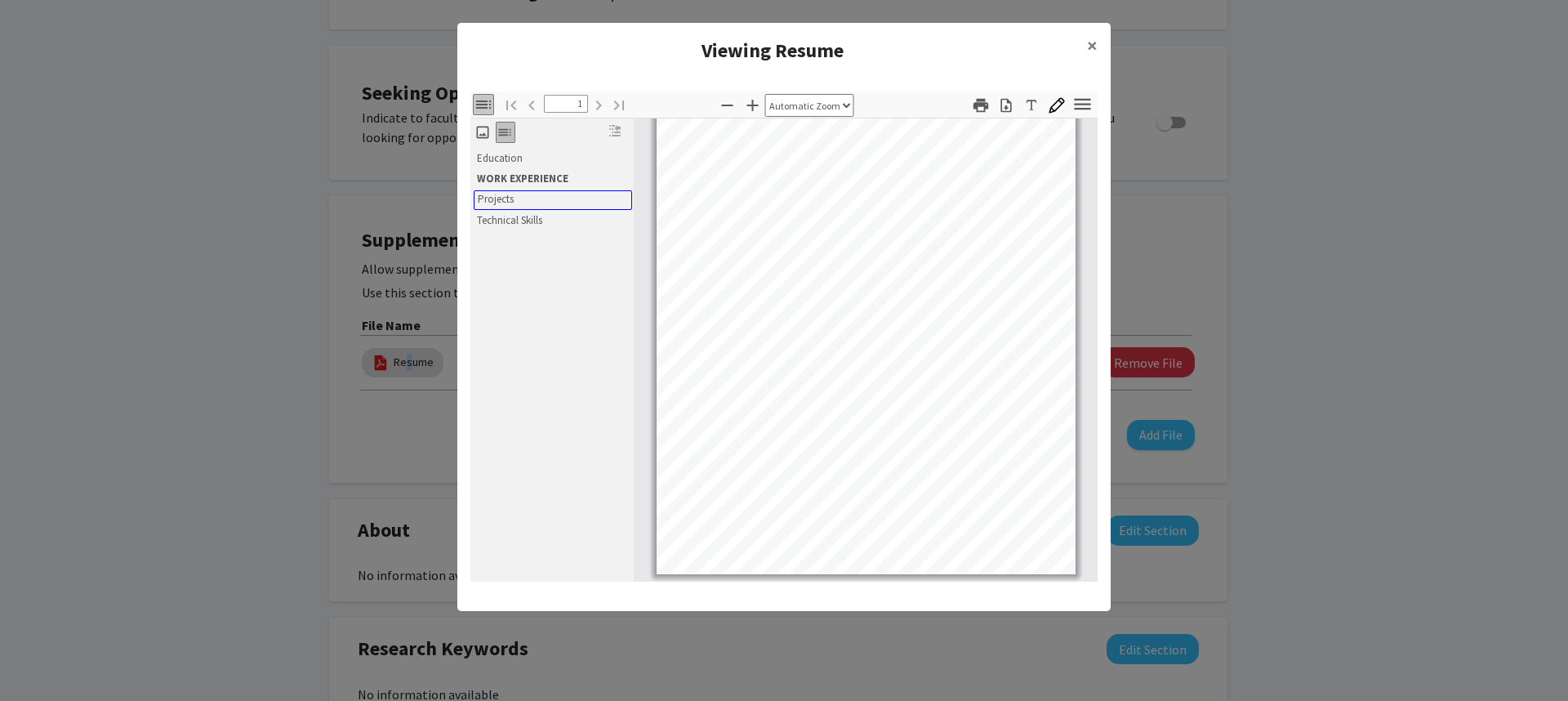
click at [501, 202] on link "Projects" at bounding box center [553, 200] width 158 height 20
click at [512, 222] on link "Technical Skills" at bounding box center [553, 220] width 158 height 20
click at [1095, 41] on span "×" at bounding box center [1091, 45] width 10 height 25
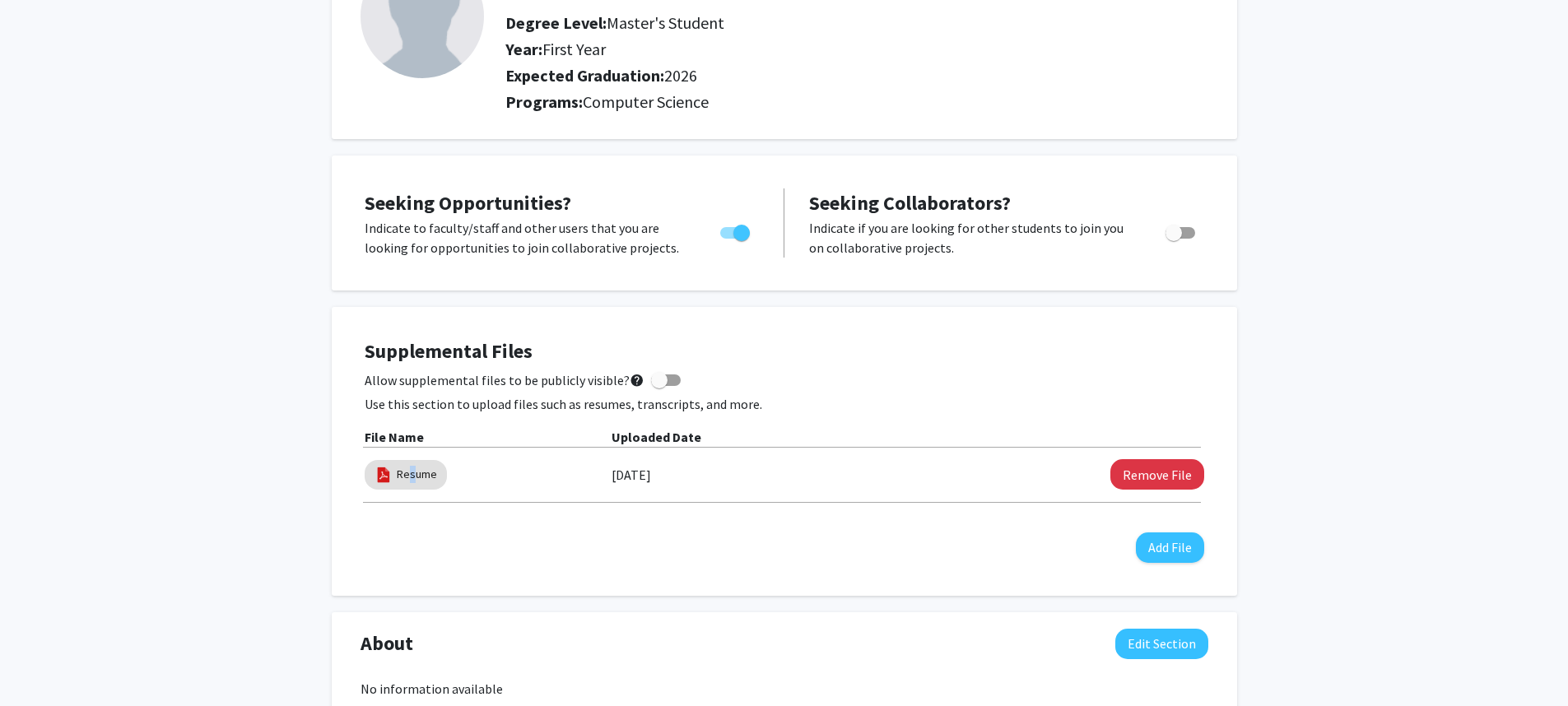
scroll to position [0, 0]
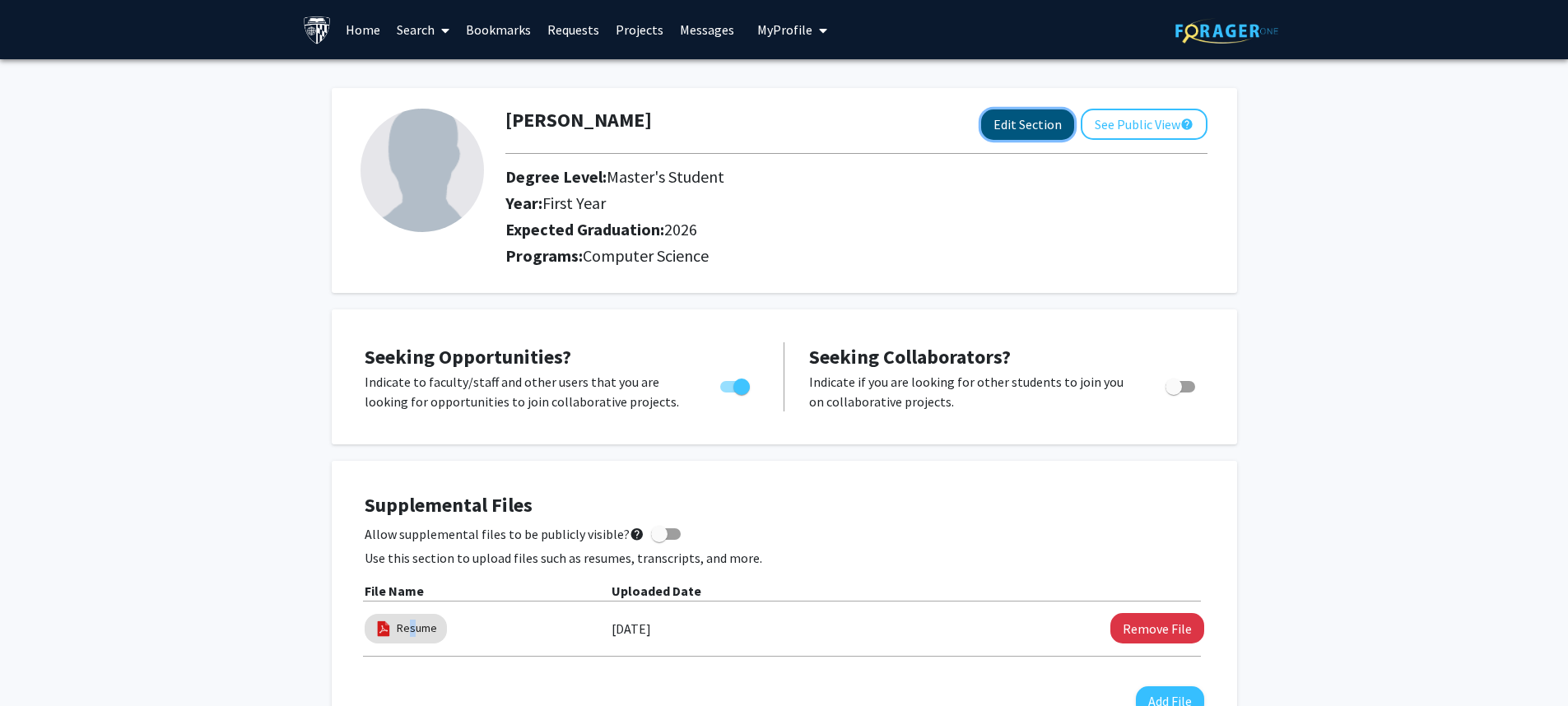
click at [1039, 133] on button "Edit Section" at bounding box center [1028, 124] width 93 height 30
select select "first_year"
select select "2026"
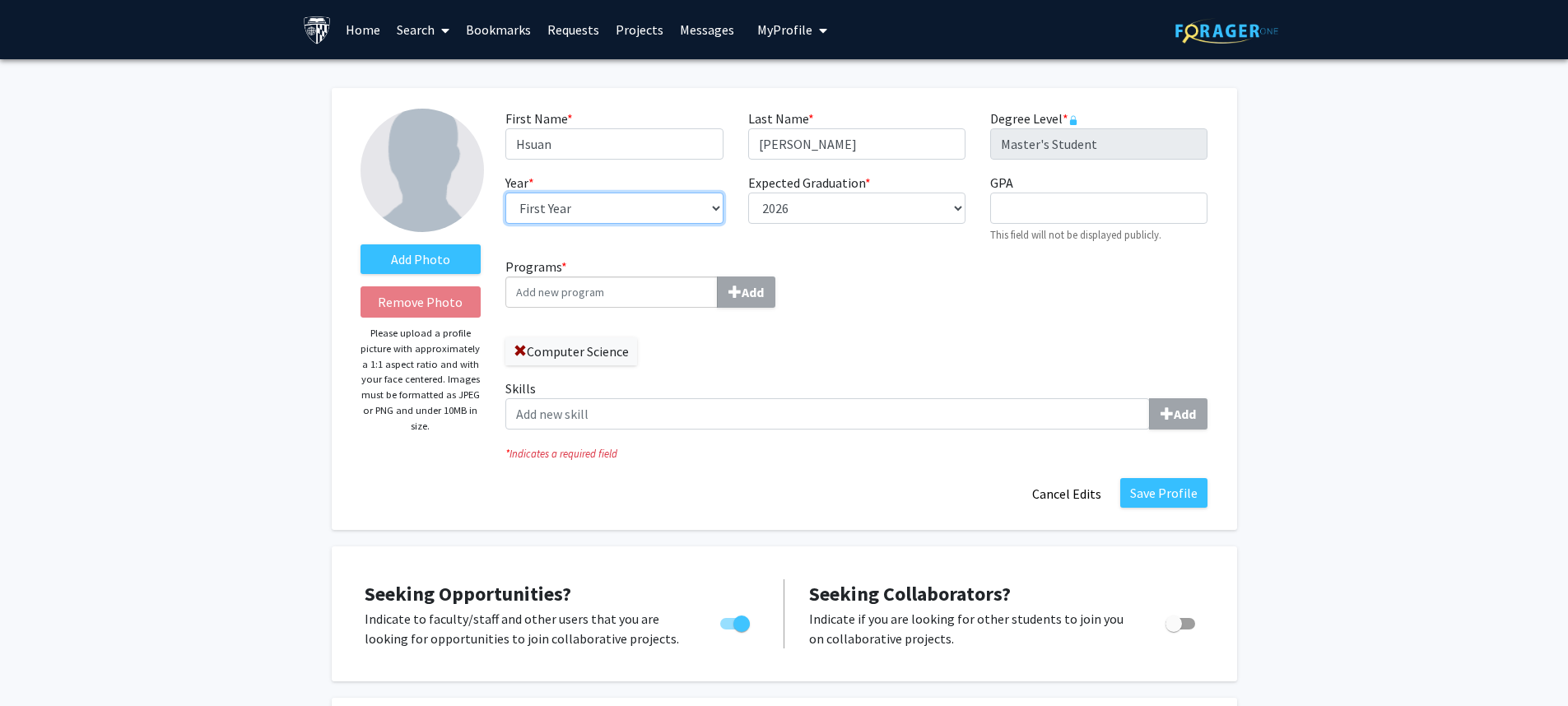
click at [628, 209] on select "--- First Year Second Year" at bounding box center [613, 208] width 217 height 31
select select "second_year"
click at [1148, 481] on button "Save Profile" at bounding box center [1164, 492] width 87 height 29
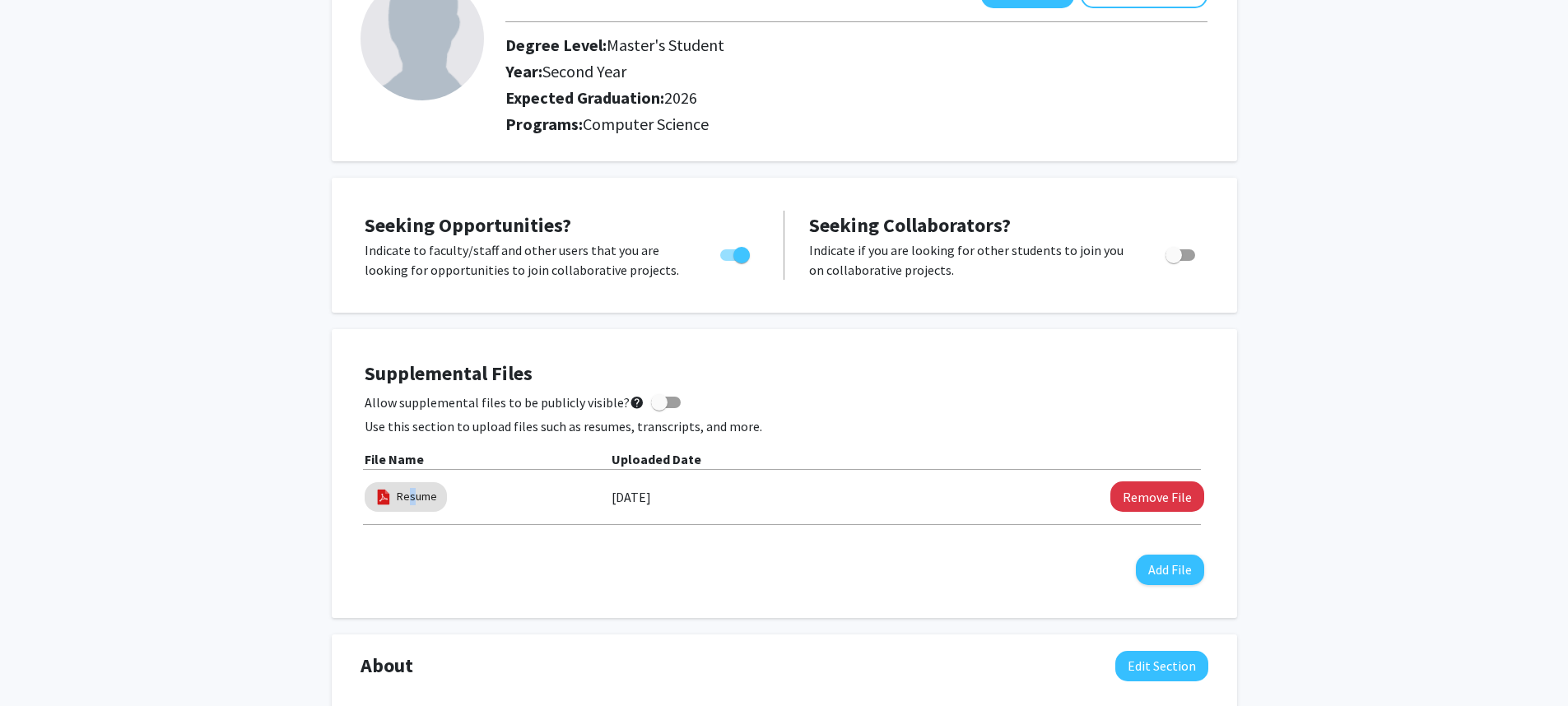
scroll to position [197, 0]
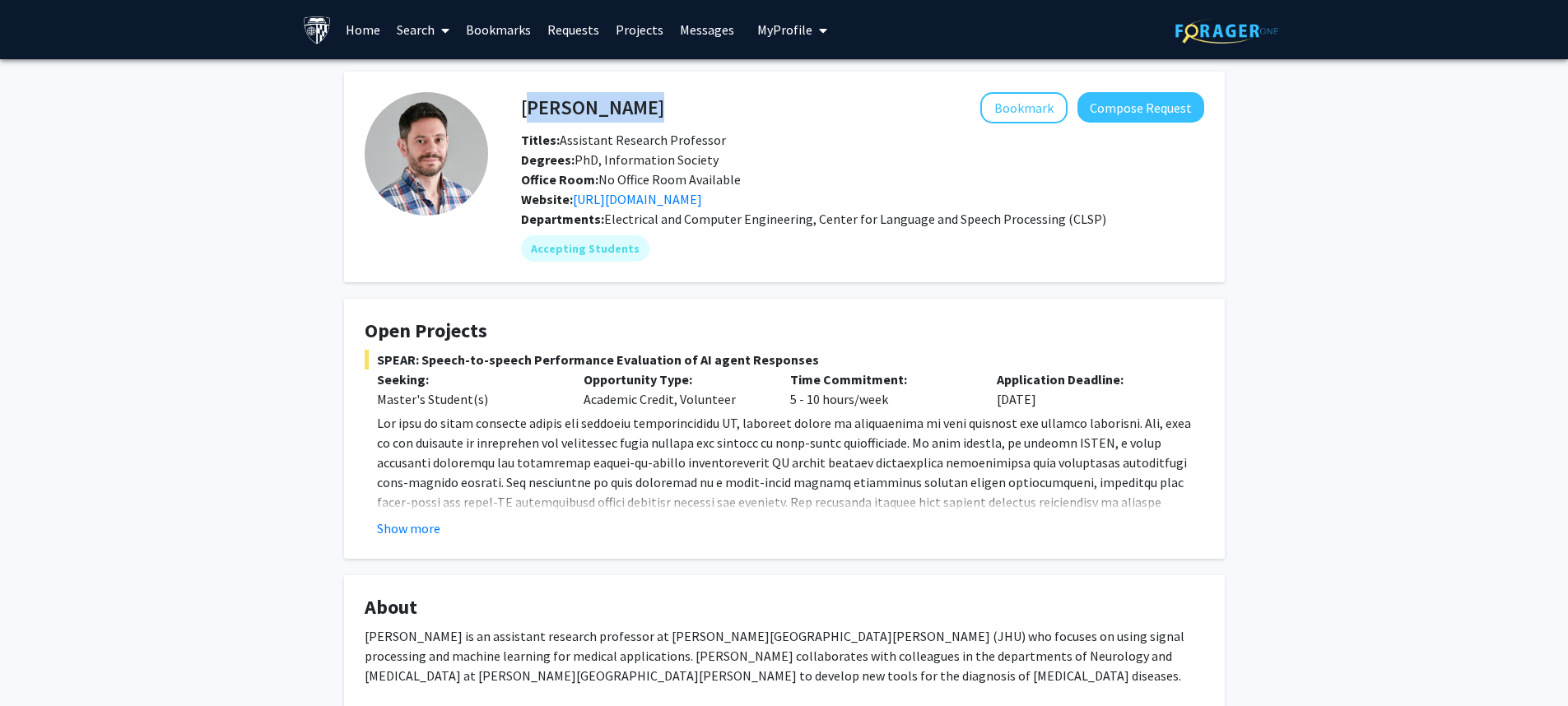
drag, startPoint x: 764, startPoint y: 108, endPoint x: 522, endPoint y: 102, distance: 242.1
click at [522, 102] on div "[PERSON_NAME] Bookmark Compose Request" at bounding box center [863, 107] width 708 height 31
click at [425, 530] on button "Show more" at bounding box center [408, 528] width 64 height 20
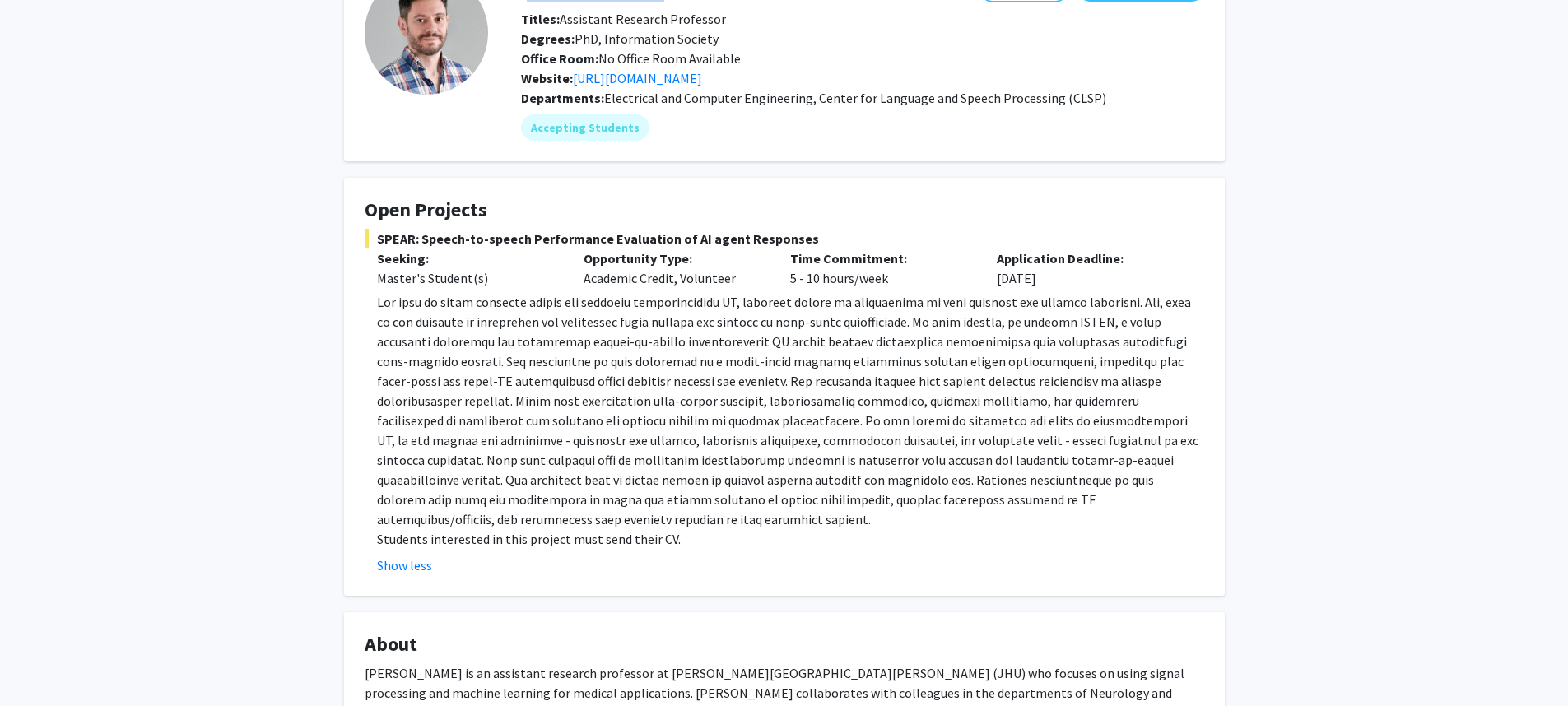
scroll to position [132, 0]
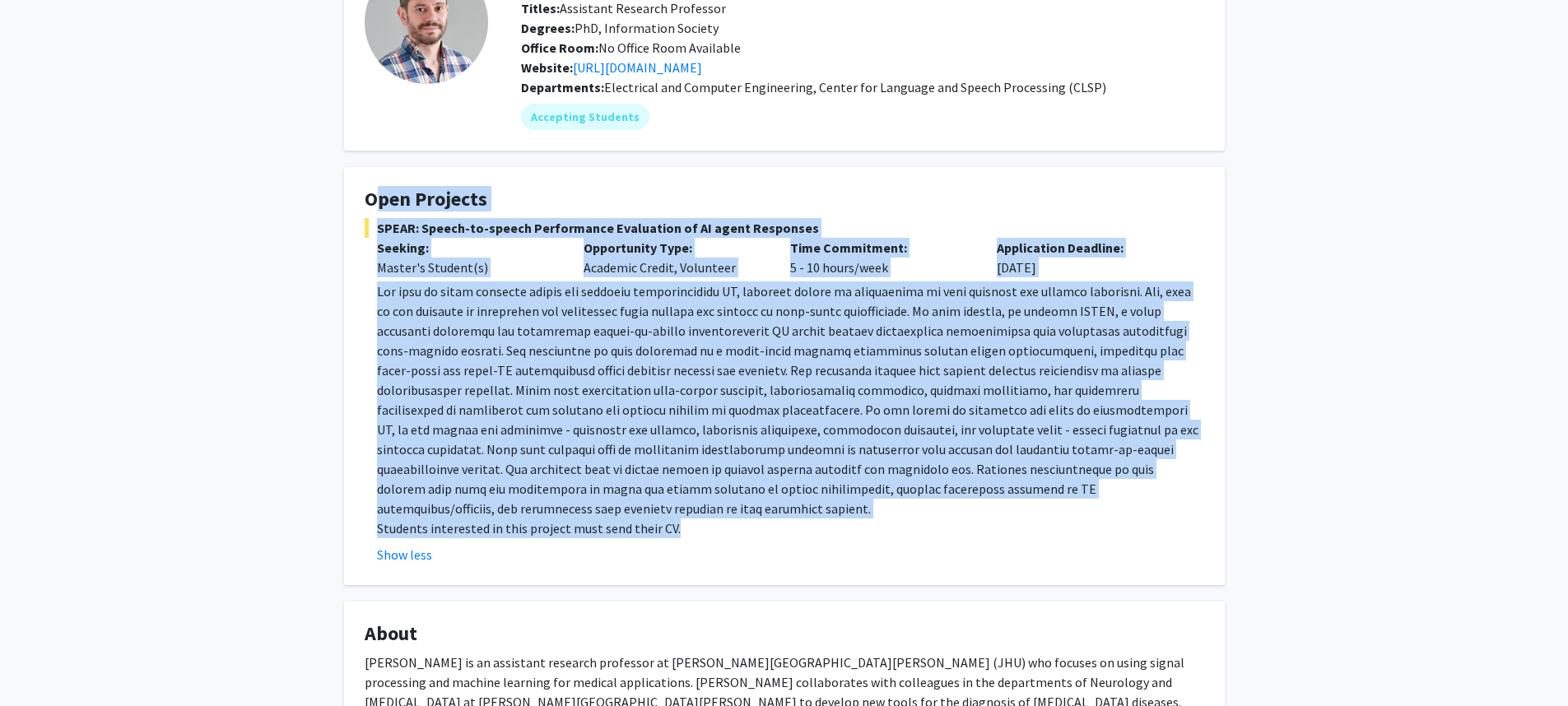
drag, startPoint x: 365, startPoint y: 195, endPoint x: 709, endPoint y: 515, distance: 469.8
click at [709, 515] on fg-card "Open Projects SPEAR: Speech-to-speech Performance Evaluation of AI agent Respon…" at bounding box center [784, 376] width 881 height 418
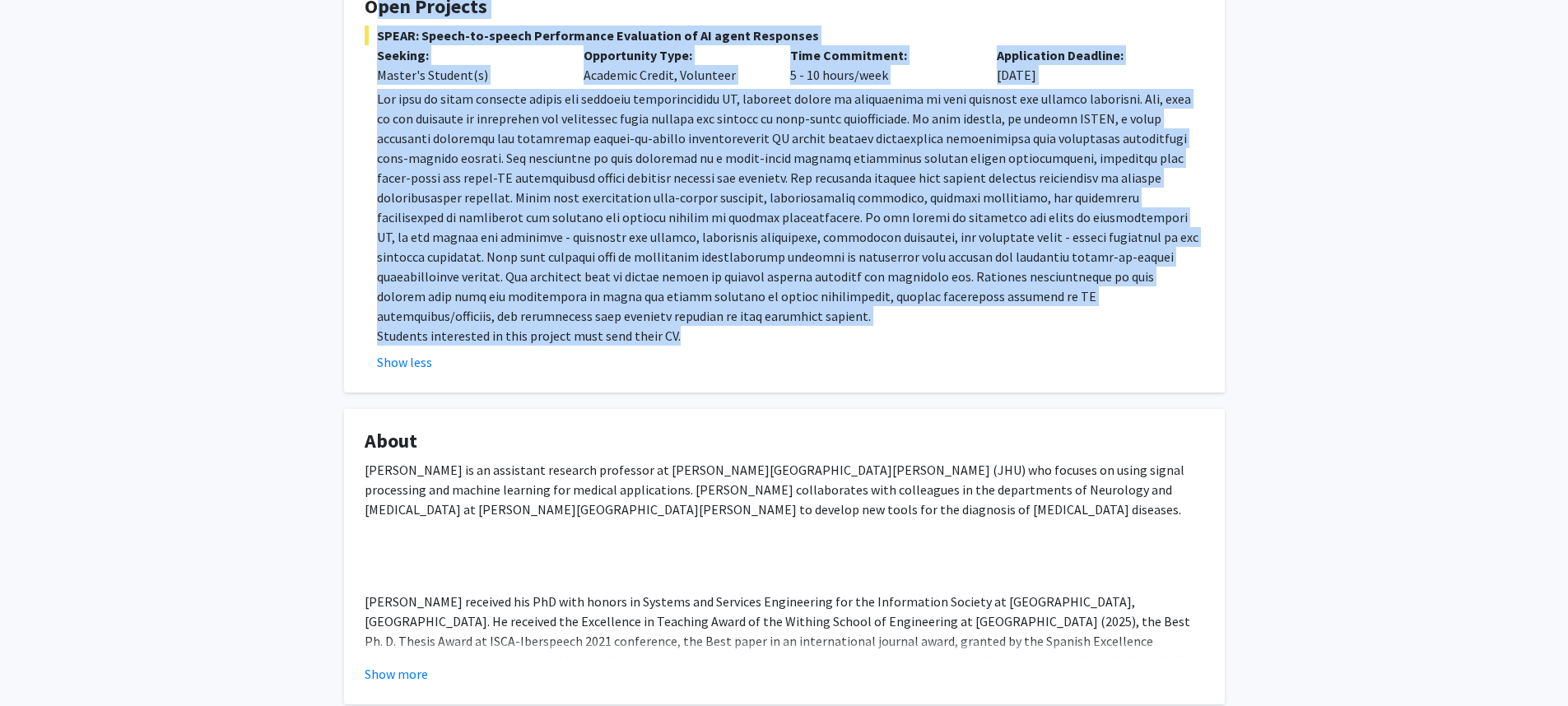
scroll to position [348, 0]
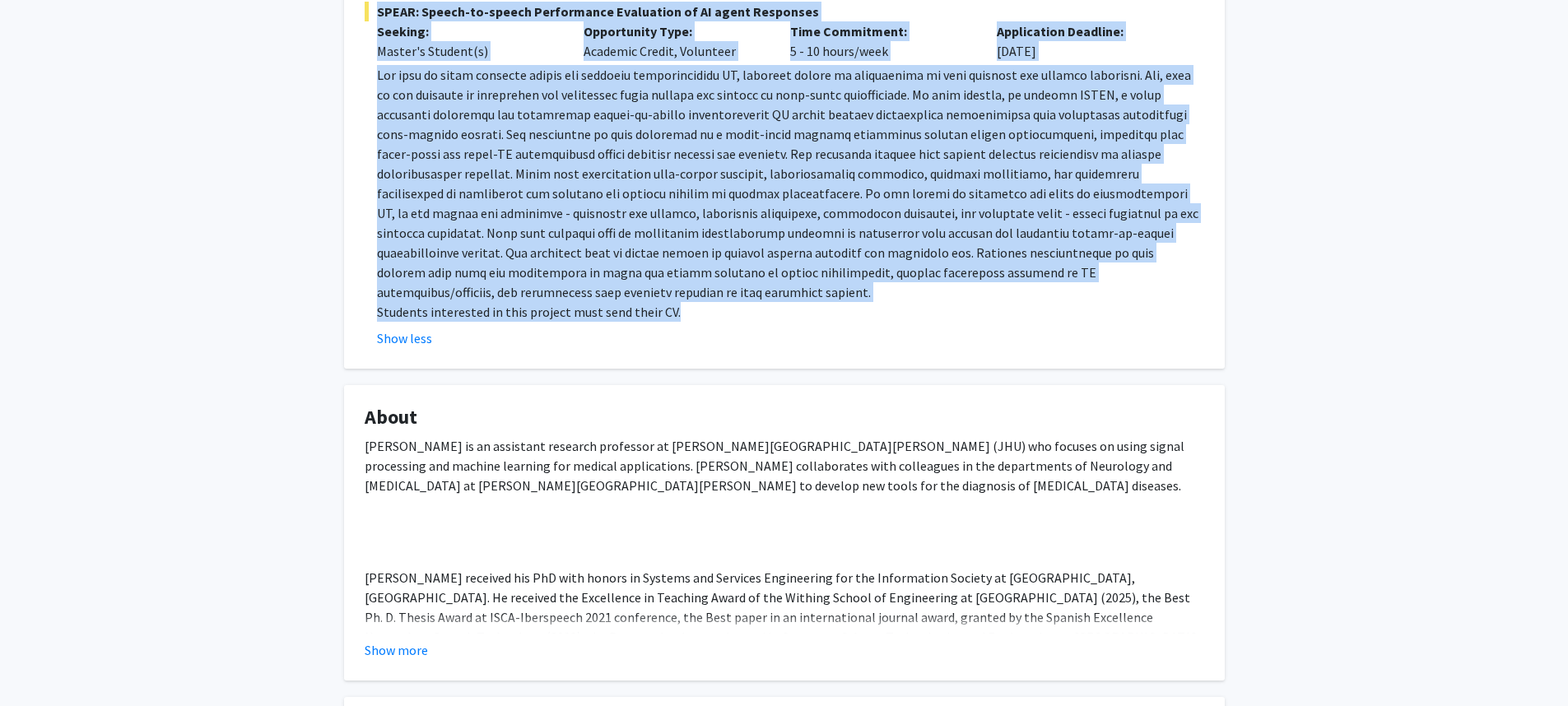
copy fg-card "Open Projects SPEAR: Speech-to-speech Performance Evaluation of AI agent Respon…"
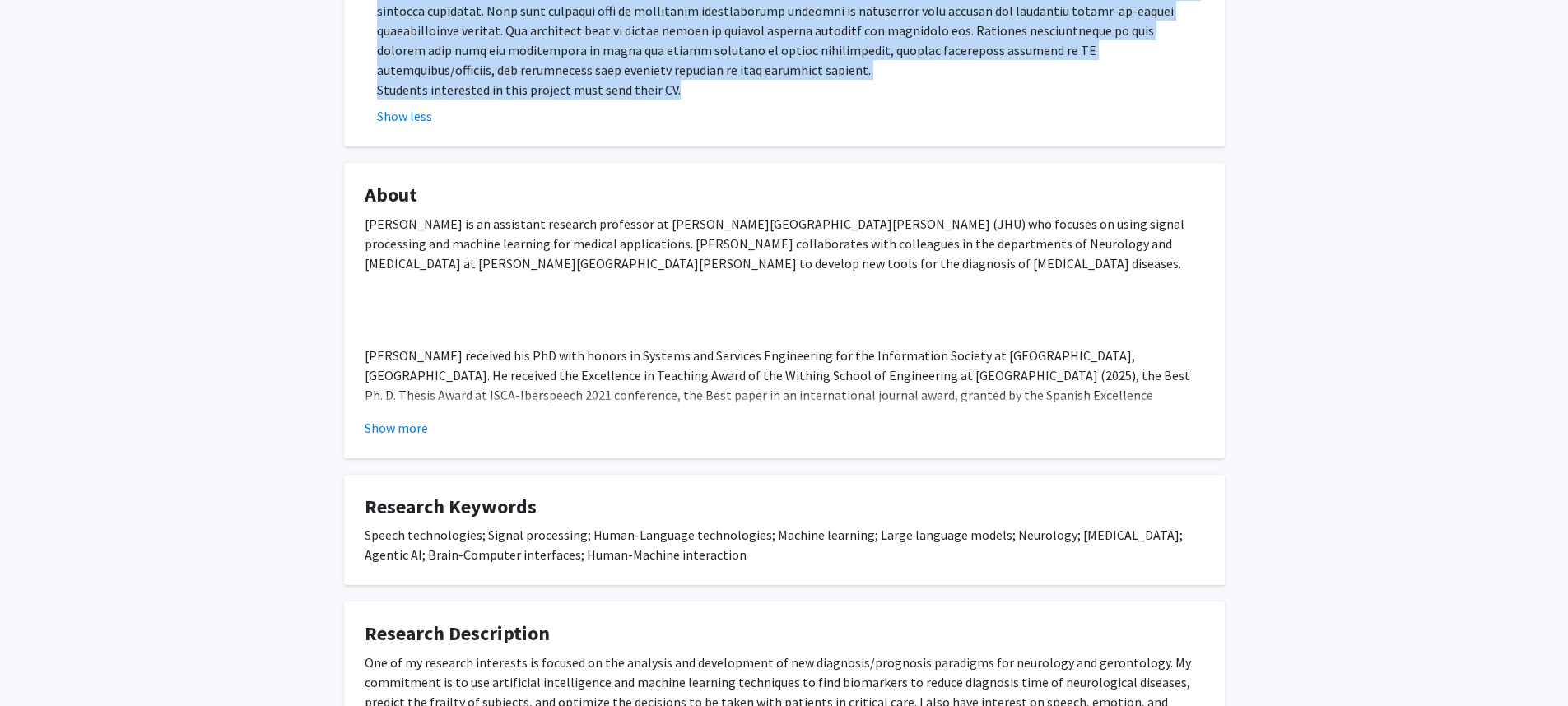
scroll to position [0, 0]
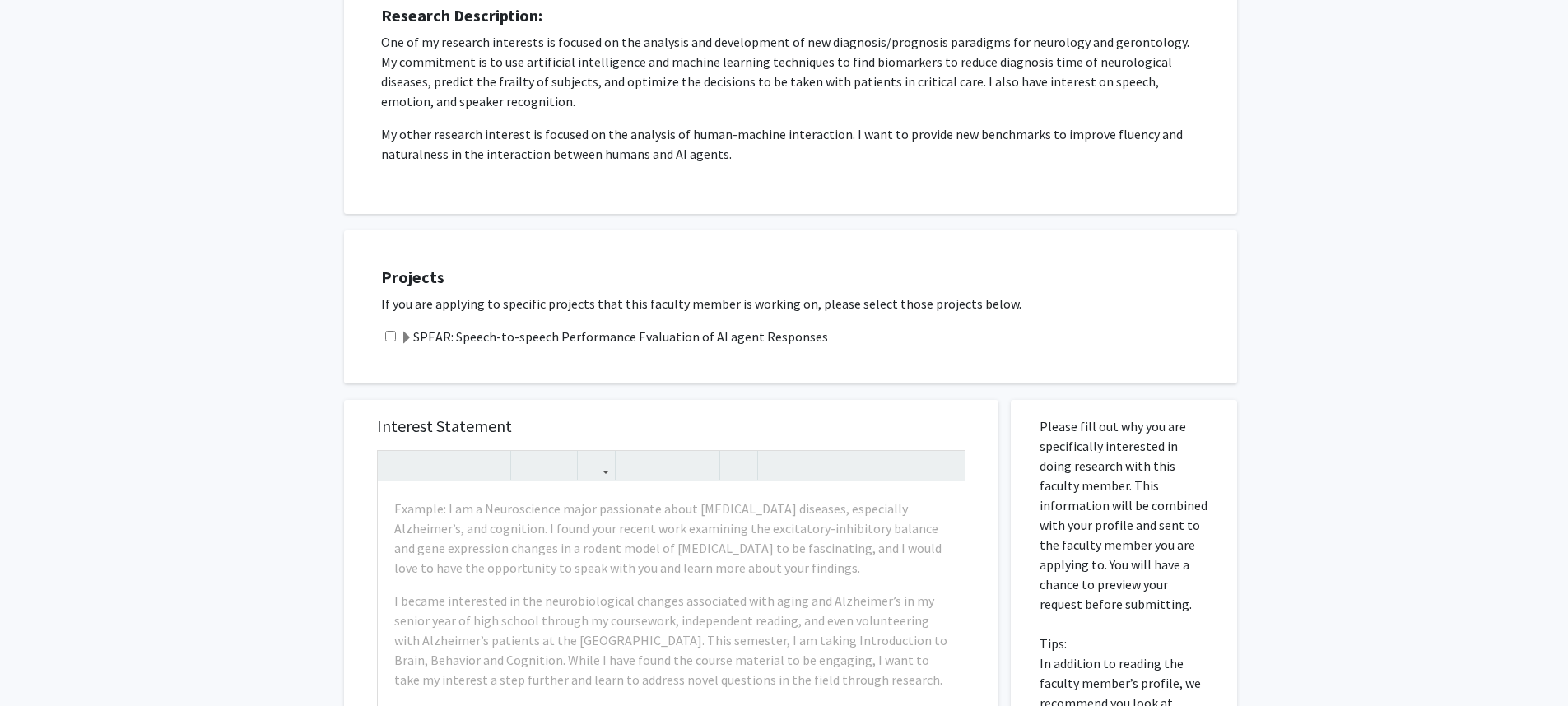
scroll to position [305, 0]
click at [387, 338] on input "checkbox" at bounding box center [390, 337] width 10 height 10
checkbox input "true"
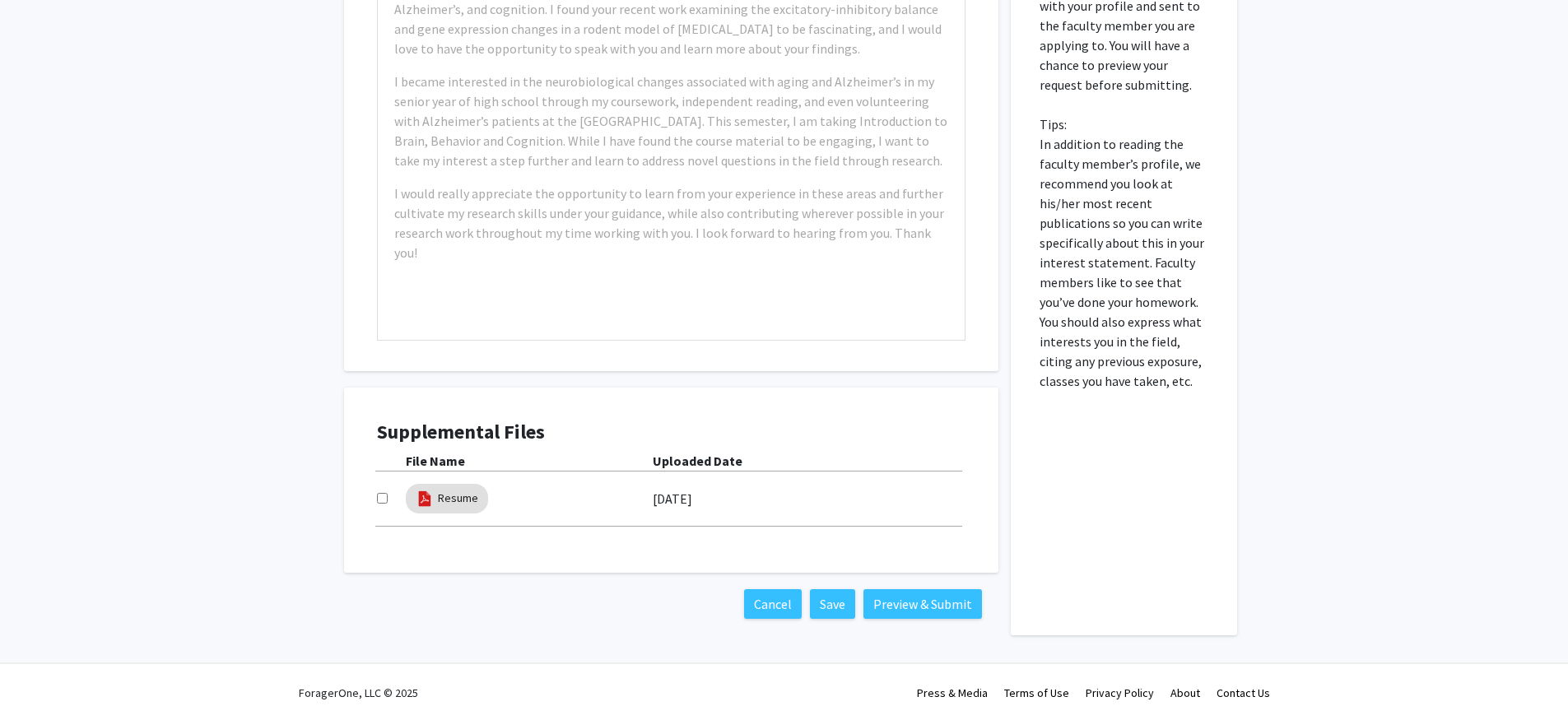
scroll to position [841, 0]
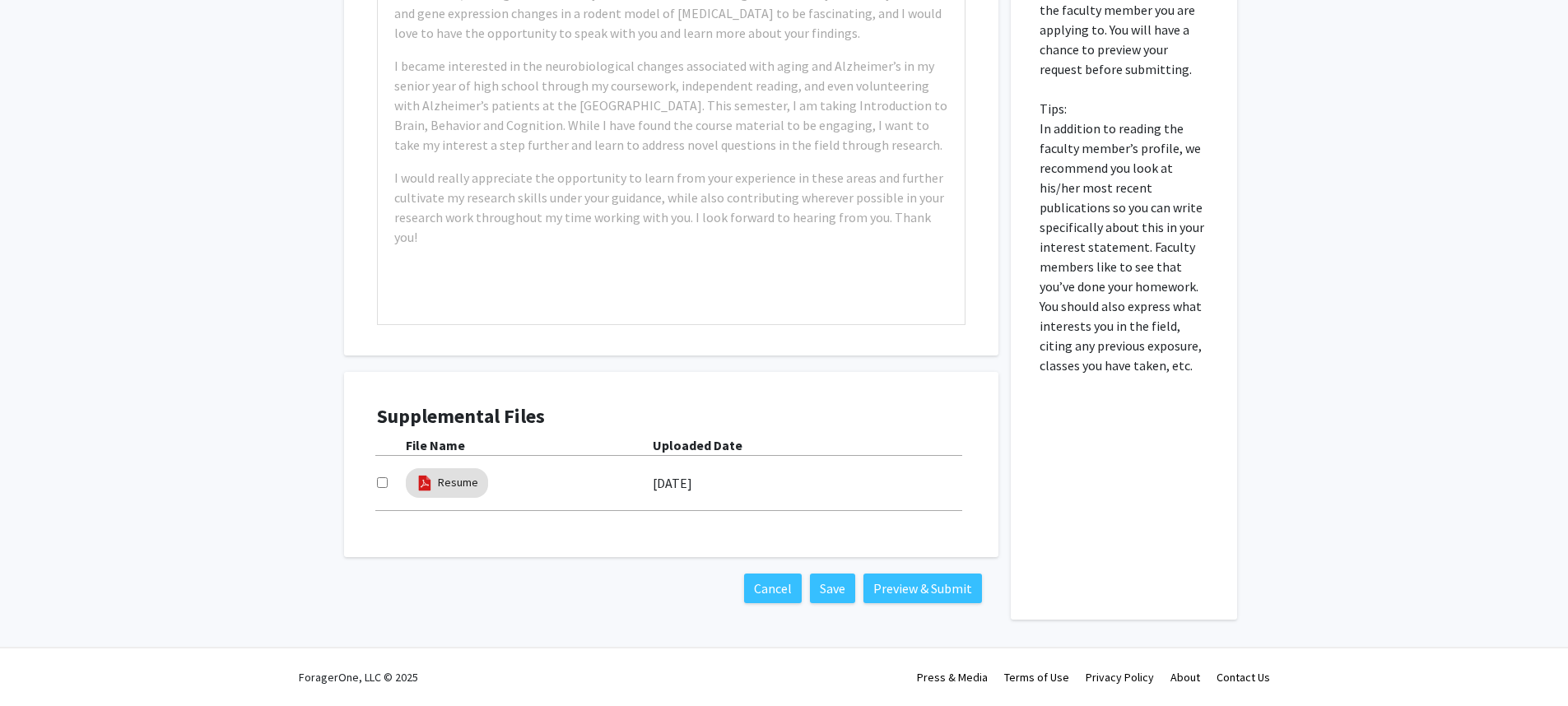
click at [381, 480] on input "checkbox" at bounding box center [382, 482] width 10 height 10
checkbox input "true"
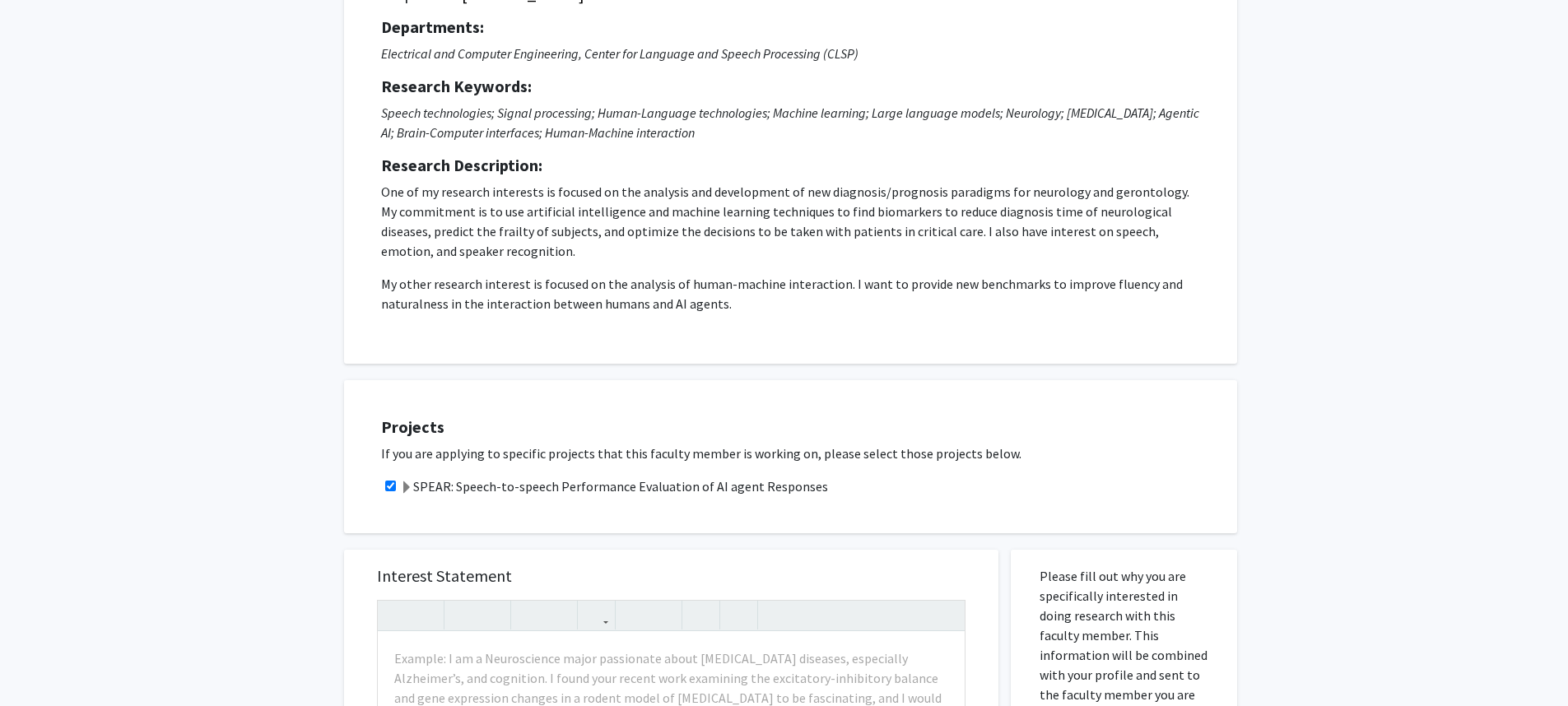
scroll to position [190, 0]
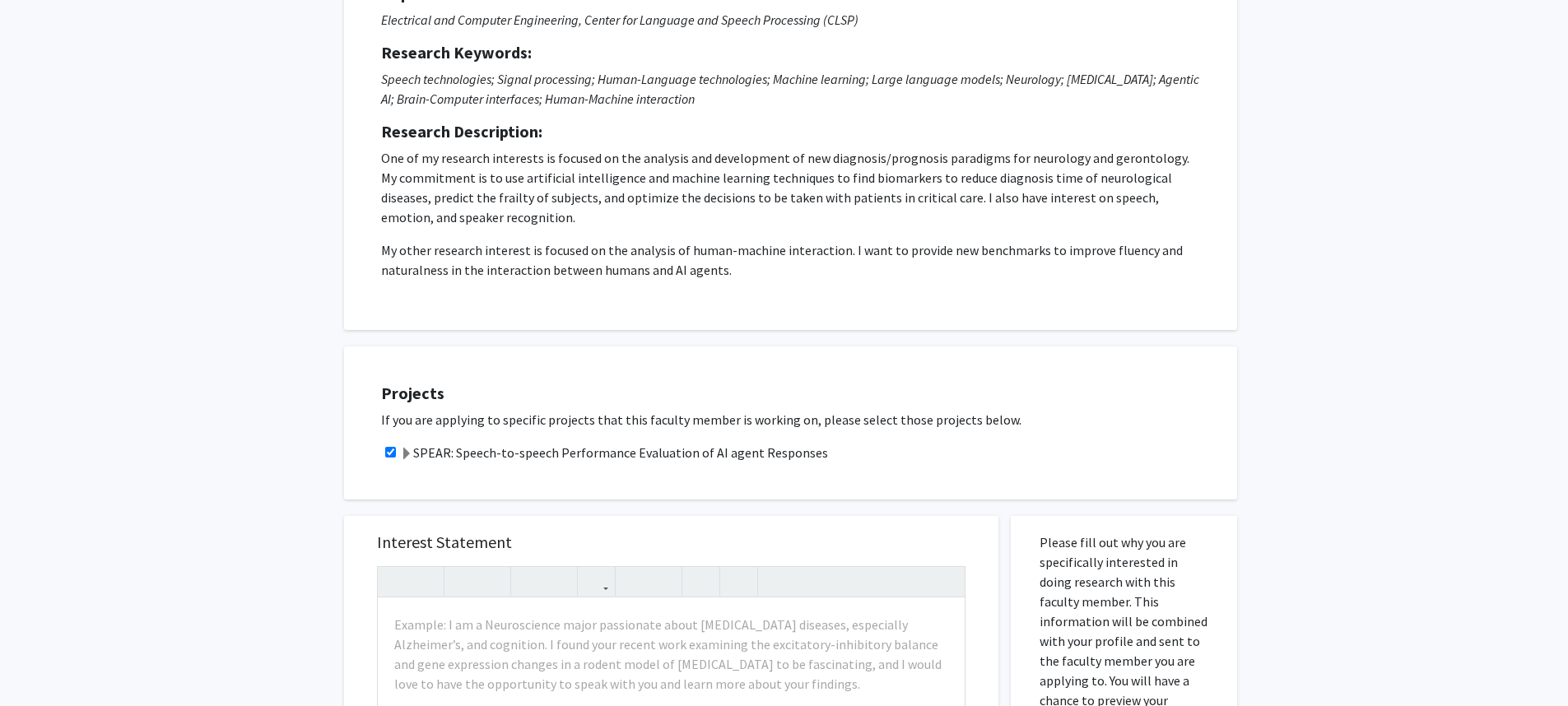
click at [409, 452] on span at bounding box center [406, 455] width 13 height 13
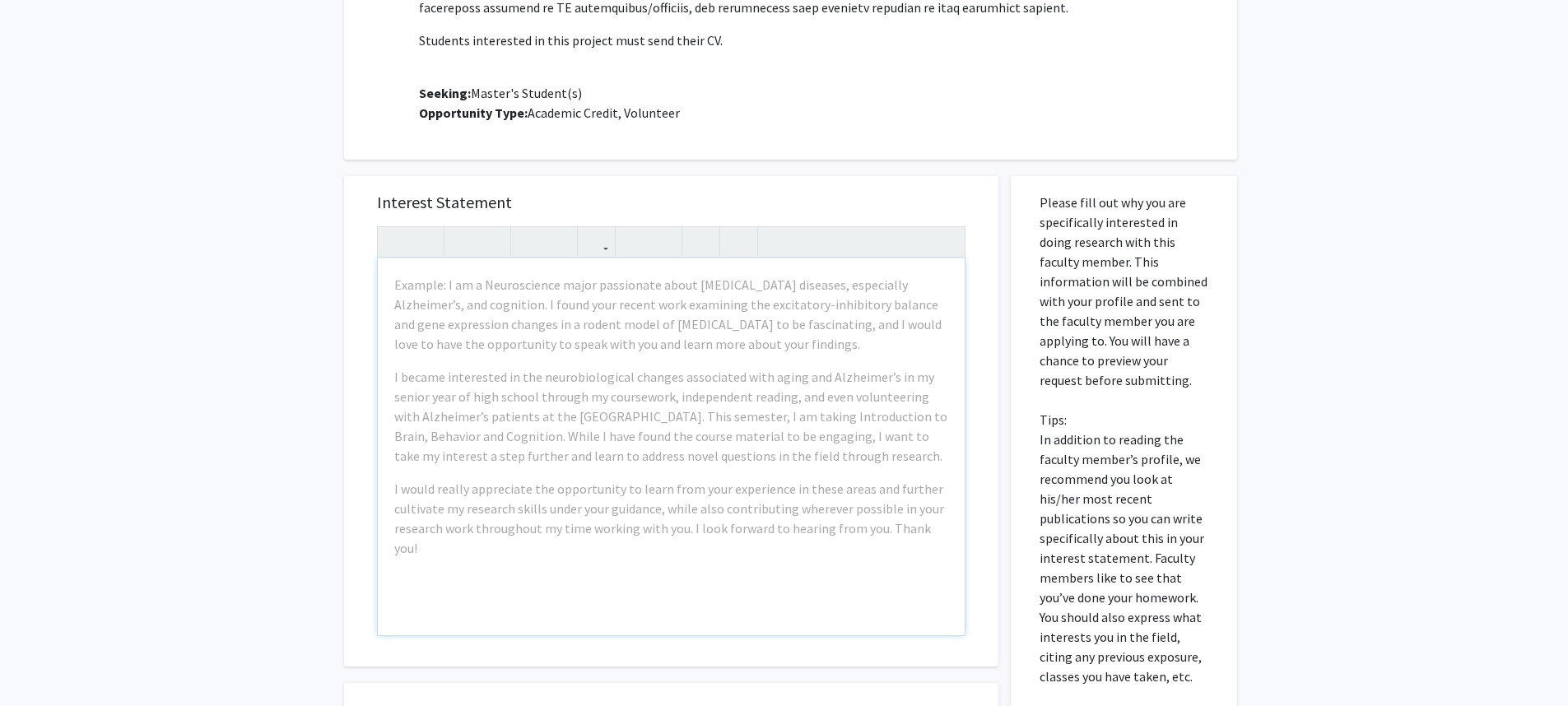
scroll to position [734, 0]
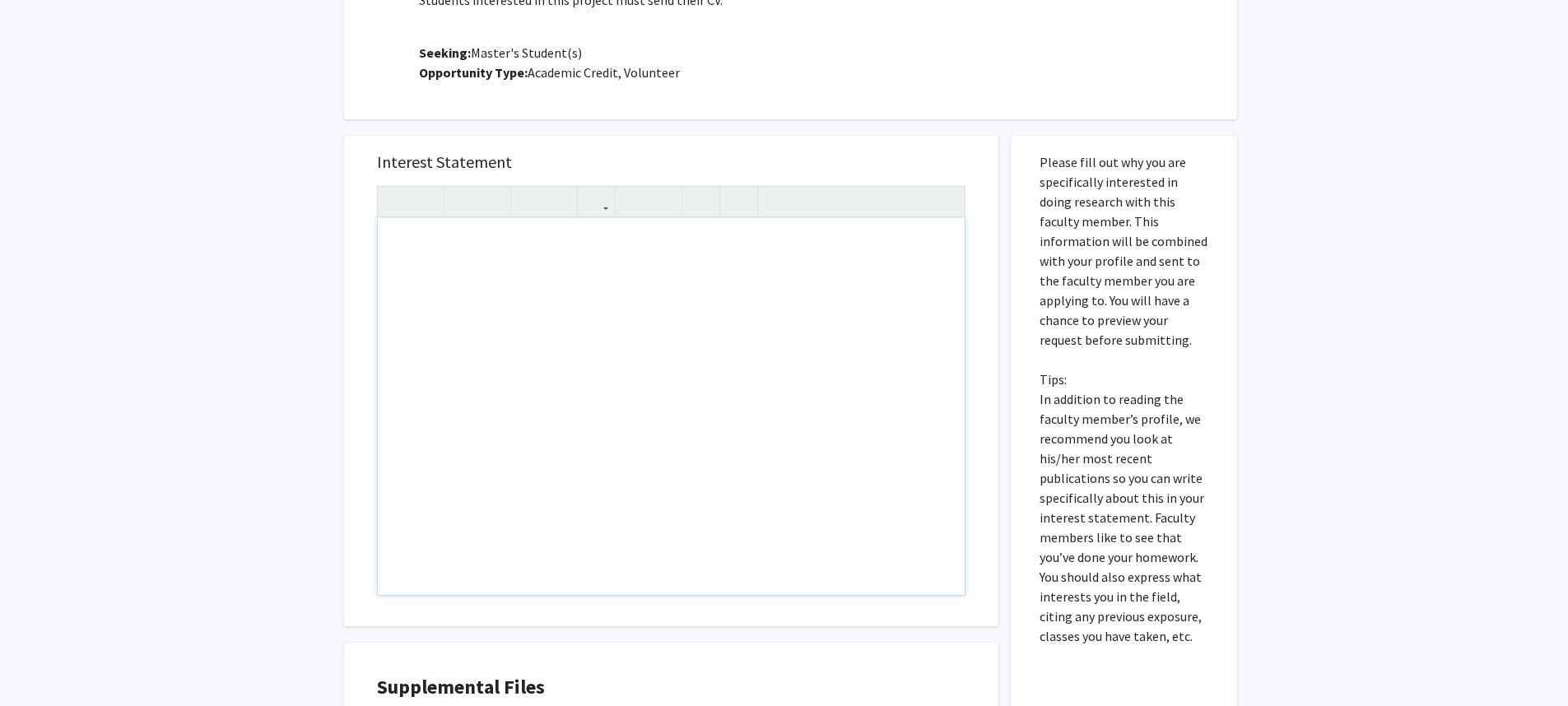
click at [531, 278] on div "Note to users with screen readers: Please press Alt+0 or Option+0 to deactivate…" at bounding box center [671, 406] width 587 height 377
paste div "Note to users with screen readers: Please press Alt+0 or Option+0 to deactivate…"
type textarea "<p>Open Projects</p><p>SPEAR: Speech-to-speech Performance Evaluation of AI age…"
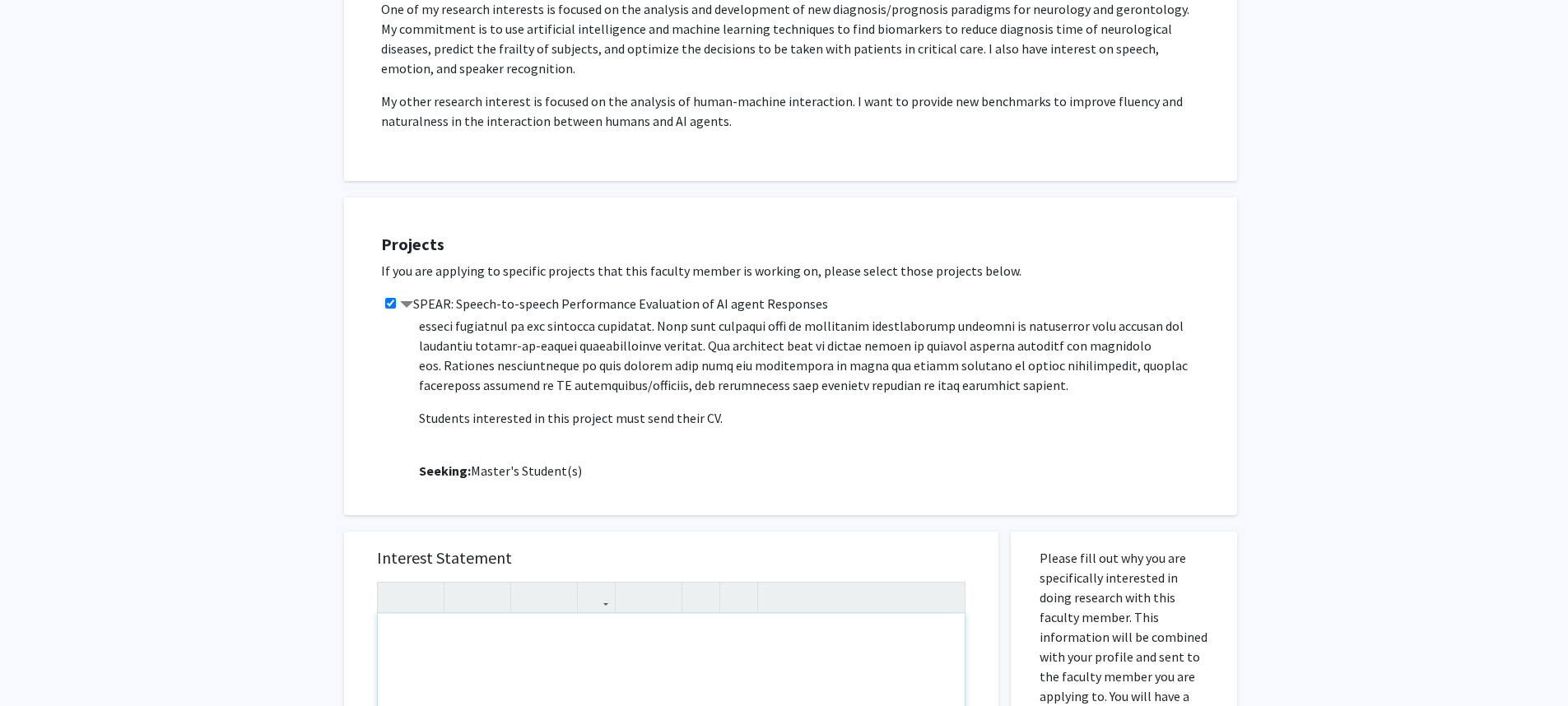
scroll to position [269, 0]
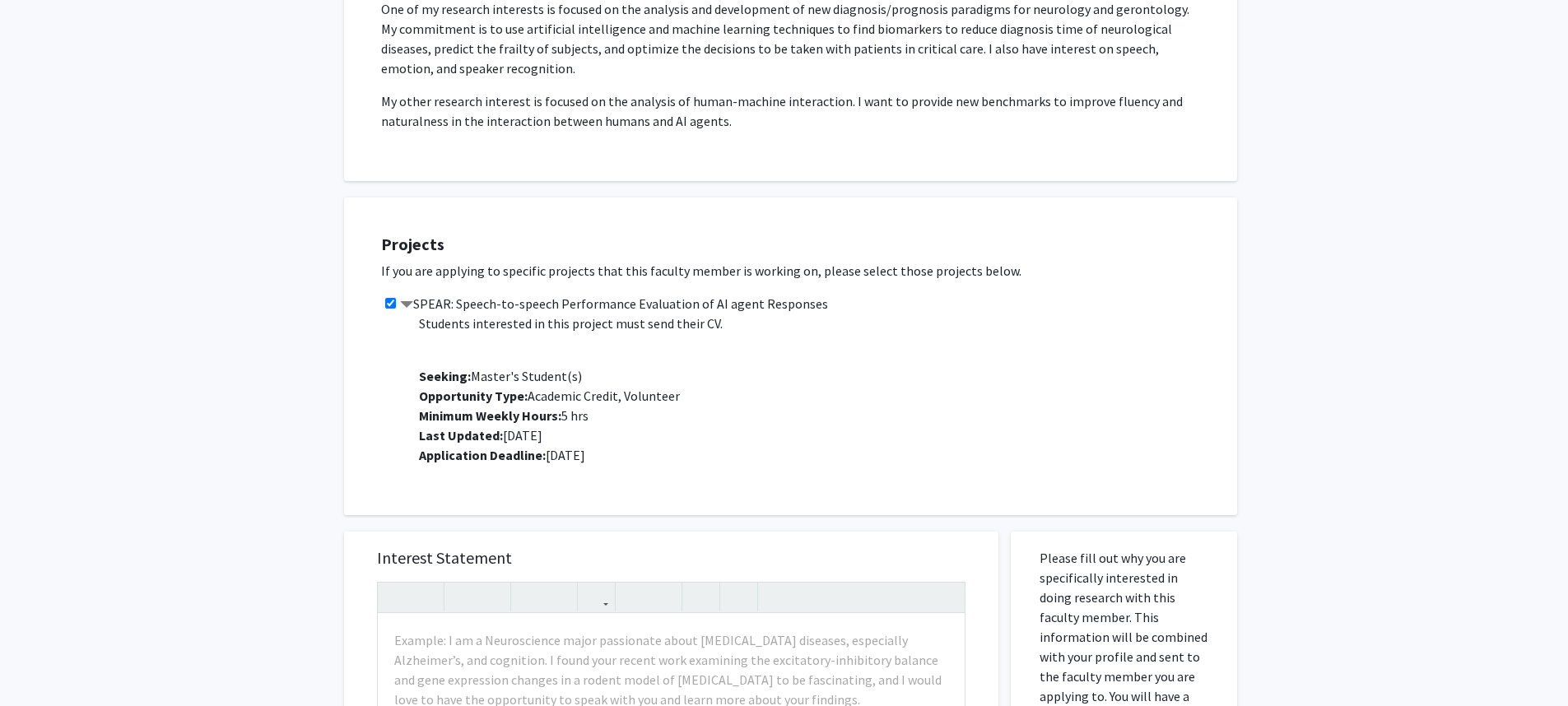
drag, startPoint x: 625, startPoint y: 465, endPoint x: 714, endPoint y: 400, distance: 110.2
click at [714, 400] on p "Project Description: Students interested in this project must send their CV. Se…" at bounding box center [819, 254] width 802 height 421
click at [716, 402] on p "Project Description: Students interested in this project must send their CV. Se…" at bounding box center [819, 254] width 802 height 421
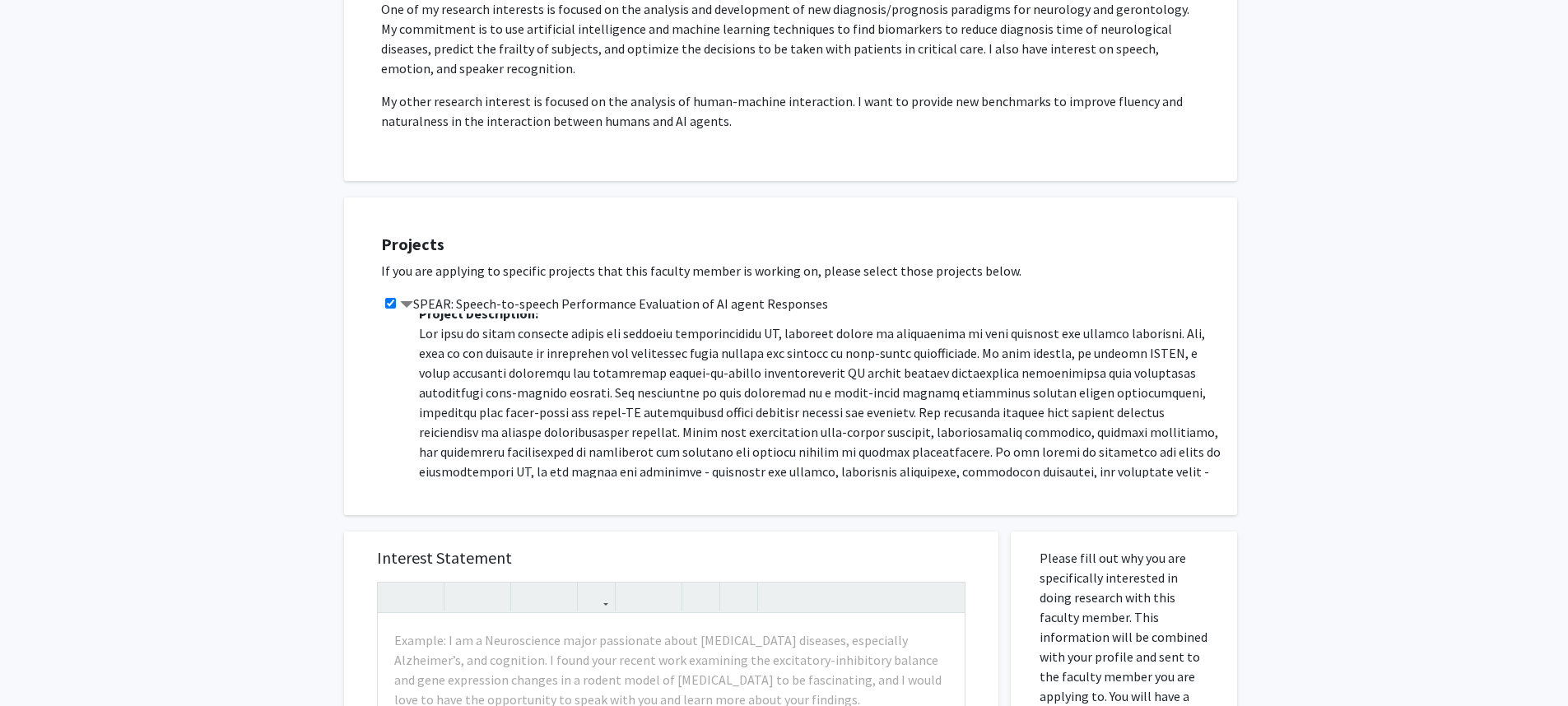
scroll to position [0, 0]
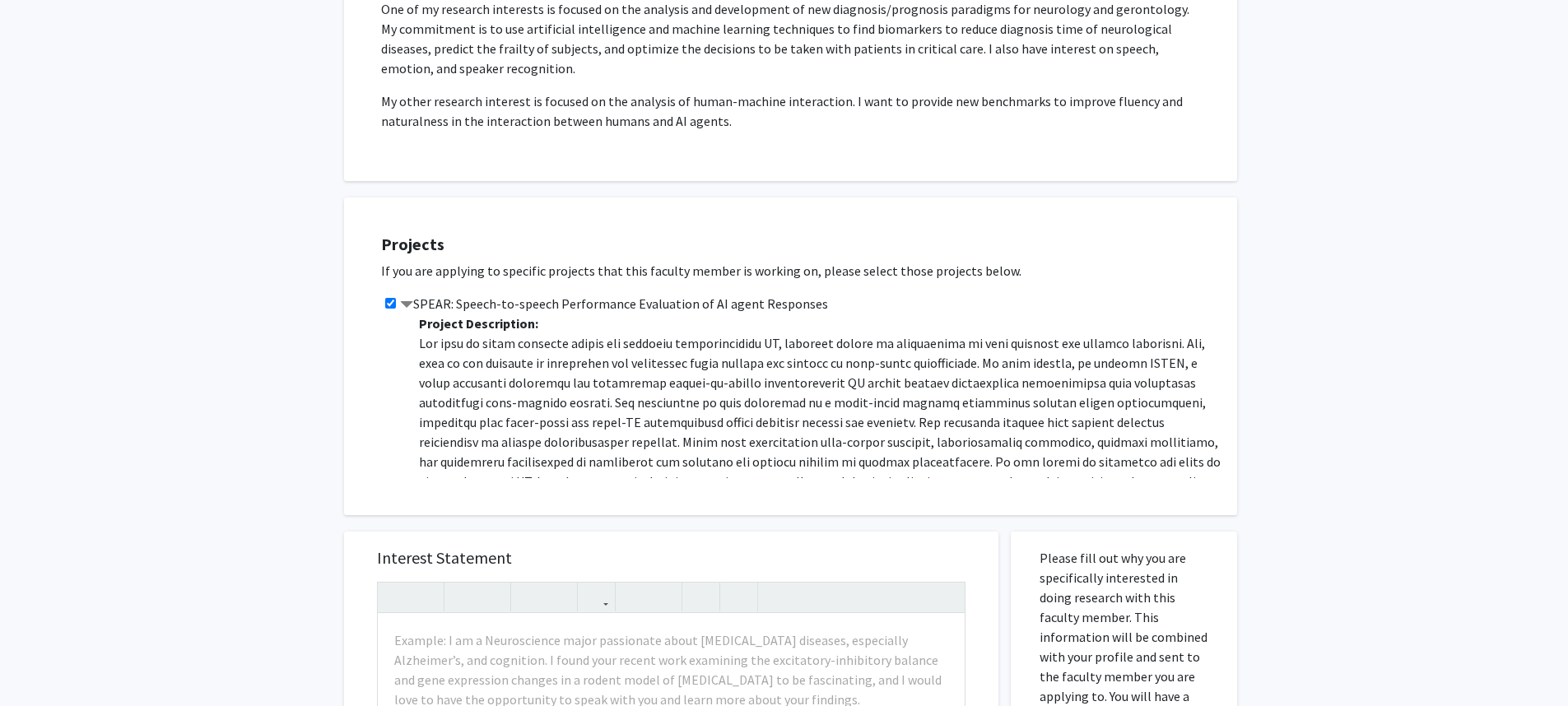
drag, startPoint x: 615, startPoint y: 461, endPoint x: 418, endPoint y: 302, distance: 253.2
click at [418, 302] on div "SPEAR: Speech-to-speech Performance Evaluation of AI agent Responses Project De…" at bounding box center [800, 386] width 839 height 184
copy div "SPEAR: Speech-to-speech Performance Evaluation of AI agent Responses Project De…"
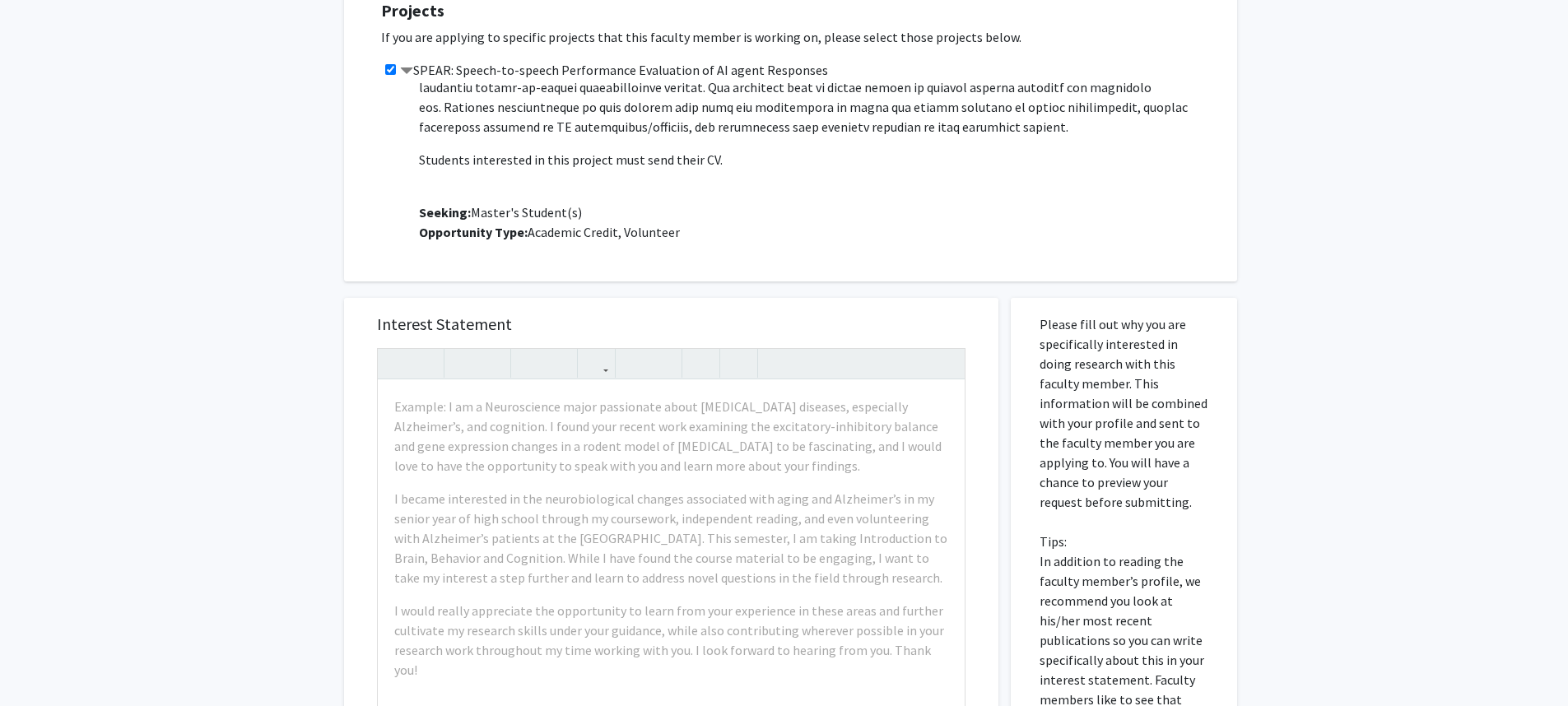
scroll to position [668, 0]
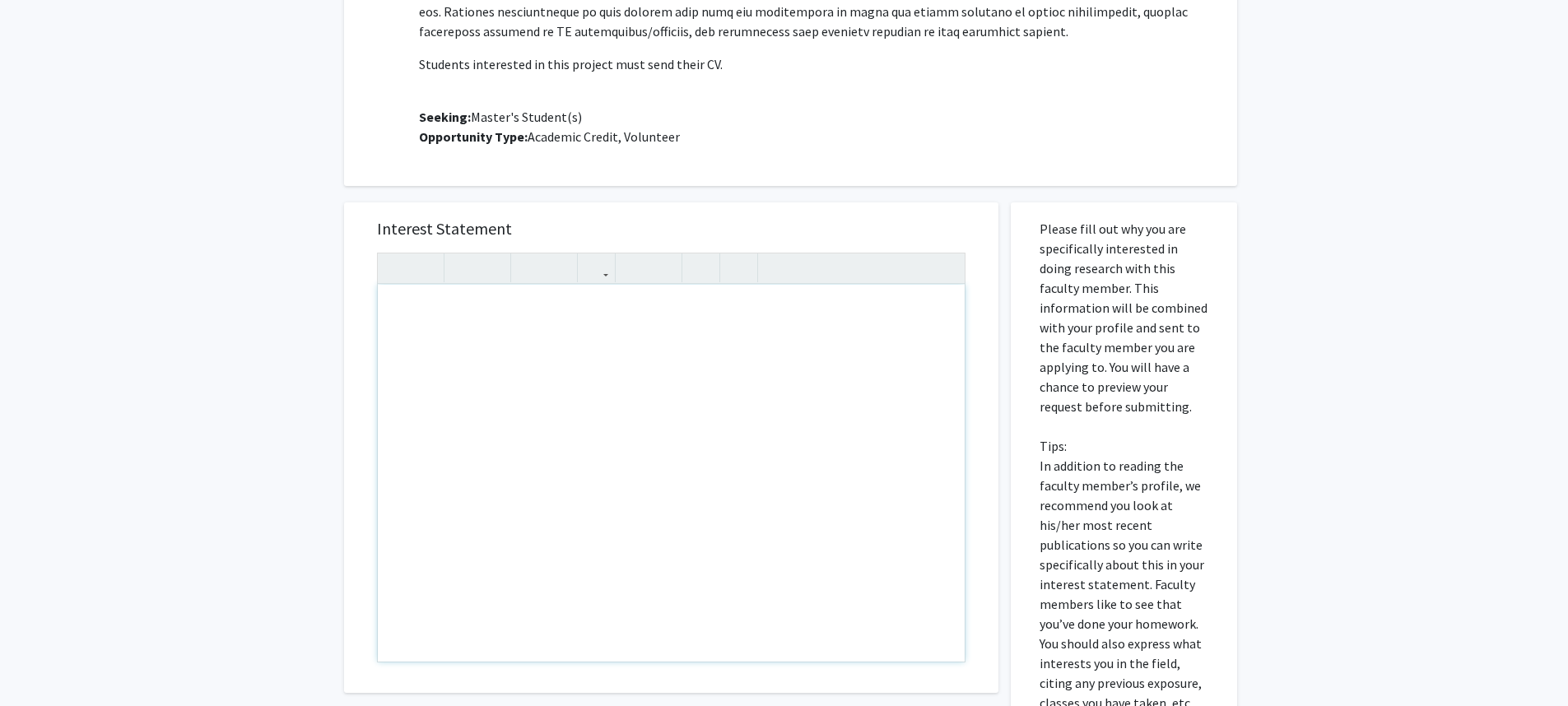
drag, startPoint x: 389, startPoint y: 318, endPoint x: 475, endPoint y: 362, distance: 96.6
click at [469, 360] on div "Note to users with screen readers: Please press Alt+0 or Option+0 to deactivate…" at bounding box center [671, 473] width 587 height 377
click at [121, 350] on div "All Requests Request for Laureano Moro-Velazquez Request for Laureano Moro-Vela…" at bounding box center [784, 192] width 1568 height 1603
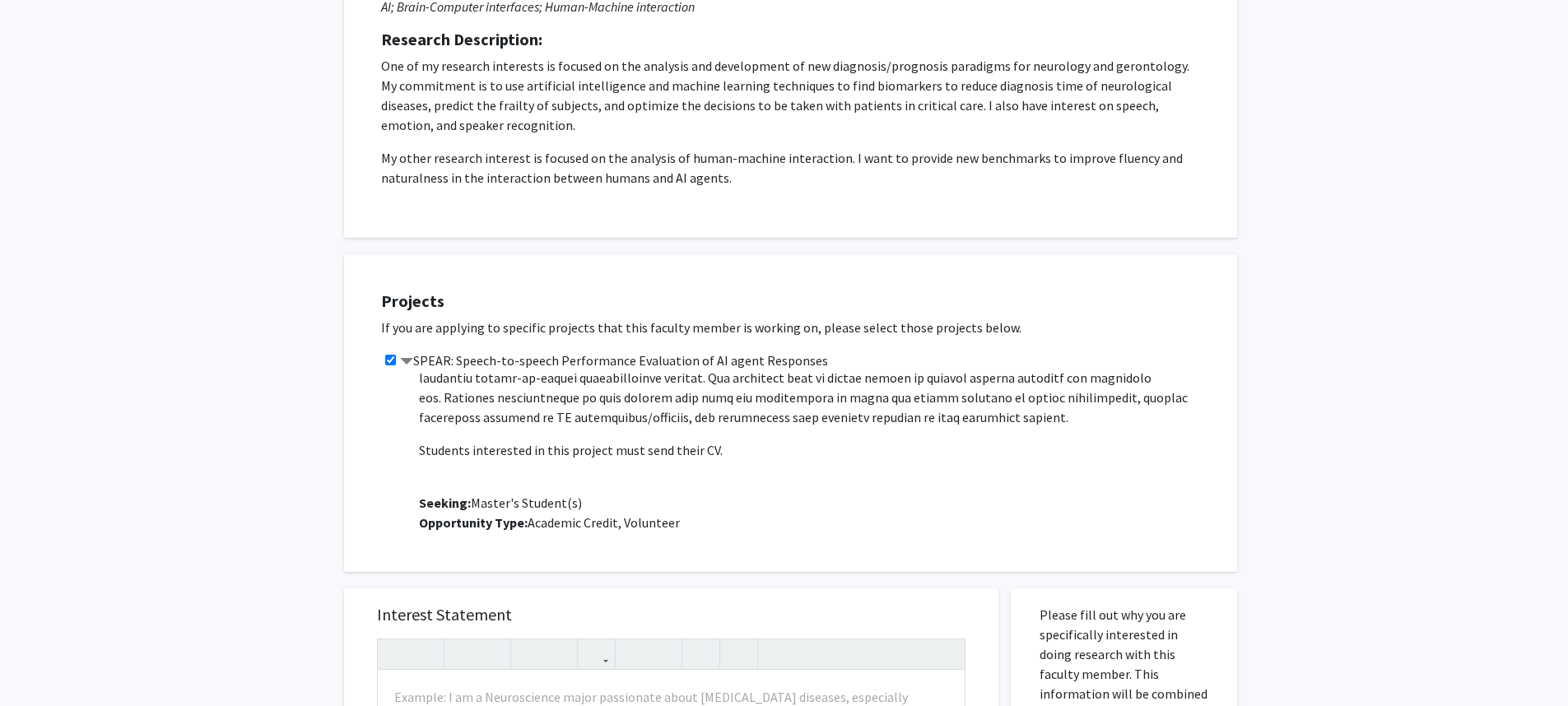
scroll to position [123, 0]
